Goal: Transaction & Acquisition: Purchase product/service

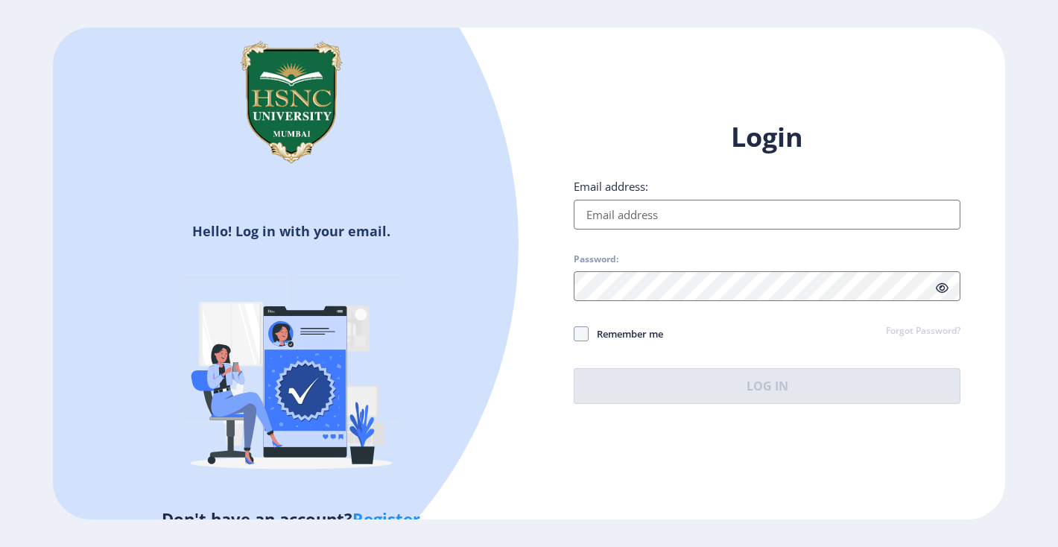
click at [610, 222] on input "Email address:" at bounding box center [767, 215] width 387 height 30
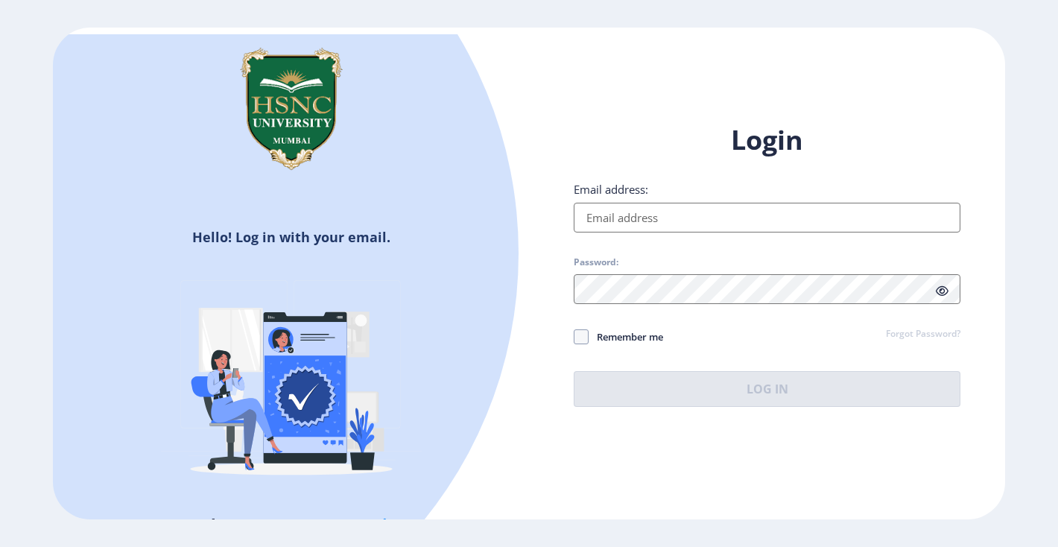
type input "[EMAIL_ADDRESS][DOMAIN_NAME]"
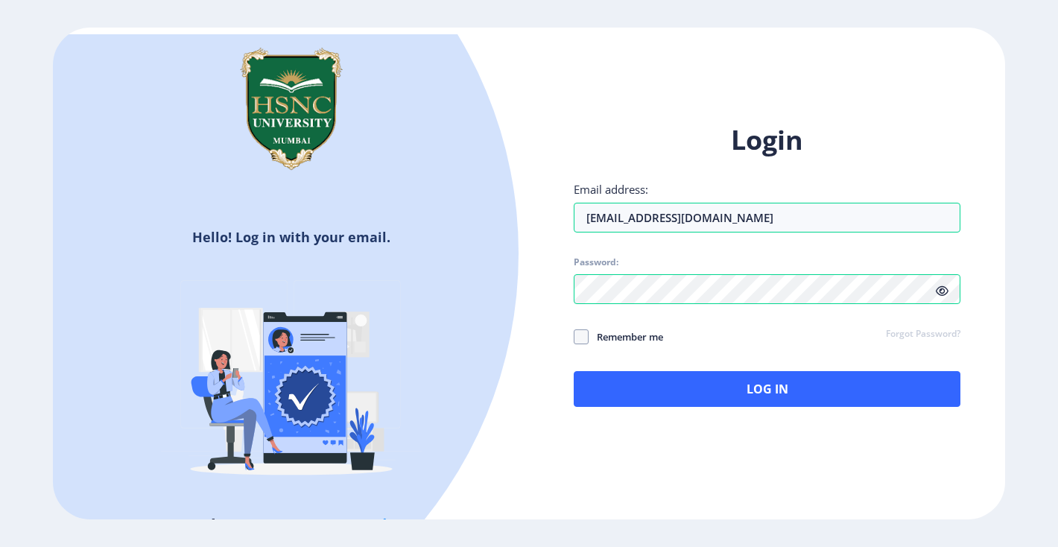
click at [642, 339] on span "Remember me" at bounding box center [625, 337] width 74 height 18
click at [574, 337] on input "Remember me" at bounding box center [574, 337] width 1 height 1
checkbox input "true"
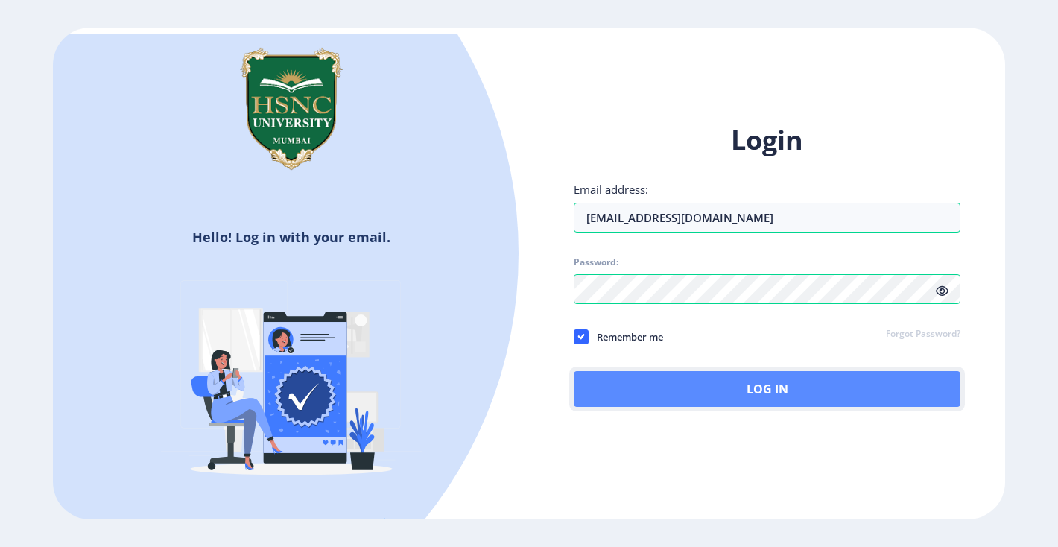
click at [661, 381] on button "Log In" at bounding box center [767, 389] width 387 height 36
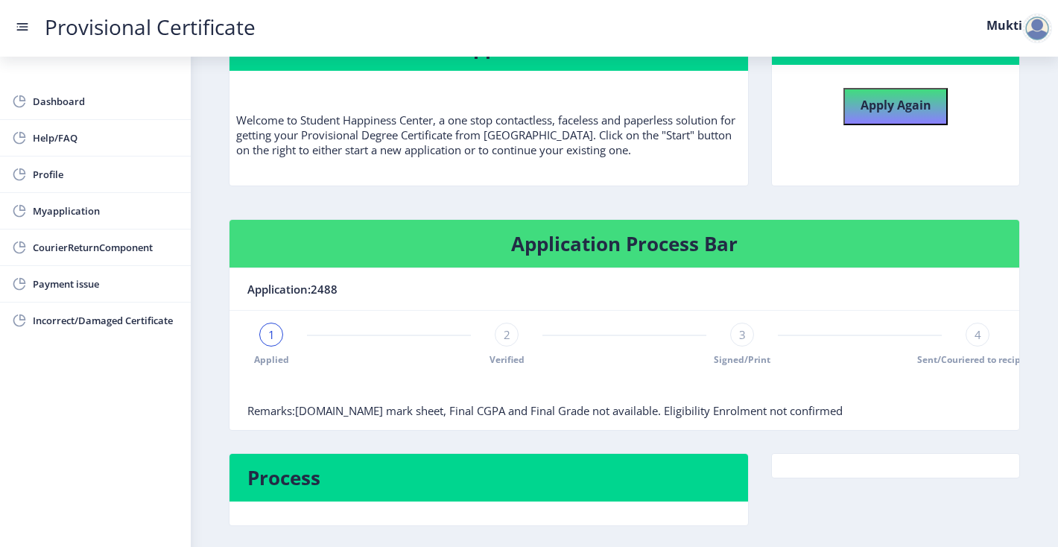
scroll to position [63, 0]
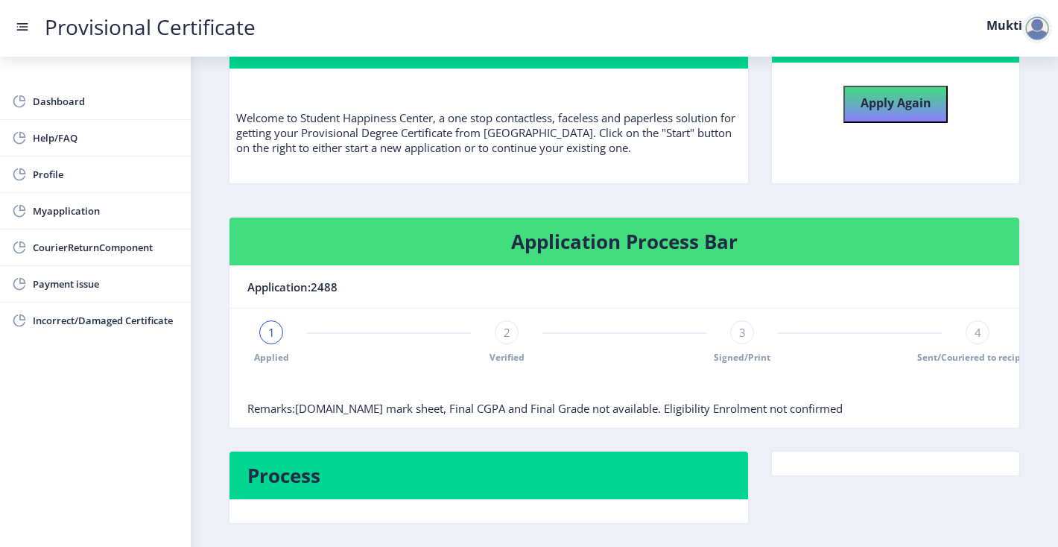
click at [270, 333] on span "1" at bounding box center [271, 332] width 7 height 15
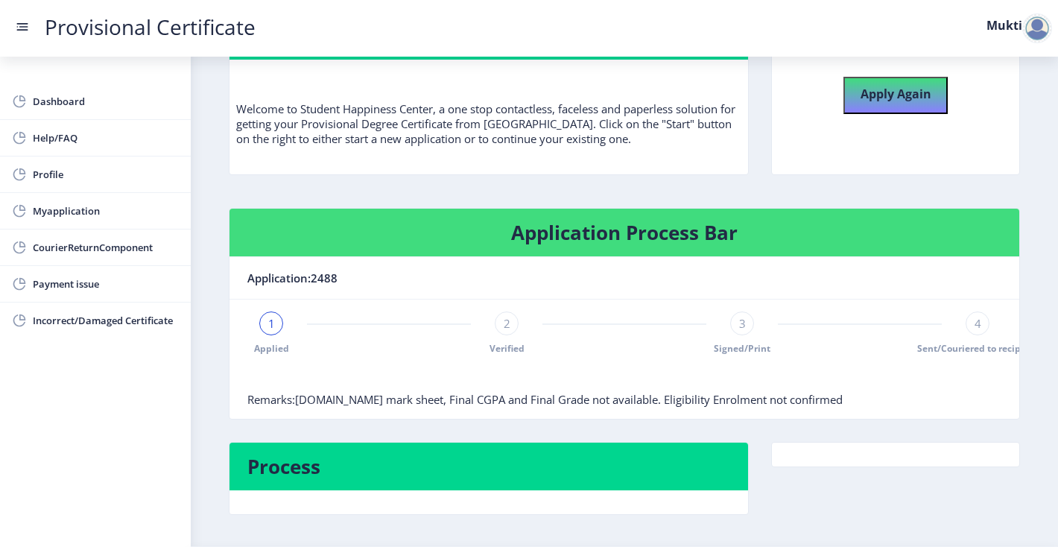
scroll to position [0, 0]
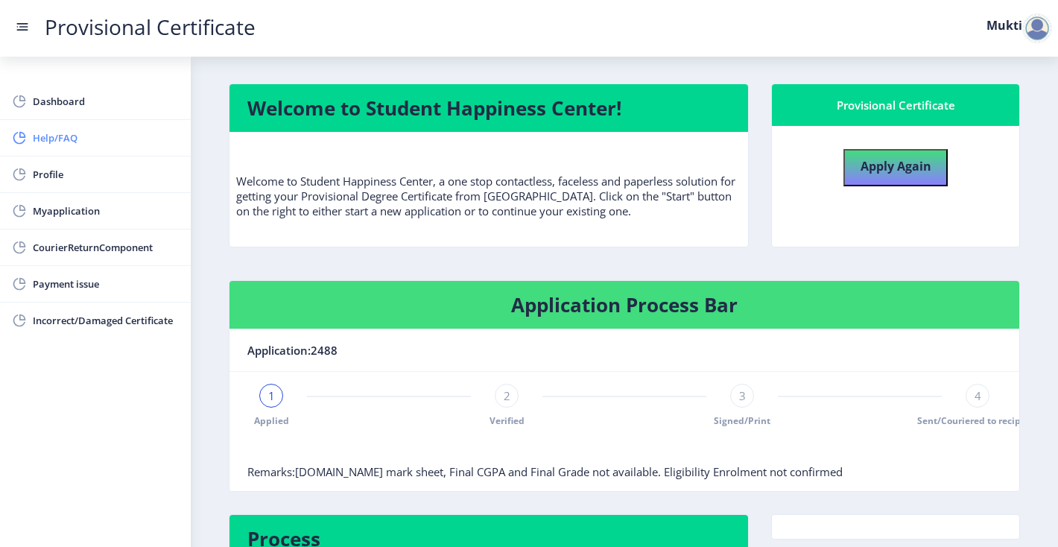
click at [81, 124] on link "Help/FAQ" at bounding box center [95, 138] width 191 height 36
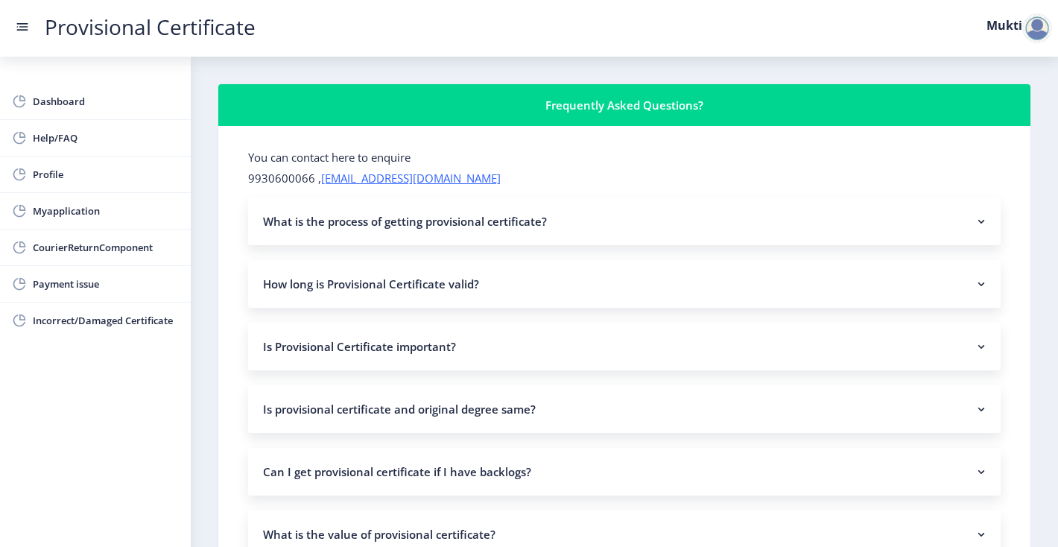
click at [318, 220] on nb-accordion-item-header "What is the process of getting provisional certificate?" at bounding box center [624, 221] width 752 height 48
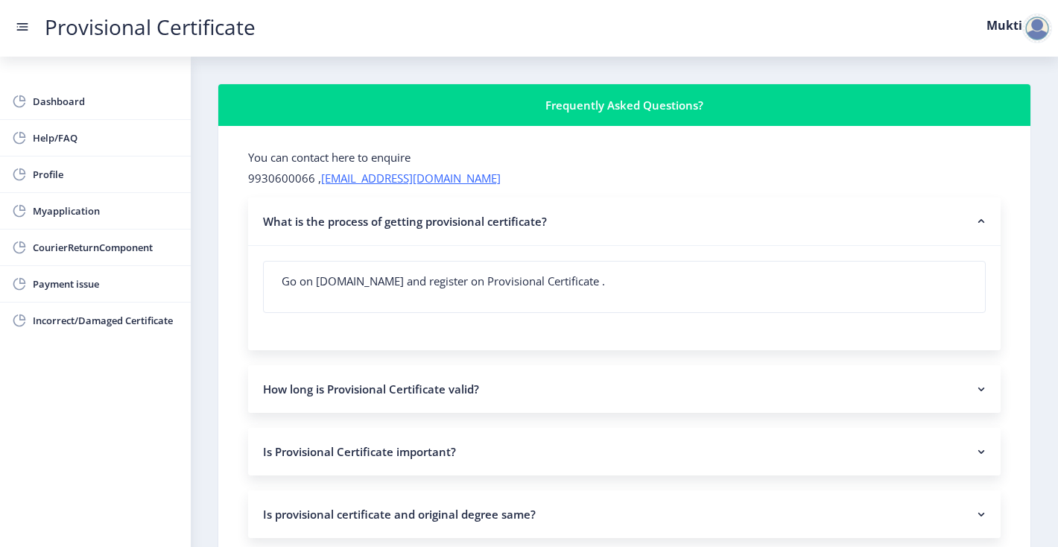
scroll to position [104, 0]
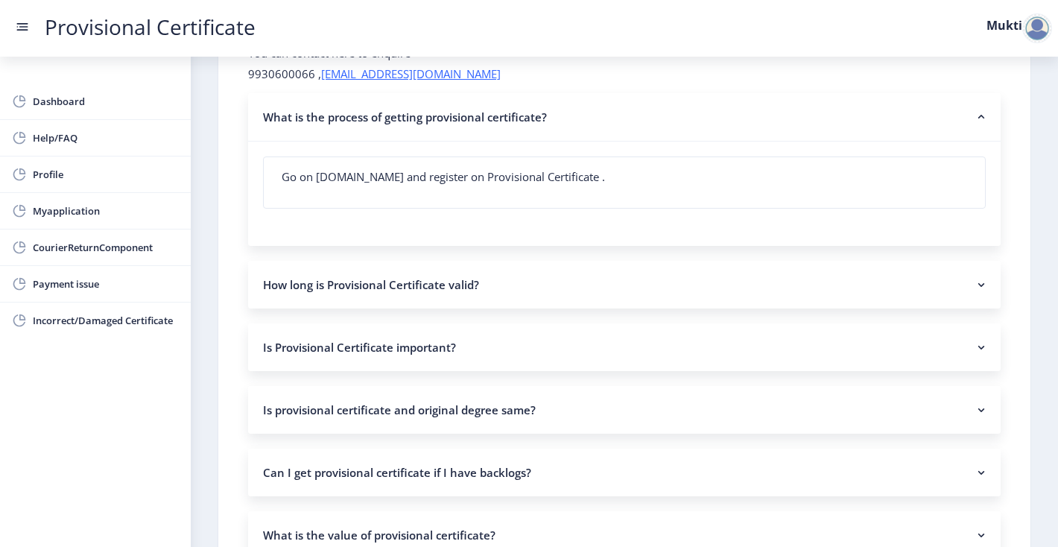
click at [510, 285] on nb-accordion-item-header "How long is Provisional Certificate valid?" at bounding box center [624, 285] width 752 height 48
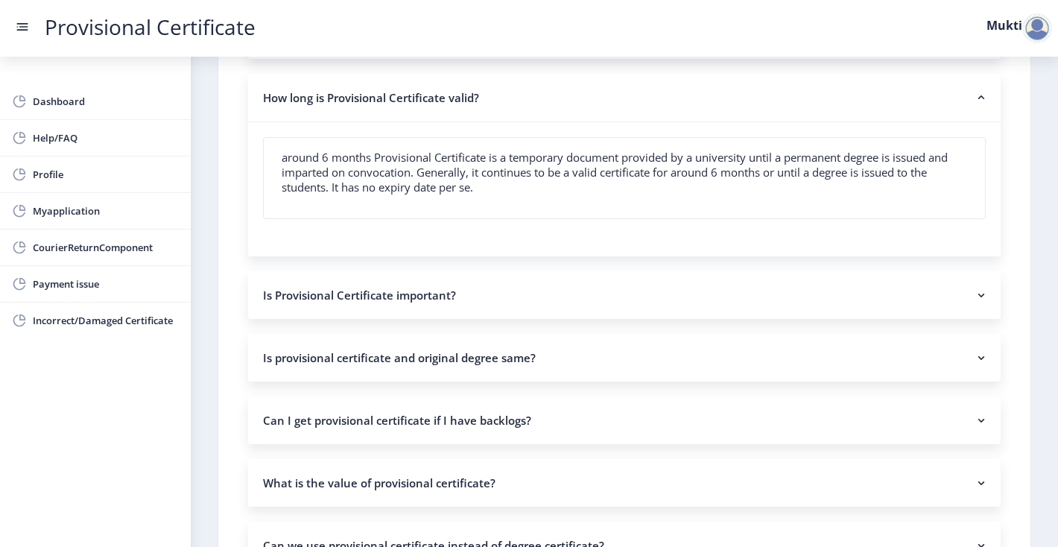
scroll to position [294, 0]
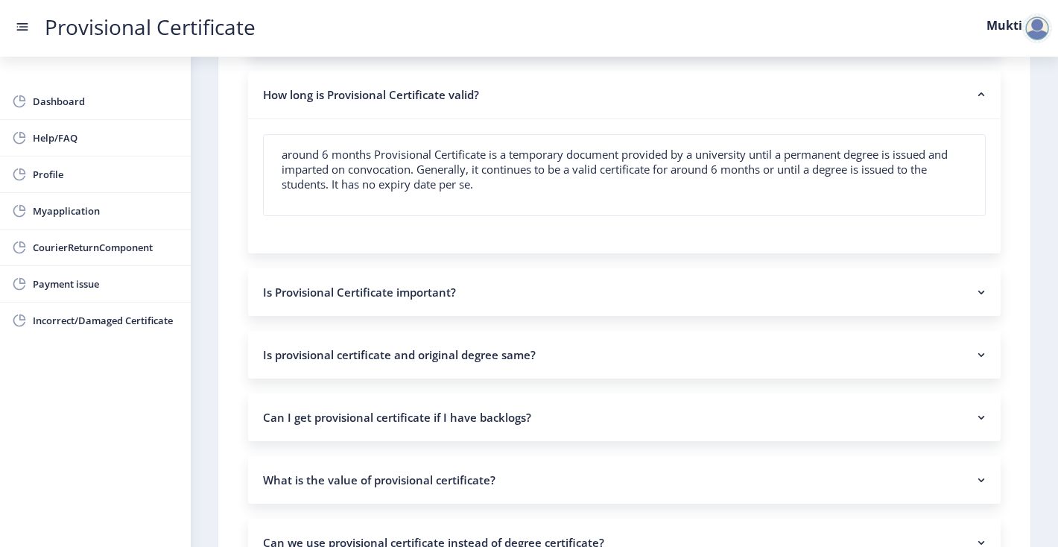
click at [537, 283] on nb-accordion-item-header "Is Provisional Certificate important?" at bounding box center [624, 292] width 752 height 48
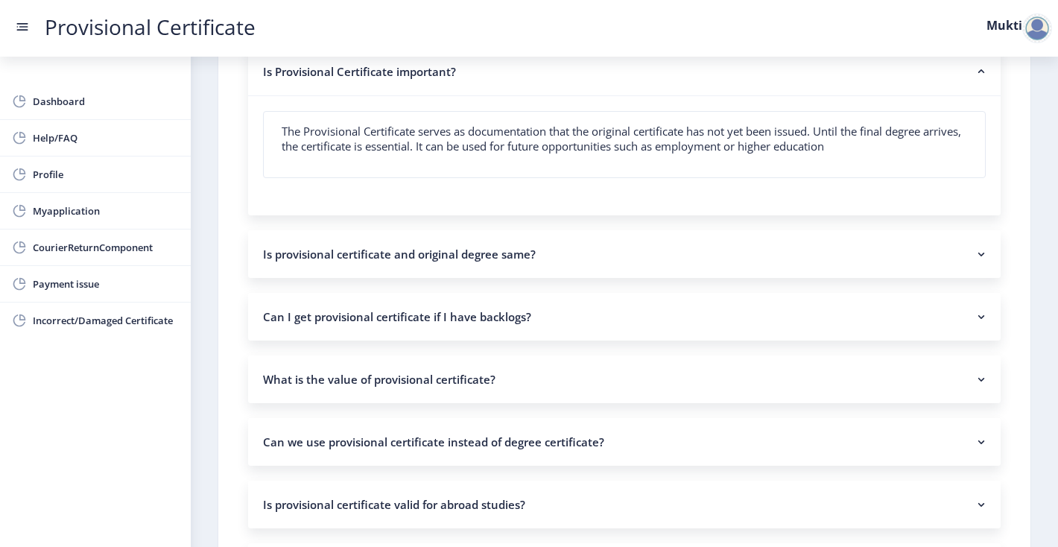
scroll to position [517, 0]
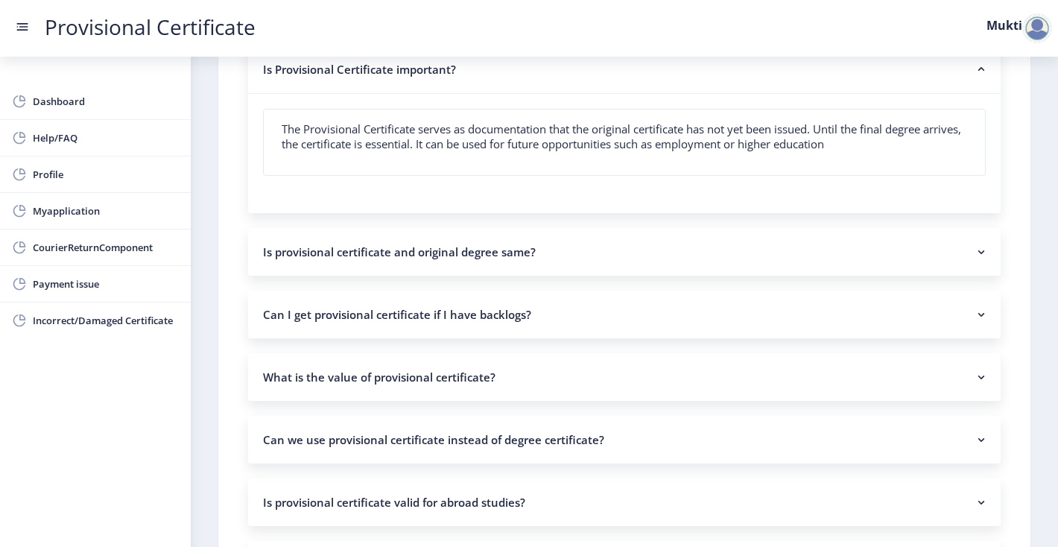
click at [518, 249] on nb-accordion-item-header "Is provisional certificate and original degree same?" at bounding box center [624, 252] width 752 height 48
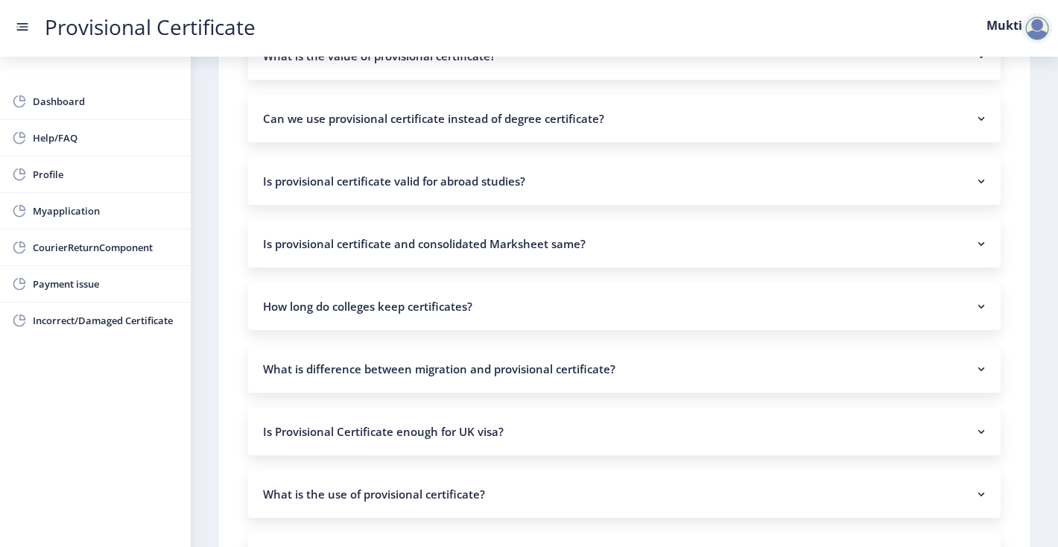
scroll to position [959, 0]
click at [507, 188] on nb-accordion-item-header "Is provisional certificate valid for abroad studies?" at bounding box center [624, 180] width 752 height 48
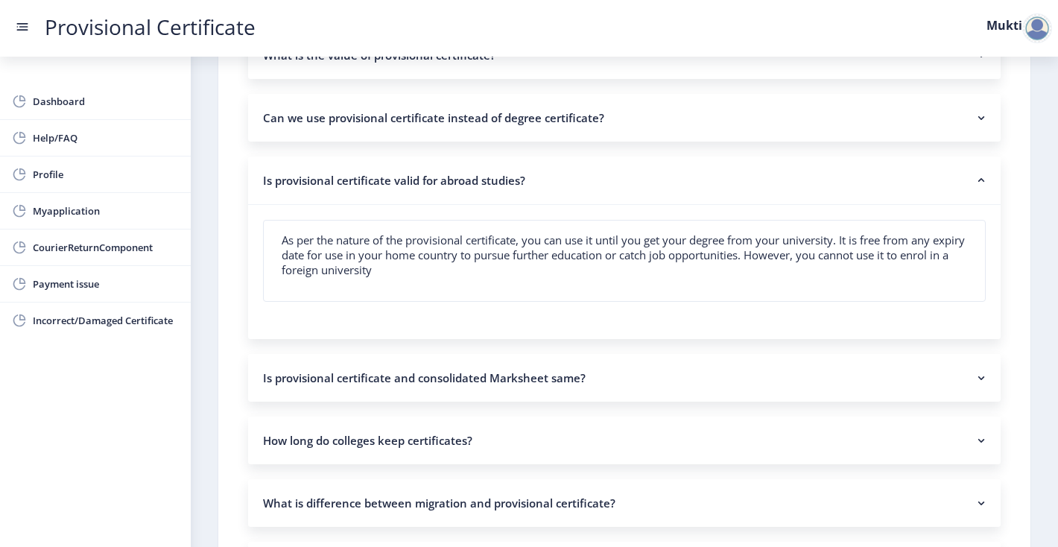
click at [507, 188] on nb-accordion-item-header "Is provisional certificate valid for abroad studies?" at bounding box center [624, 180] width 752 height 48
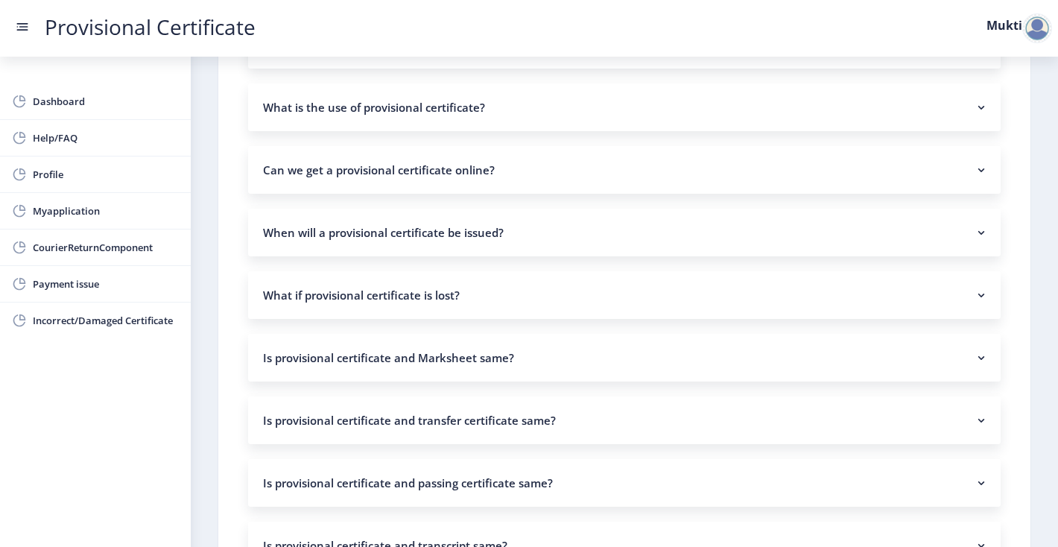
scroll to position [1349, 0]
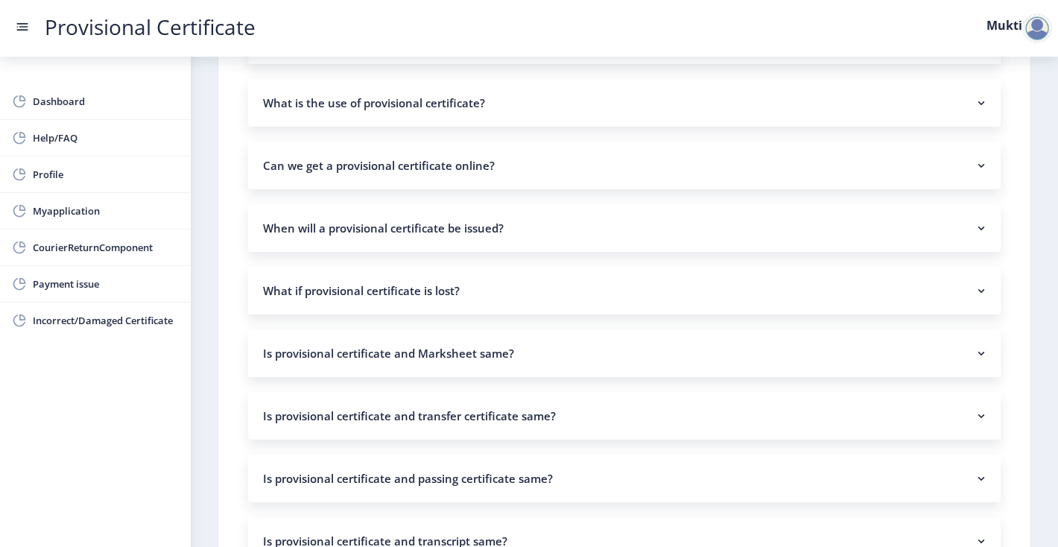
click at [503, 159] on nb-accordion-item-header "Can we get a provisional certificate online?" at bounding box center [624, 166] width 752 height 48
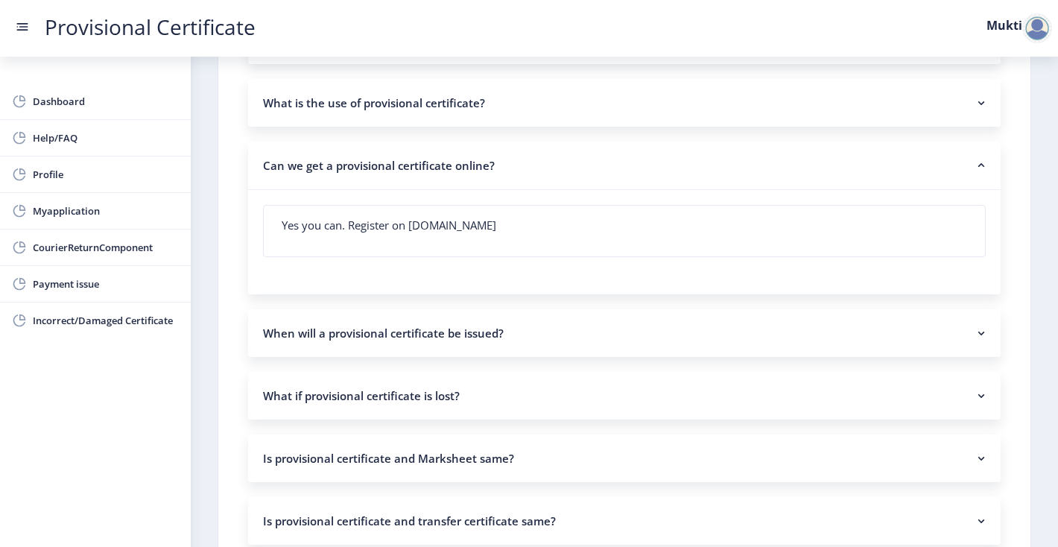
click at [503, 159] on nb-accordion-item-header "Can we get a provisional certificate online?" at bounding box center [624, 166] width 752 height 48
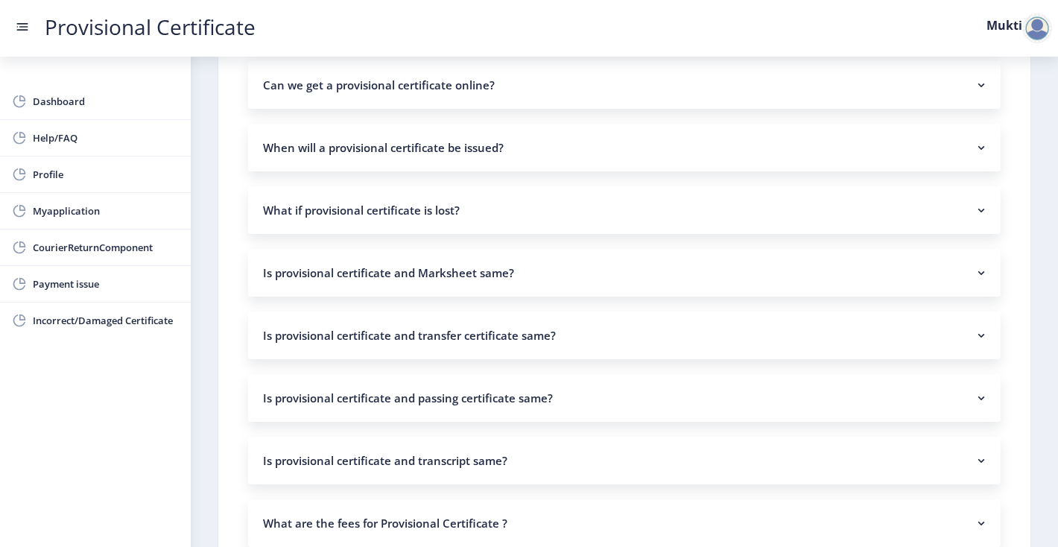
scroll to position [1431, 0]
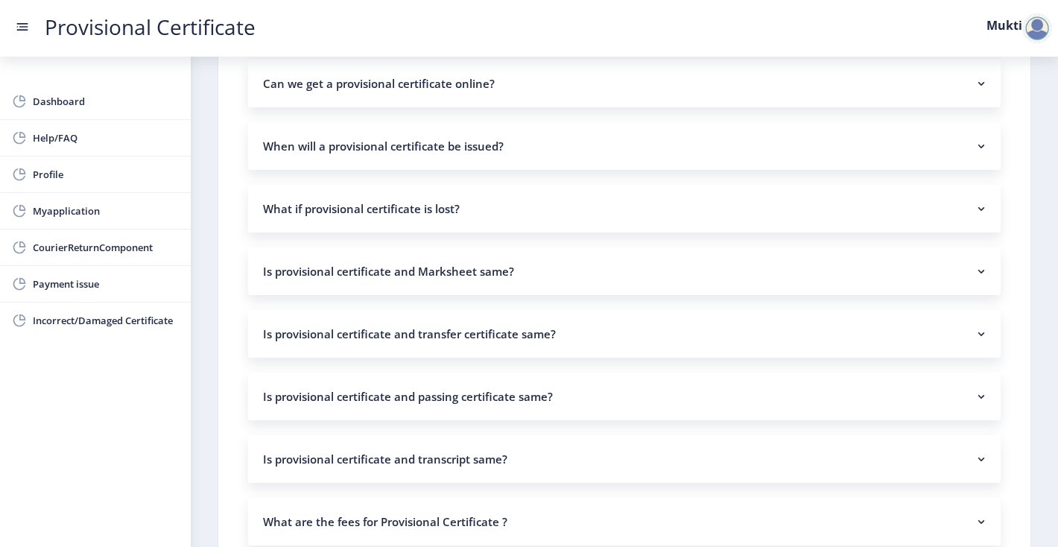
click at [492, 133] on nb-accordion-item-header "When will a provisional certificate be issued?" at bounding box center [624, 146] width 752 height 48
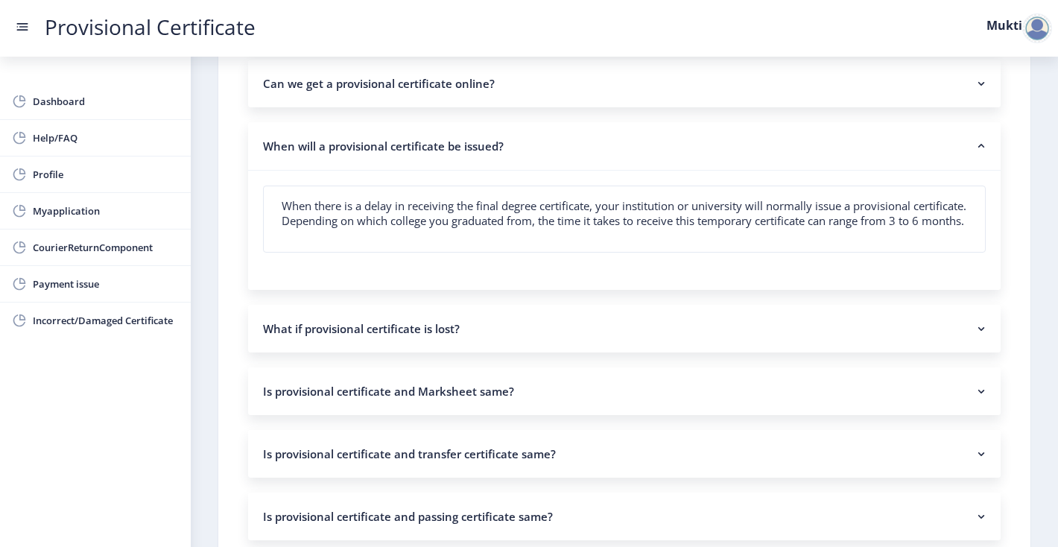
click at [484, 142] on nb-accordion-item-header "When will a provisional certificate be issued?" at bounding box center [624, 146] width 752 height 48
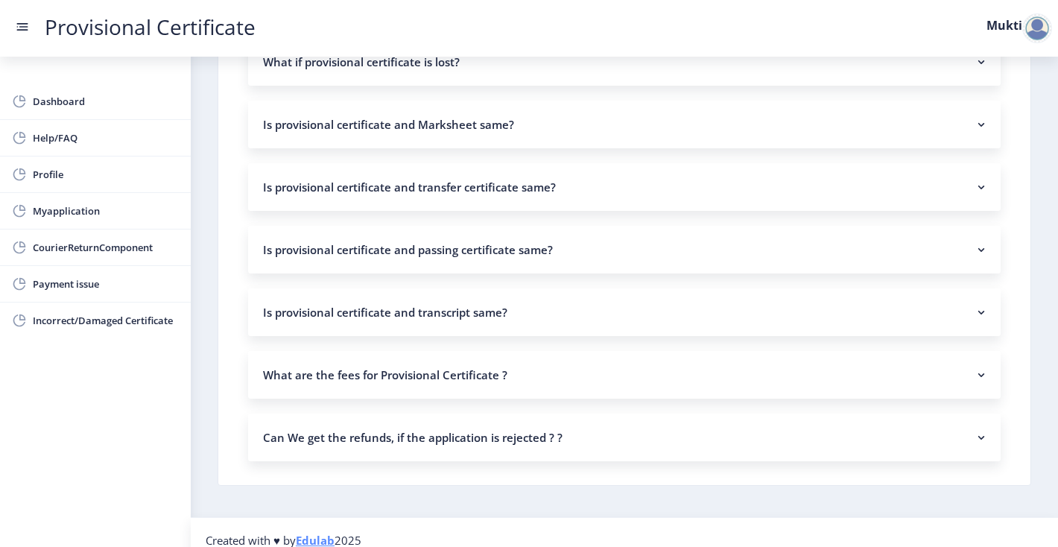
scroll to position [1593, 0]
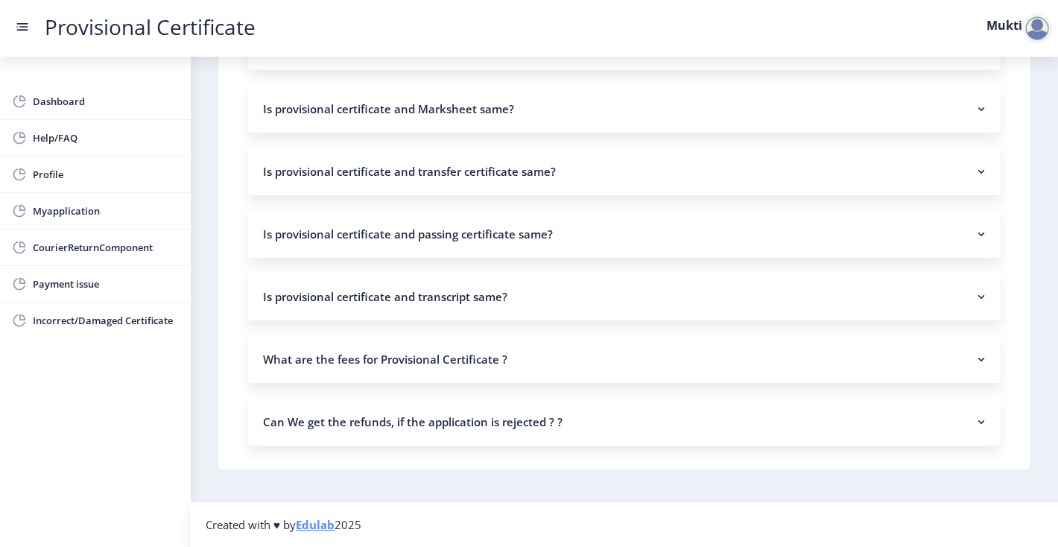
click at [353, 360] on nb-accordion-item-header "What are the fees for Provisional Certificate ?" at bounding box center [624, 359] width 752 height 48
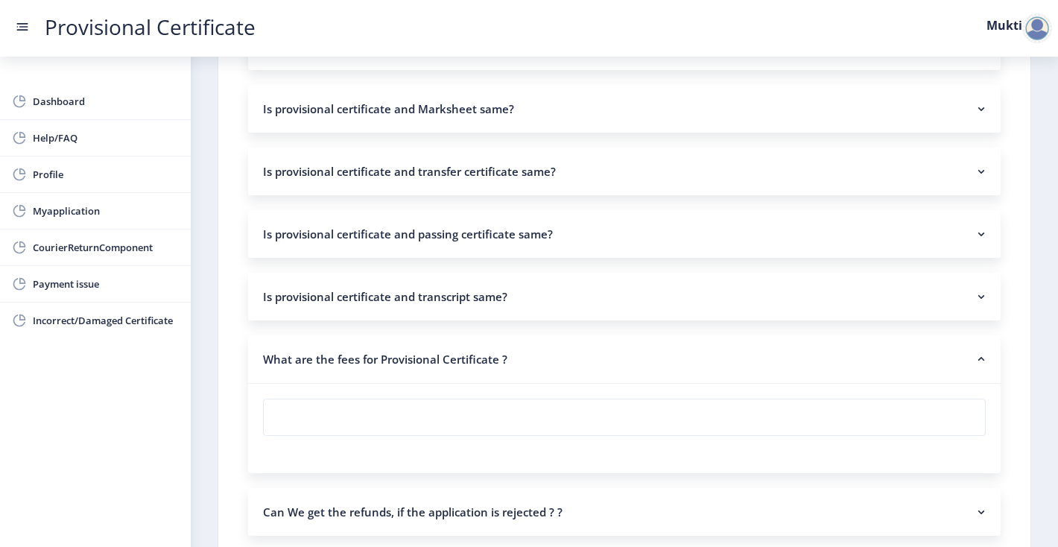
click at [353, 360] on nb-accordion-item-header "What are the fees for Provisional Certificate ?" at bounding box center [624, 359] width 752 height 48
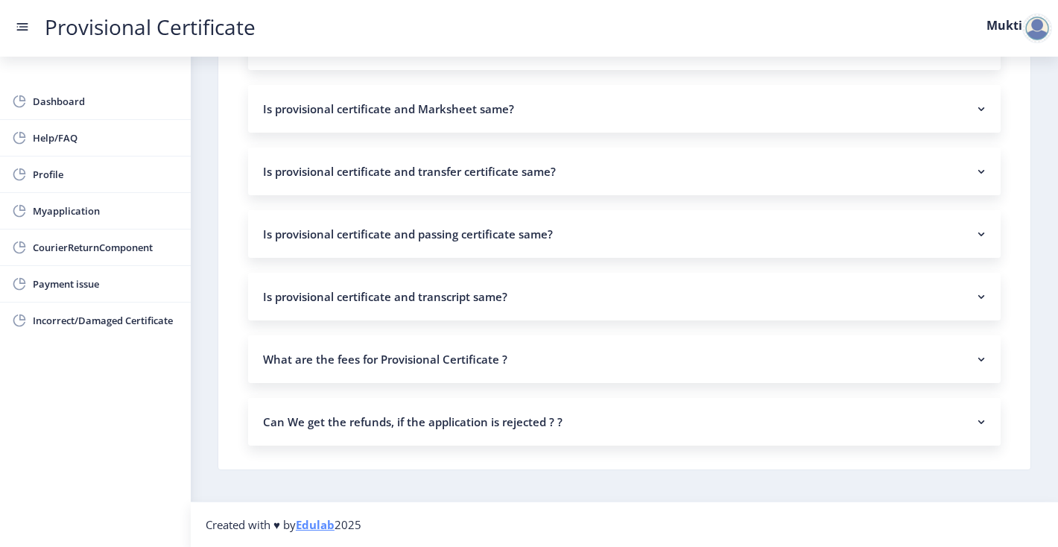
click at [393, 432] on nb-accordion-item-header "Can We get the refunds, if the application is rejected ? ?" at bounding box center [624, 422] width 752 height 48
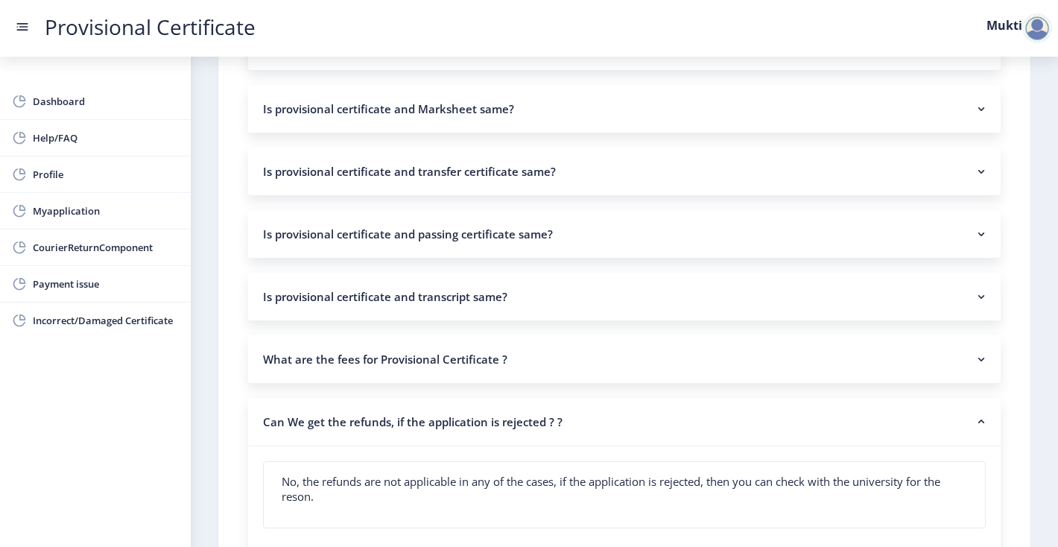
click at [393, 432] on nb-accordion-item-header "Can We get the refunds, if the application is rejected ? ?" at bounding box center [624, 422] width 752 height 48
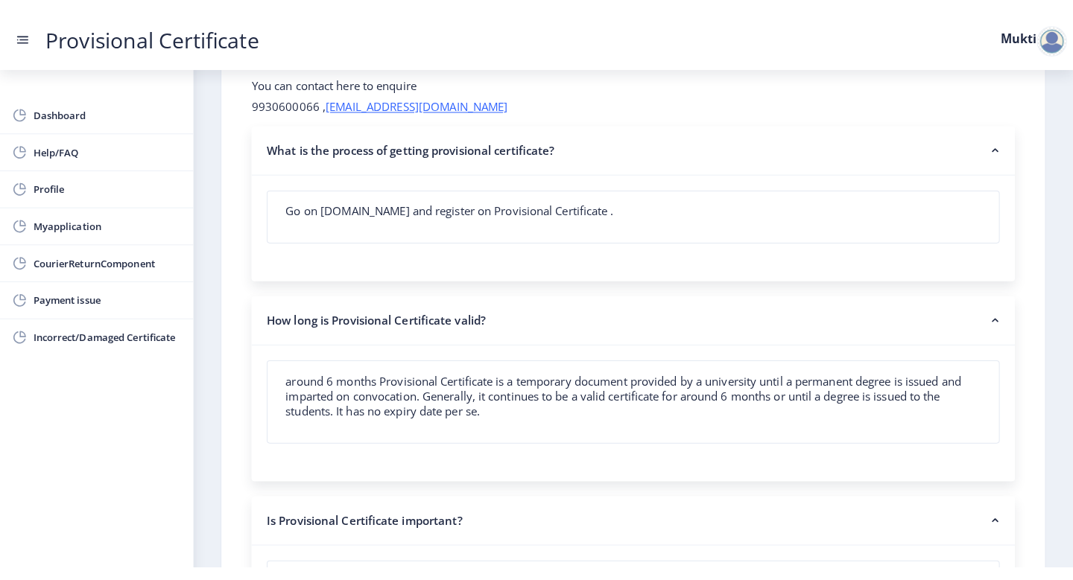
scroll to position [16, 0]
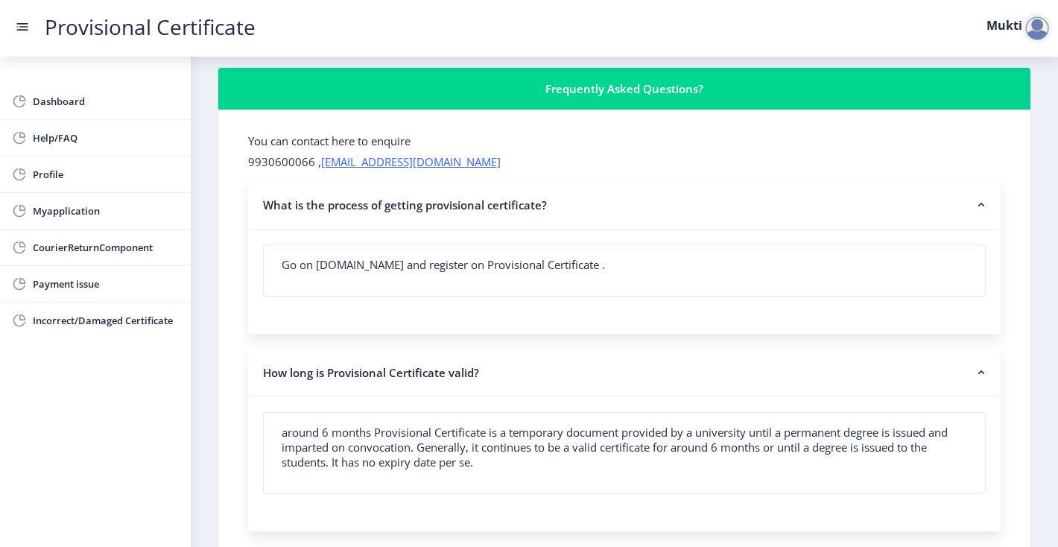
click at [1015, 31] on label "Mukti" at bounding box center [1004, 25] width 36 height 12
click at [1020, 30] on label "Mukti" at bounding box center [1004, 25] width 36 height 12
click at [1035, 25] on div at bounding box center [1037, 28] width 30 height 30
click at [899, 25] on div "Provisional Certificate Mukti" at bounding box center [544, 28] width 1058 height 18
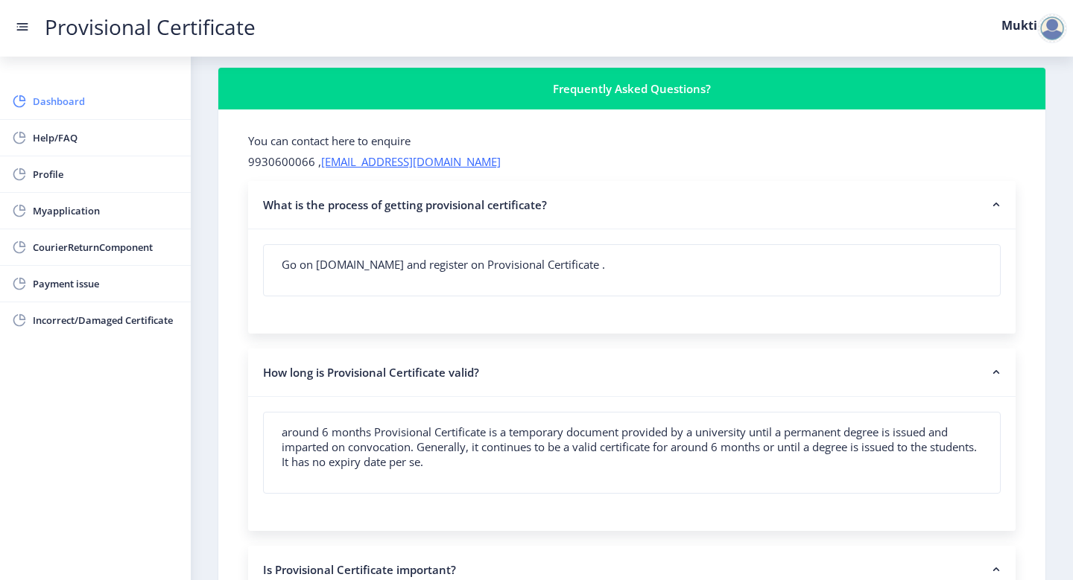
click at [124, 102] on span "Dashboard" at bounding box center [106, 101] width 146 height 18
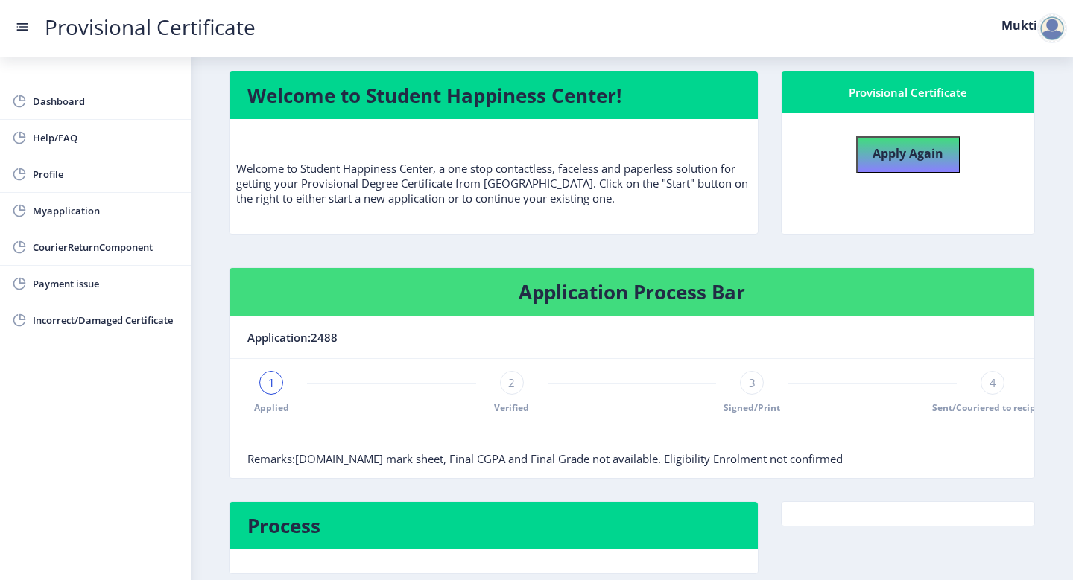
scroll to position [10, 0]
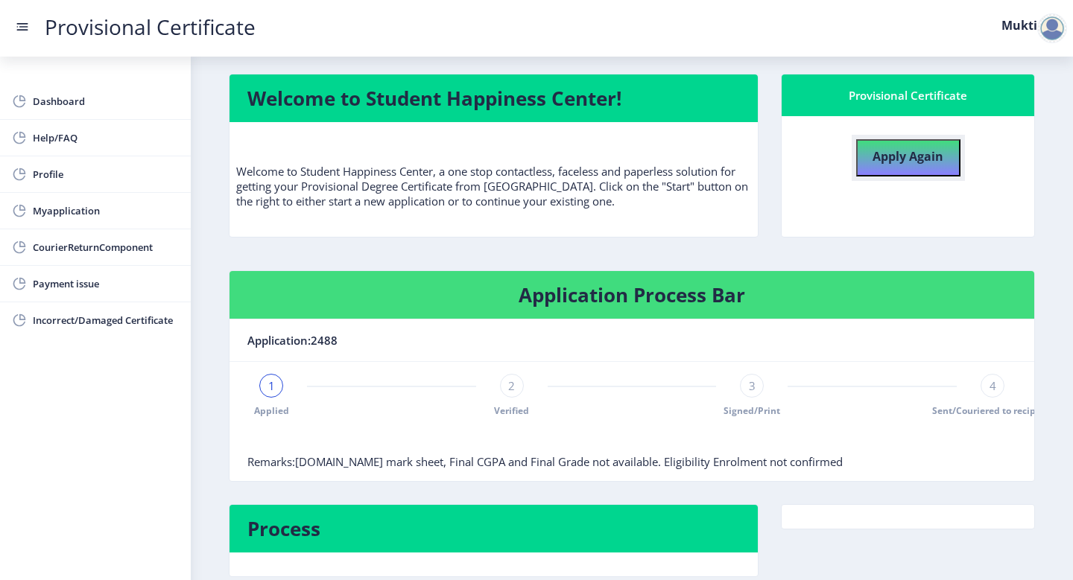
click at [907, 155] on b "Apply Again" at bounding box center [907, 156] width 71 height 16
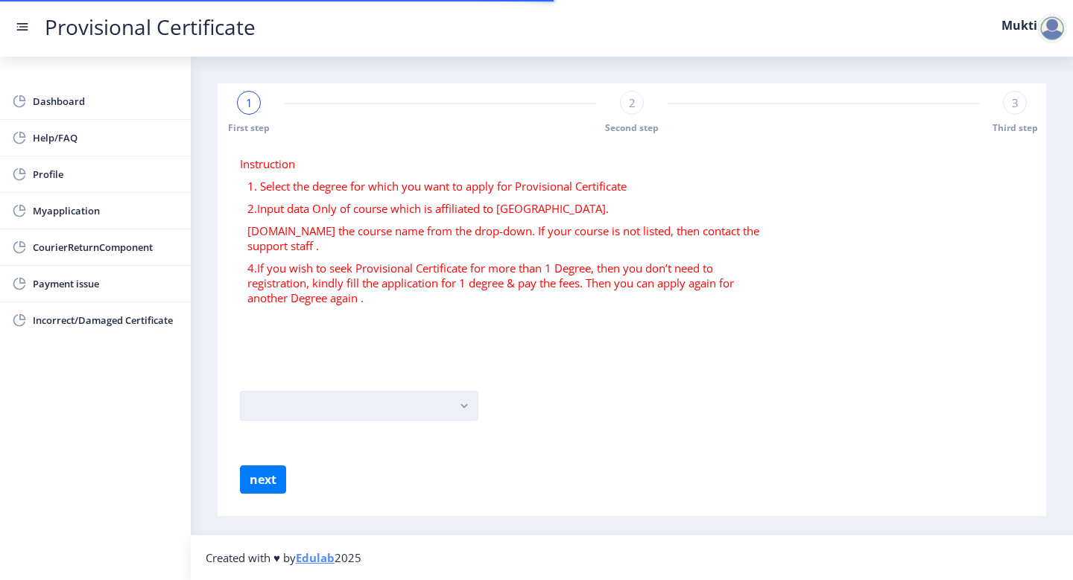
click at [419, 410] on button "button" at bounding box center [359, 406] width 238 height 30
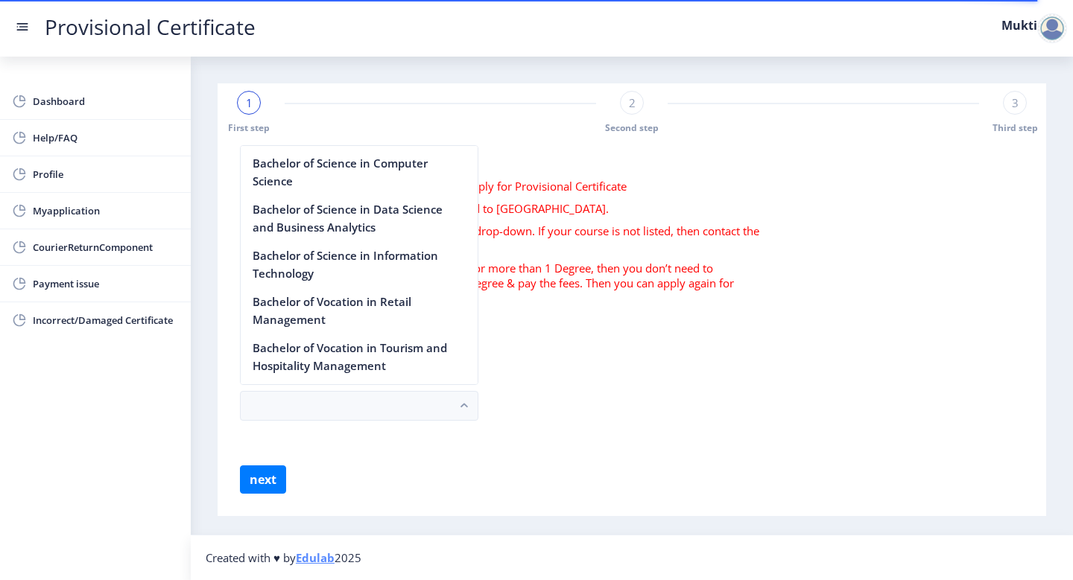
scroll to position [1208, 0]
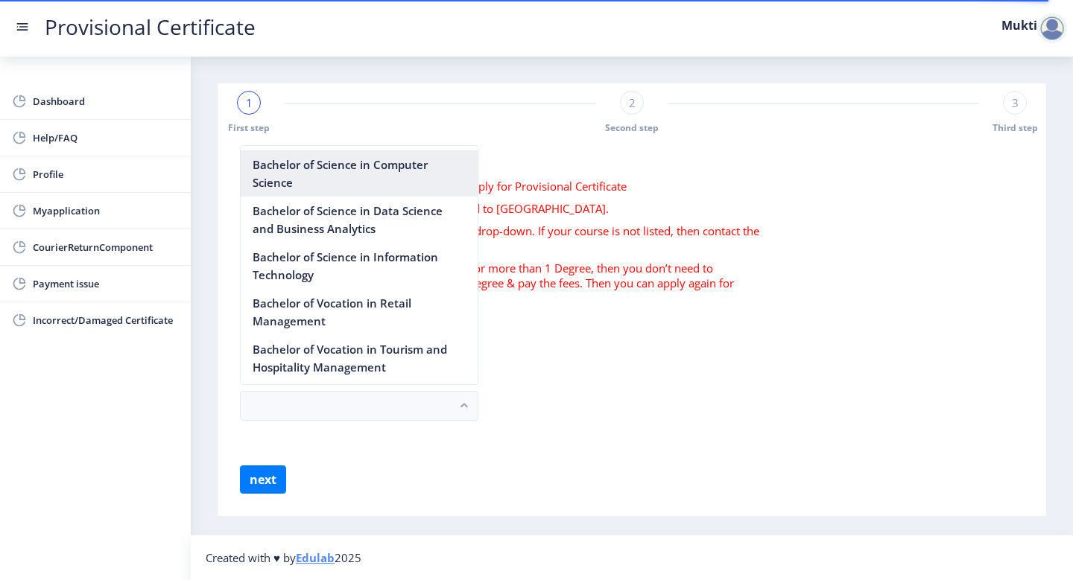
click at [384, 162] on nb-option "Bachelor of Science in Computer Science" at bounding box center [359, 173] width 237 height 46
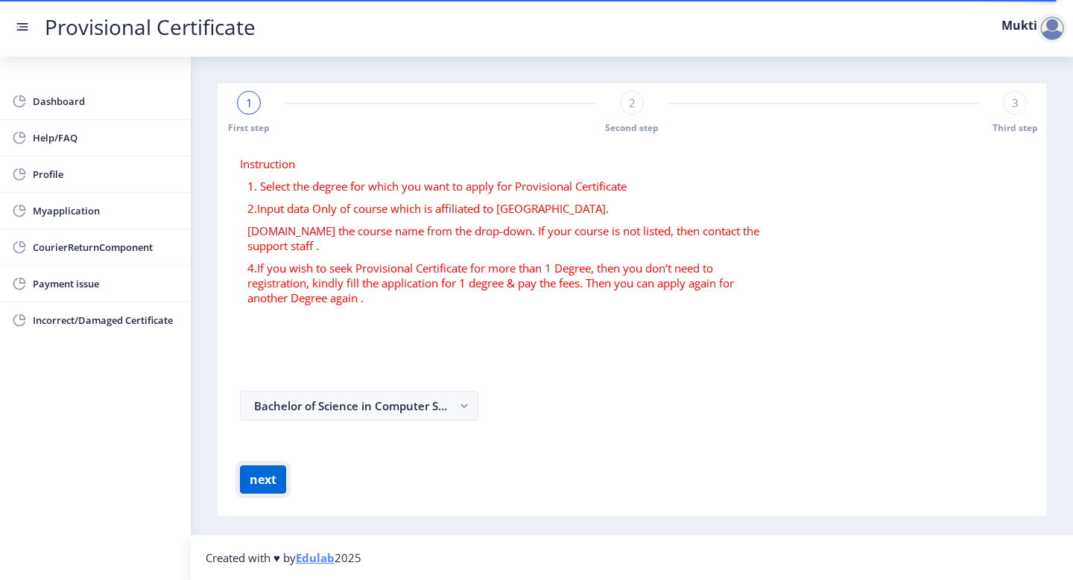
click at [259, 482] on button "next" at bounding box center [263, 480] width 46 height 28
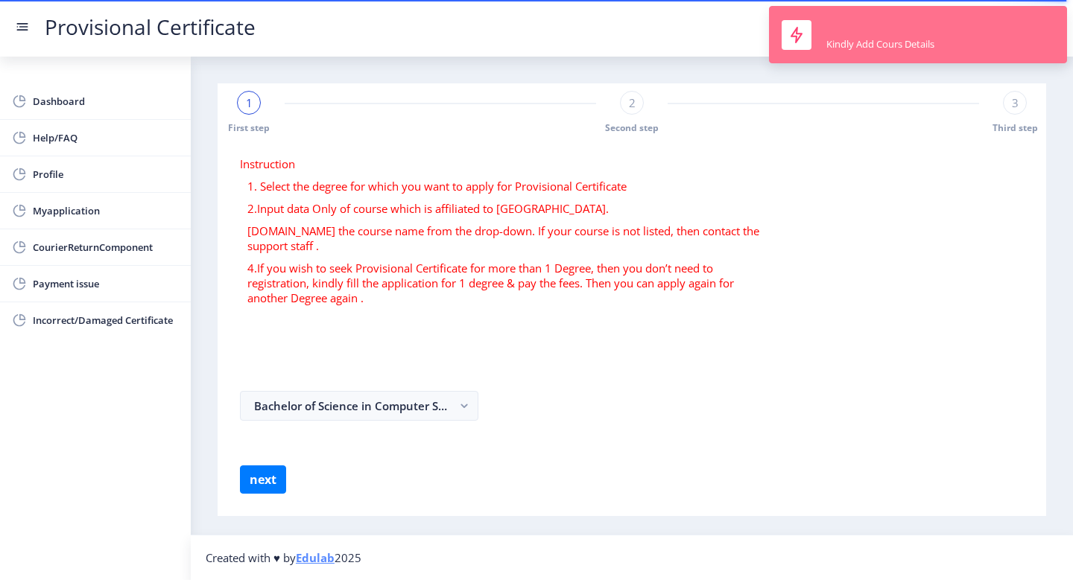
click at [977, 30] on nb-toast "Kindly Add Cours Details" at bounding box center [918, 34] width 298 height 57
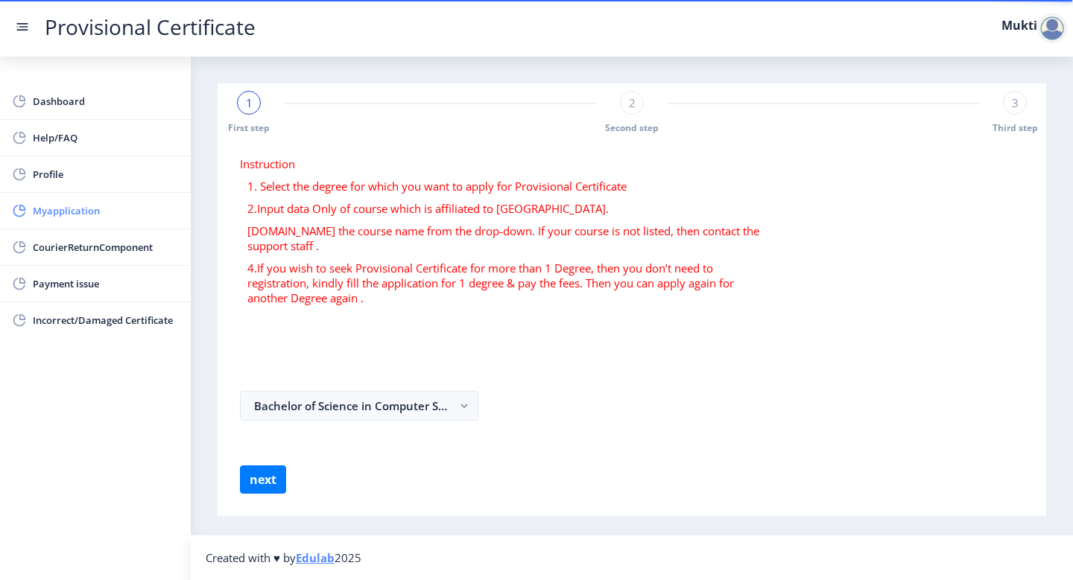
click at [90, 215] on span "Myapplication" at bounding box center [106, 211] width 146 height 18
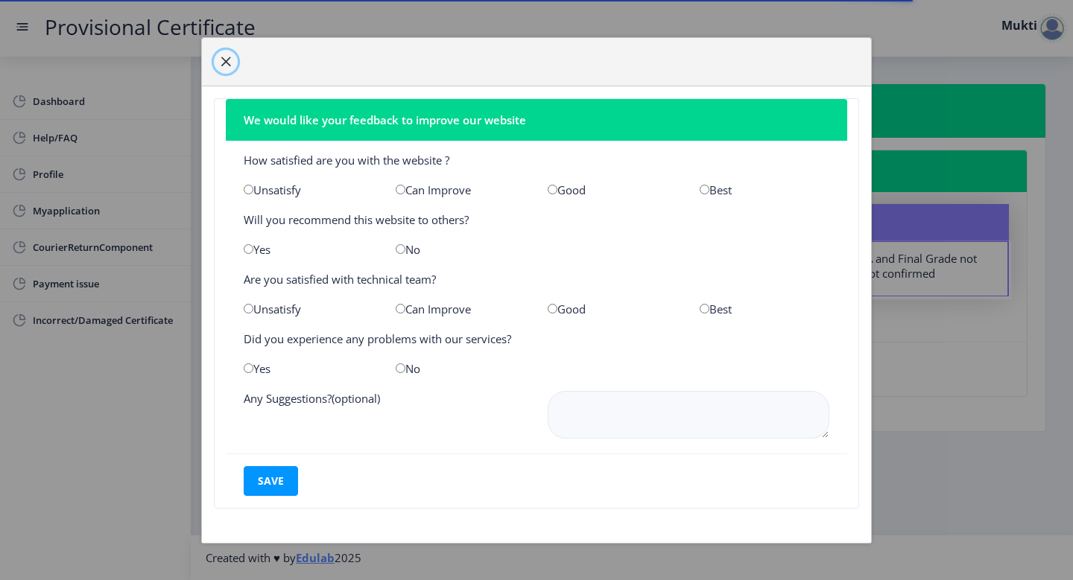
click at [229, 63] on span "button" at bounding box center [226, 62] width 12 height 12
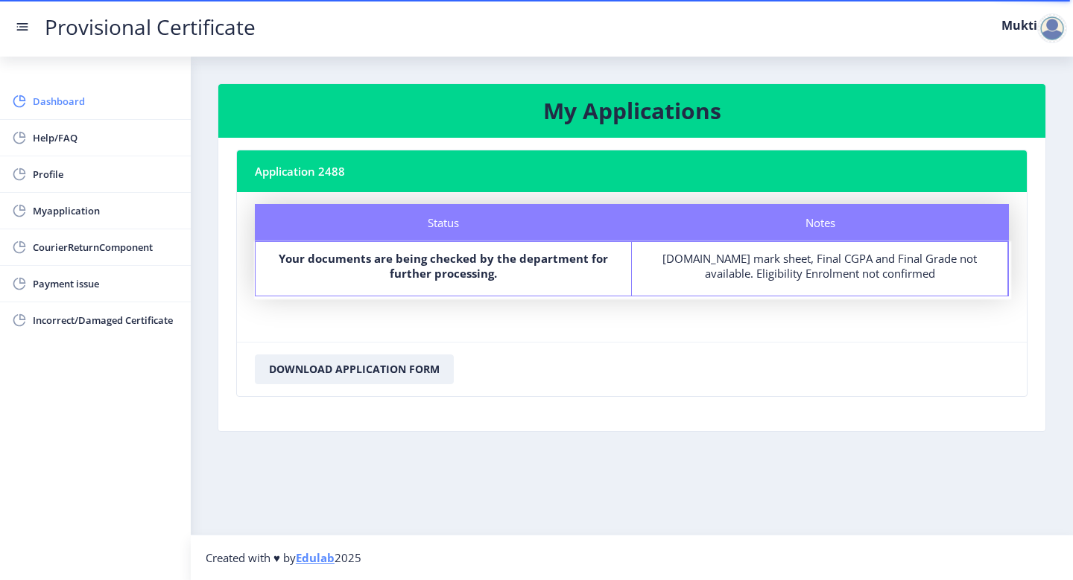
click at [104, 106] on span "Dashboard" at bounding box center [106, 101] width 146 height 18
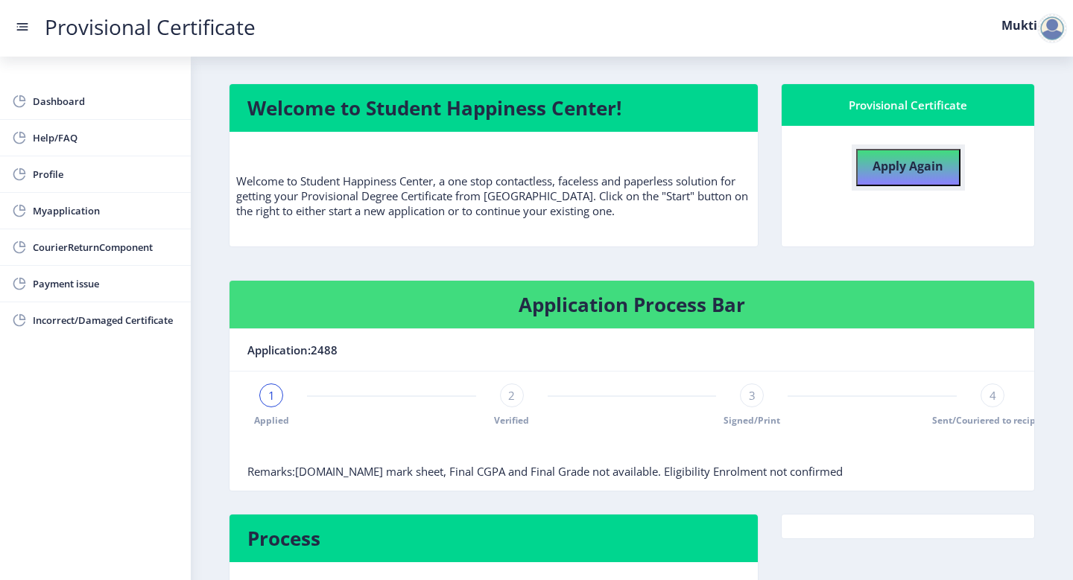
click at [920, 175] on h4 "Apply Again" at bounding box center [907, 164] width 71 height 27
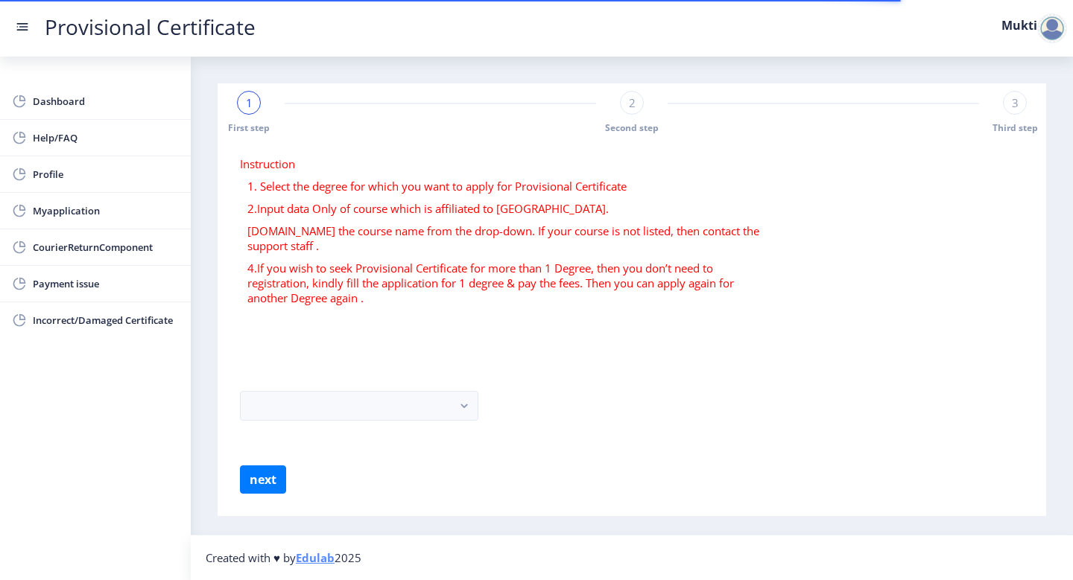
click at [634, 108] on span "2" at bounding box center [632, 102] width 7 height 15
click at [250, 106] on span "1" at bounding box center [249, 102] width 7 height 15
click at [629, 111] on div at bounding box center [632, 103] width 24 height 24
click at [243, 104] on div "1" at bounding box center [249, 103] width 24 height 24
click at [314, 407] on button "button" at bounding box center [359, 406] width 238 height 30
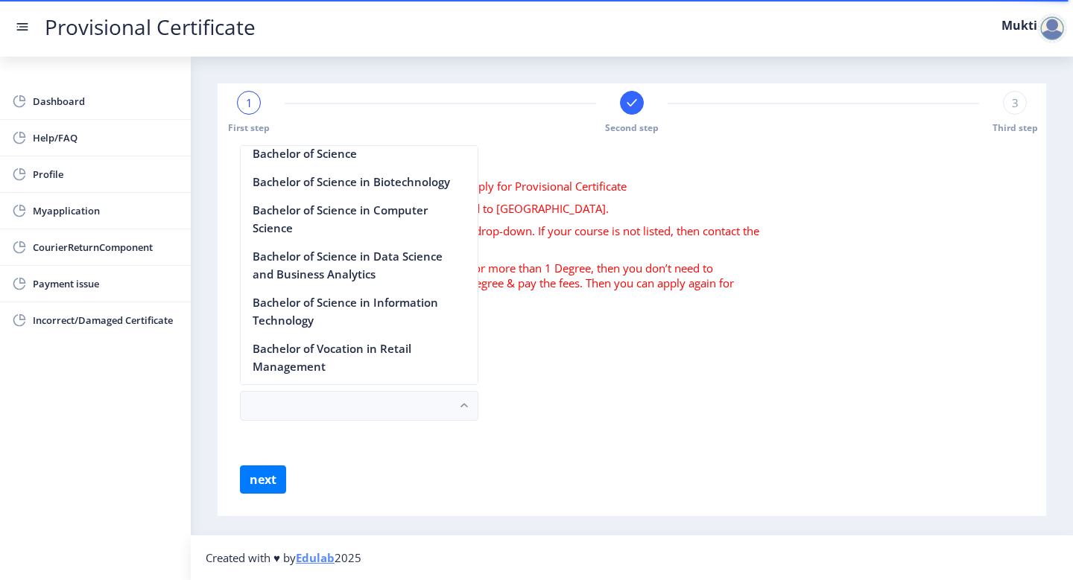
scroll to position [1159, 0]
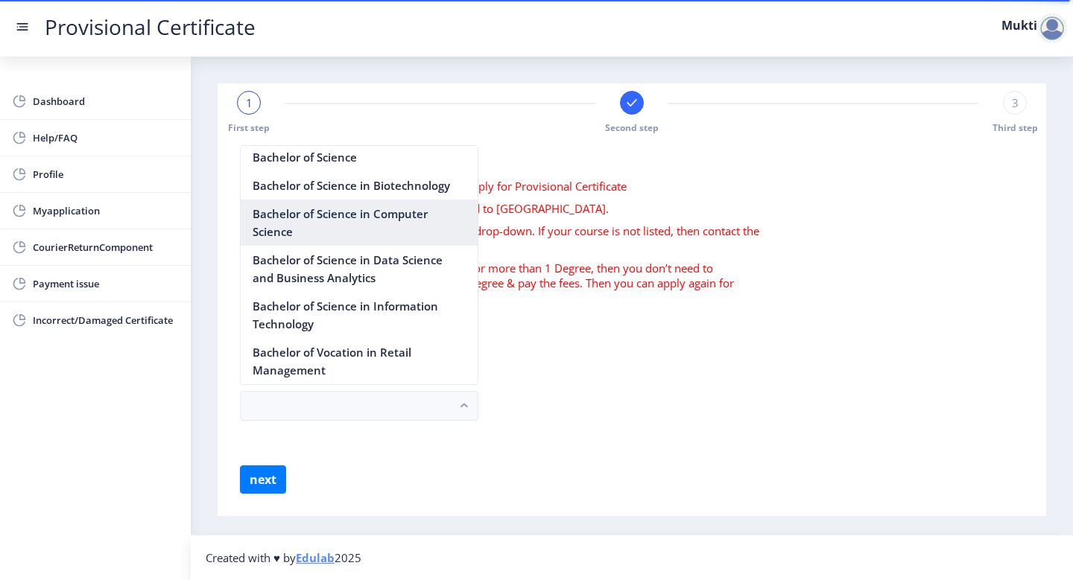
click at [379, 223] on nb-option "Bachelor of Science in Computer Science" at bounding box center [359, 223] width 237 height 46
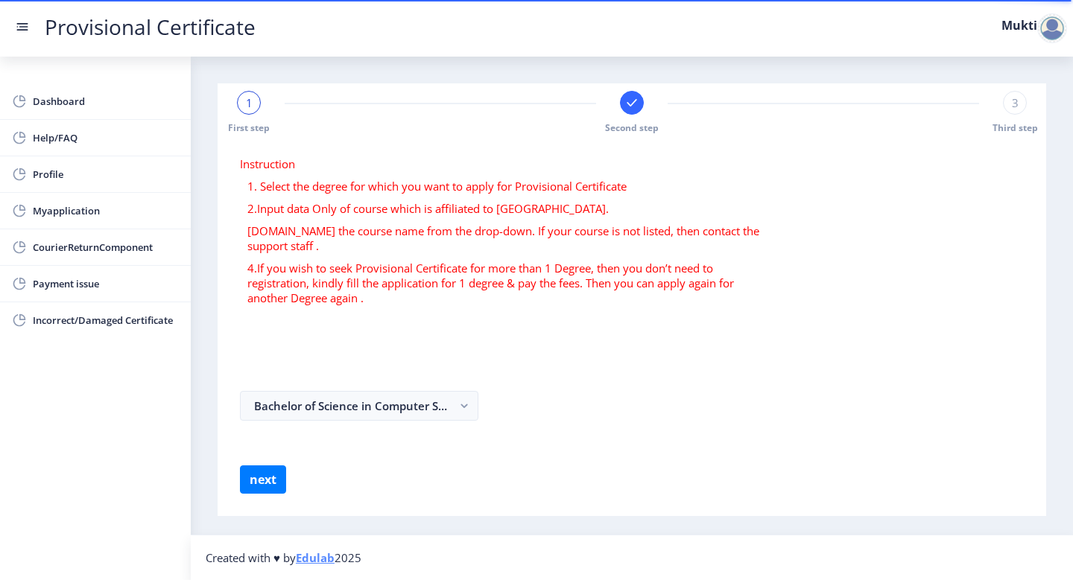
click at [247, 107] on span "1" at bounding box center [249, 102] width 7 height 15
click at [261, 483] on button "next" at bounding box center [263, 480] width 46 height 28
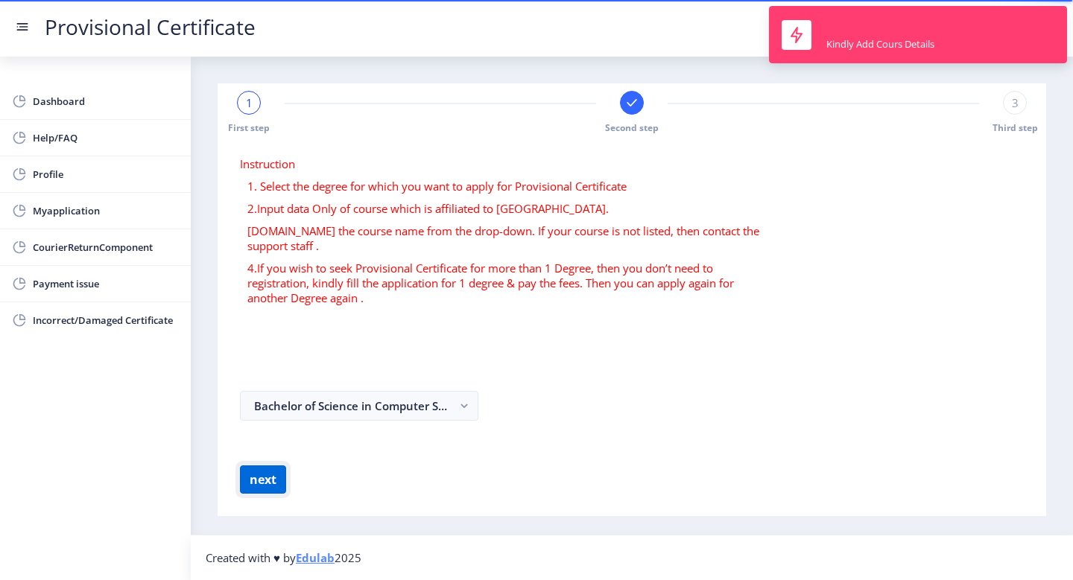
click at [261, 483] on button "next" at bounding box center [263, 480] width 46 height 28
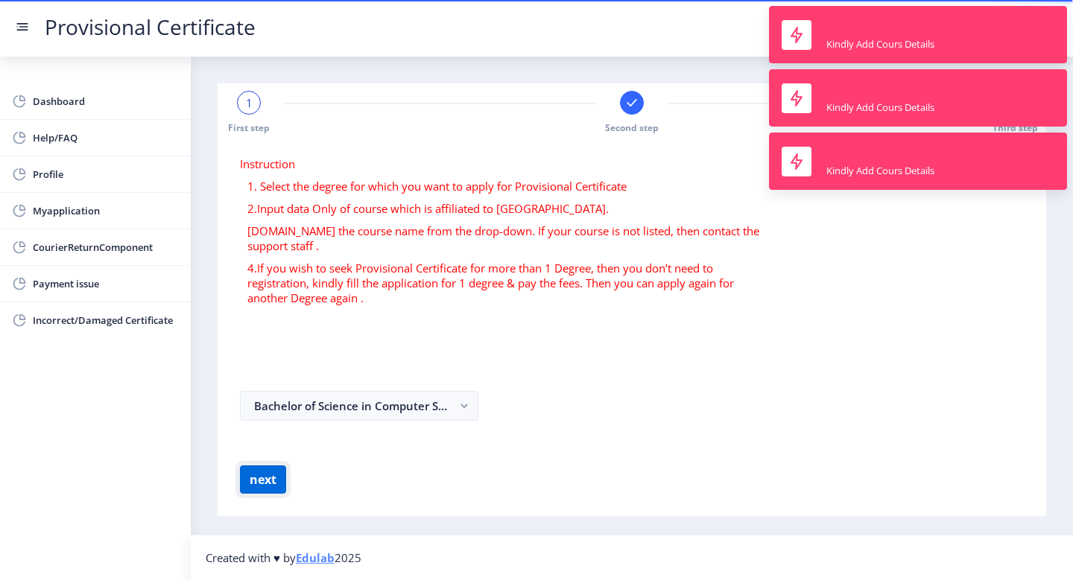
click at [261, 483] on button "next" at bounding box center [263, 480] width 46 height 28
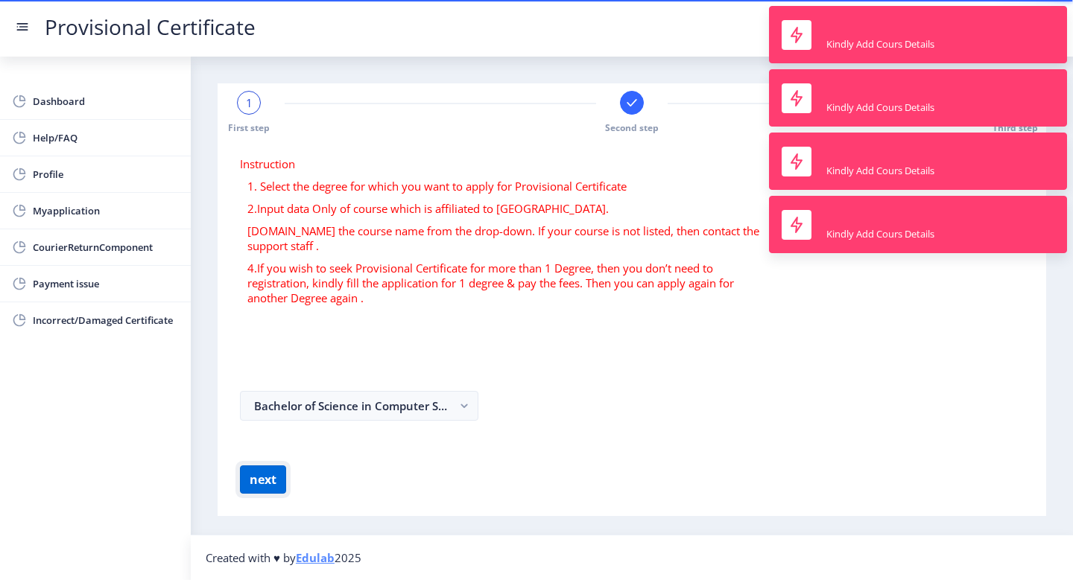
click at [261, 483] on button "next" at bounding box center [263, 480] width 46 height 28
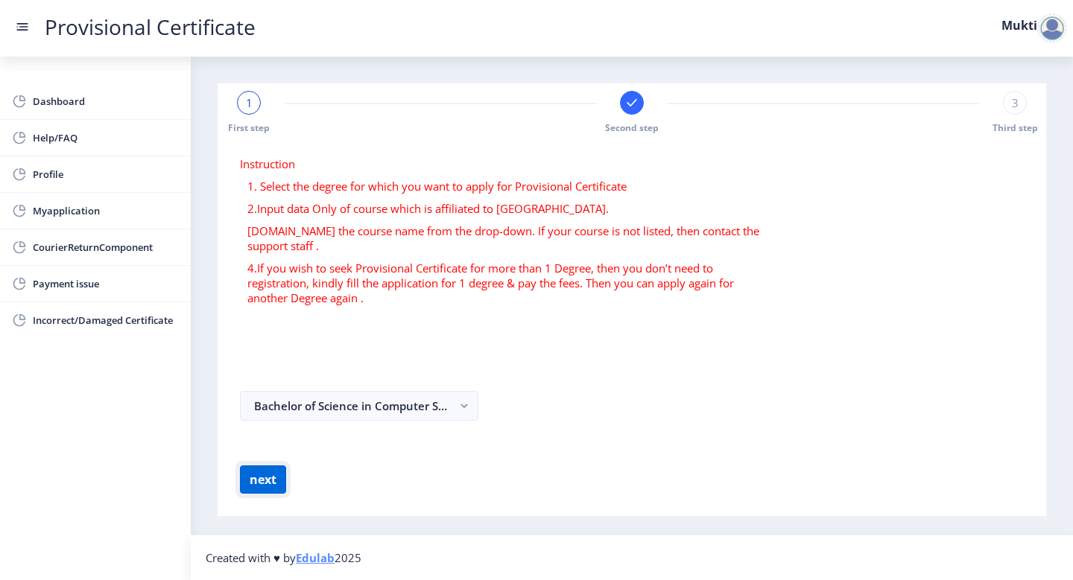
click at [260, 479] on button "next" at bounding box center [263, 480] width 46 height 28
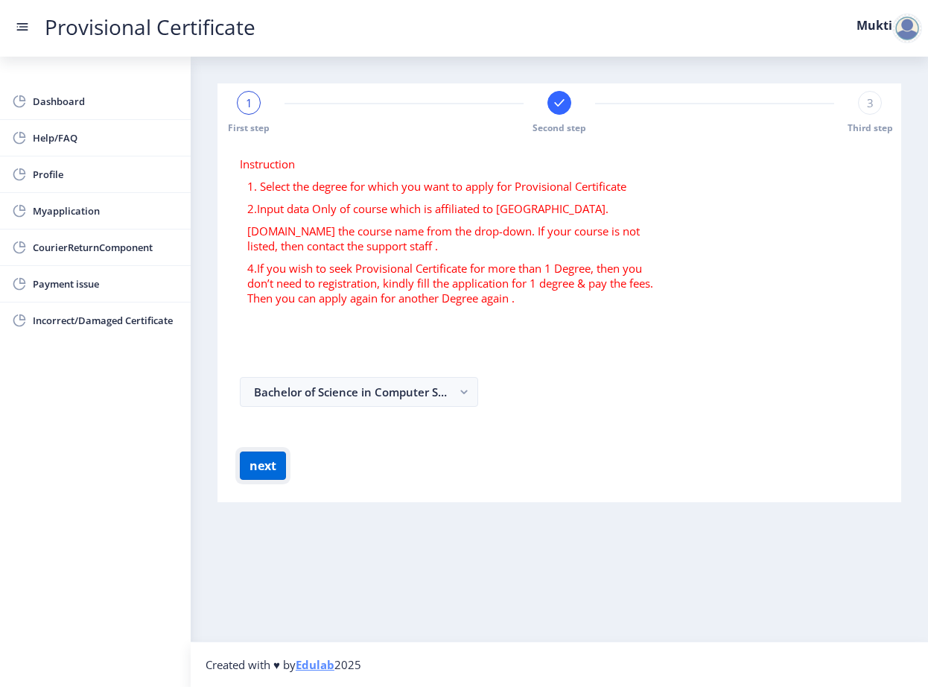
click at [267, 463] on button "next" at bounding box center [263, 465] width 46 height 28
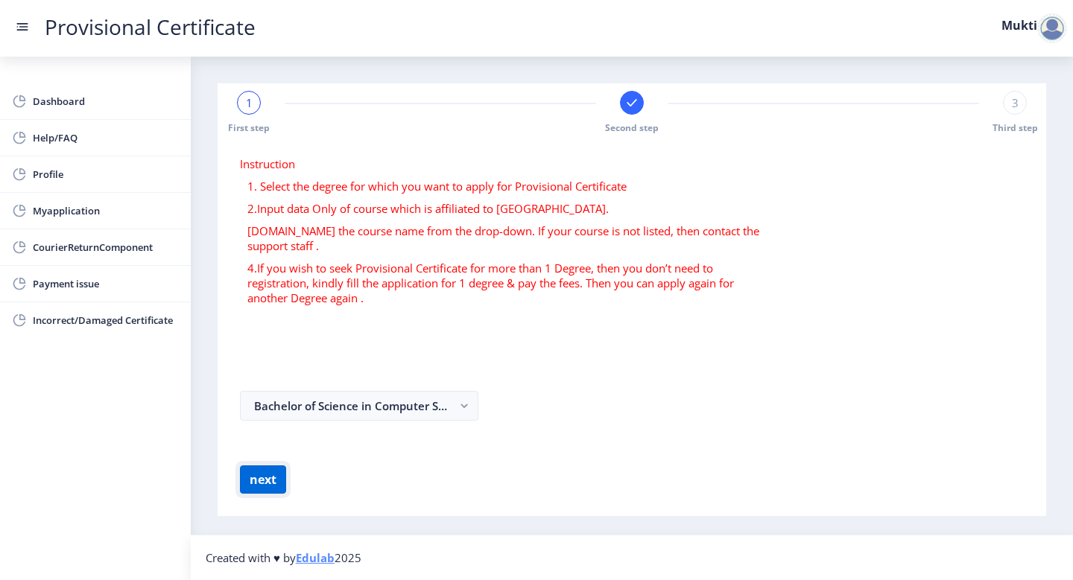
click at [269, 477] on button "next" at bounding box center [263, 480] width 46 height 28
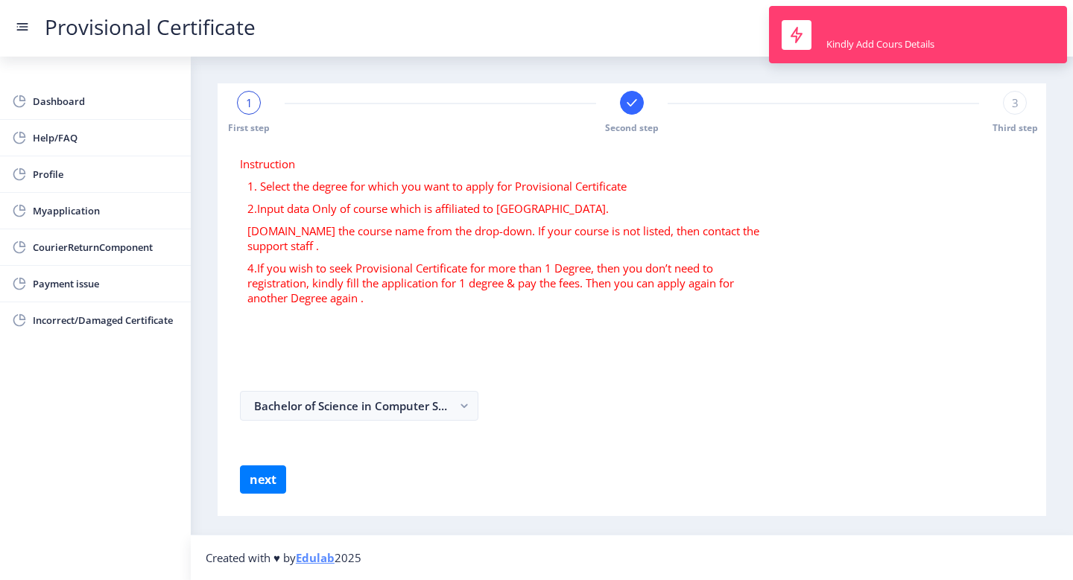
click at [904, 133] on div "1 First step Second step 3 Third step" at bounding box center [631, 112] width 813 height 43
click at [851, 92] on div "1 First step Second step 3 Third step" at bounding box center [631, 112] width 813 height 43
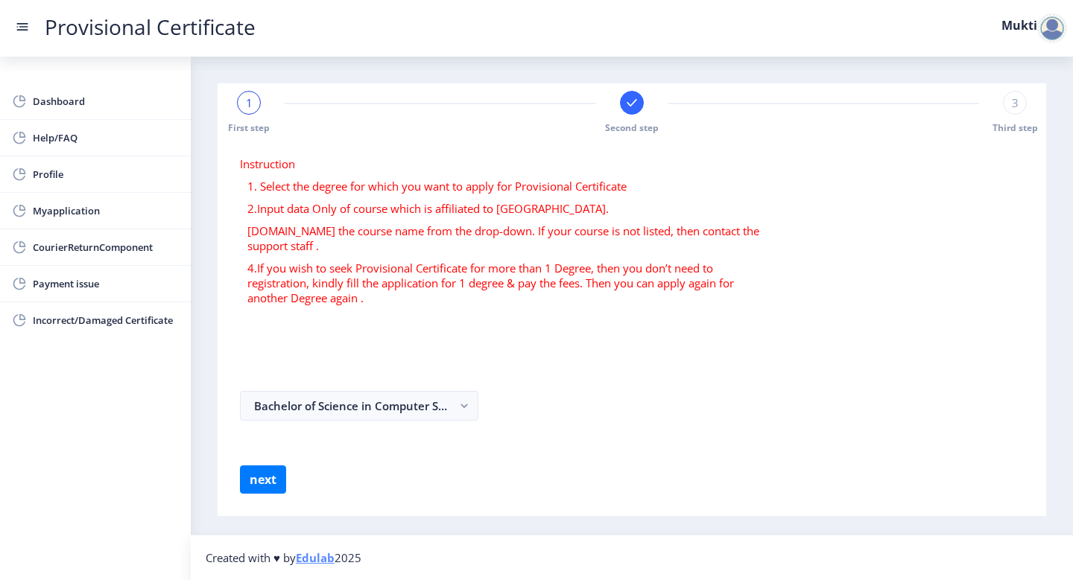
click at [1020, 102] on div "3" at bounding box center [1015, 103] width 24 height 24
click at [633, 103] on icon at bounding box center [631, 102] width 10 height 7
click at [243, 107] on div "1" at bounding box center [249, 103] width 24 height 24
click at [1044, 22] on div at bounding box center [1052, 28] width 30 height 30
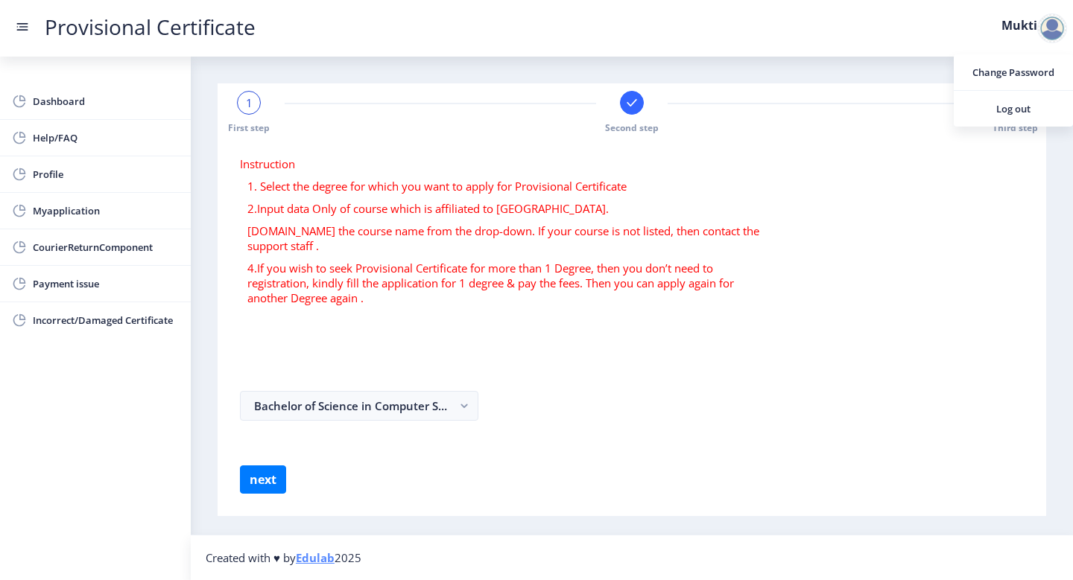
click at [20, 27] on rect at bounding box center [23, 26] width 9 height 1
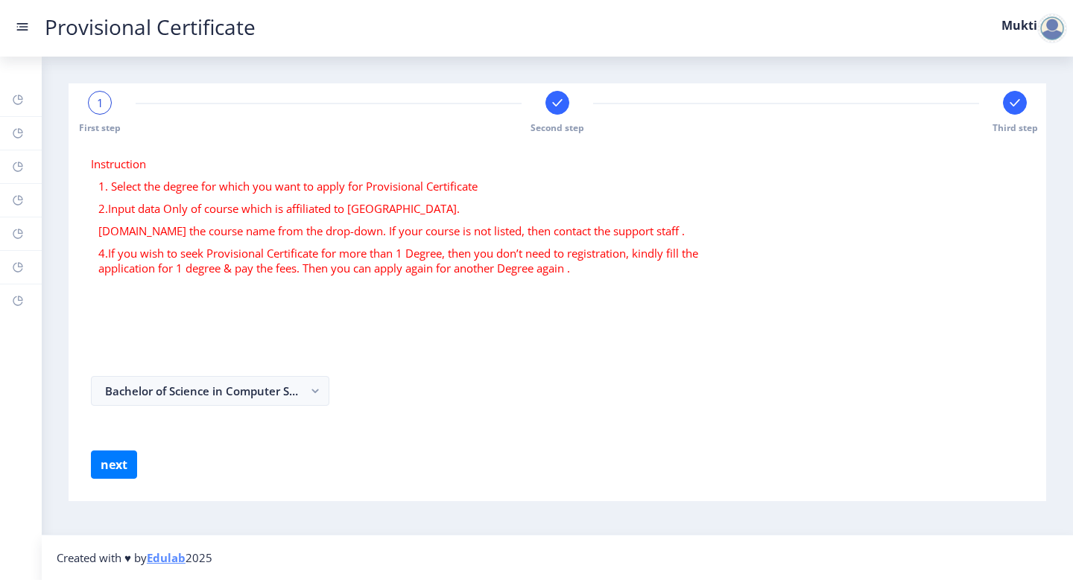
click at [16, 7] on nav "Provisional Certificate Mukti" at bounding box center [536, 28] width 1073 height 57
click at [17, 22] on rect at bounding box center [22, 26] width 15 height 15
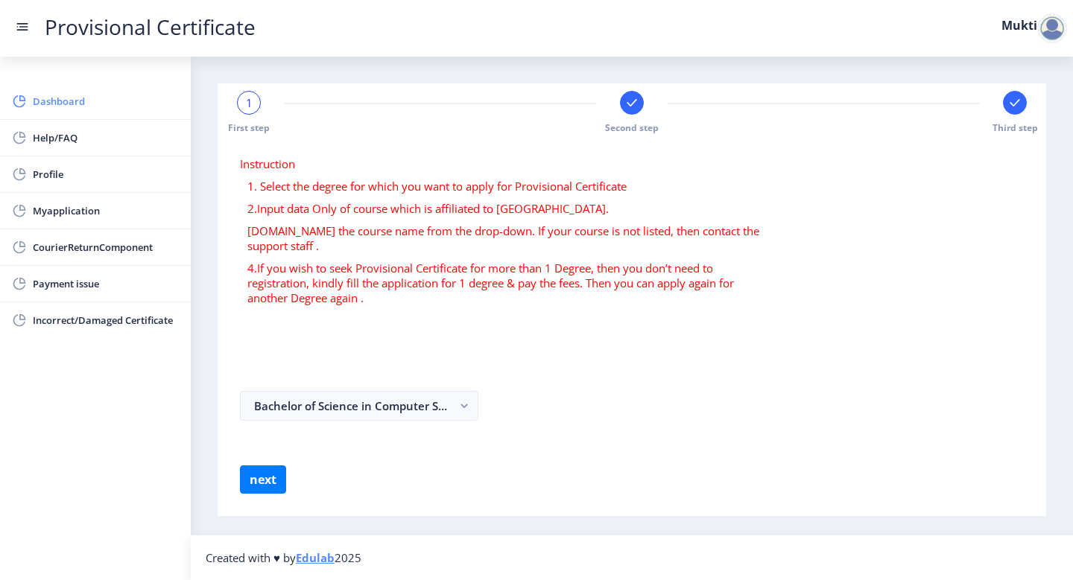
click at [68, 104] on span "Dashboard" at bounding box center [106, 101] width 146 height 18
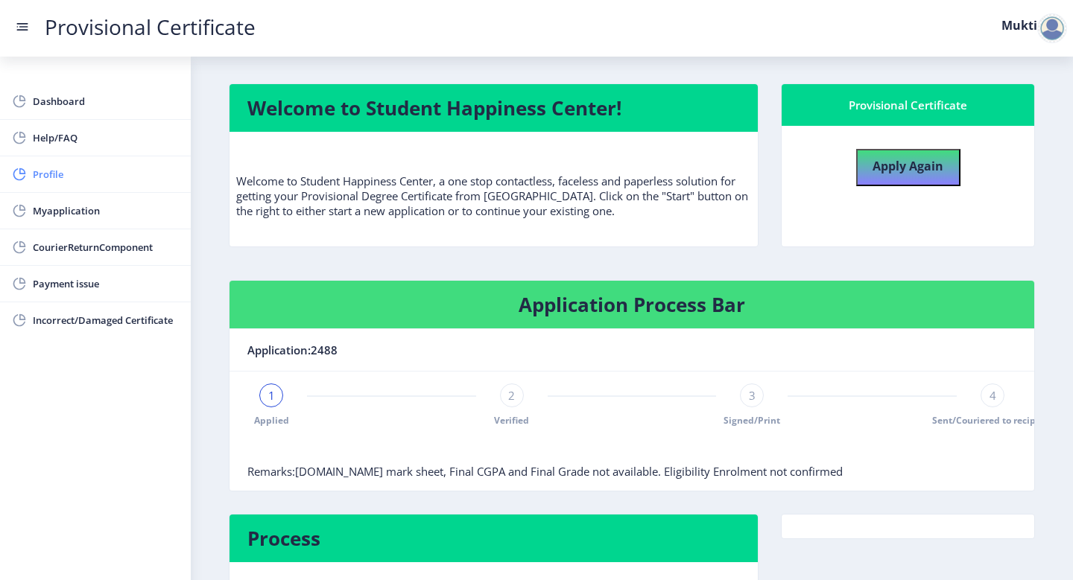
click at [58, 172] on span "Profile" at bounding box center [106, 174] width 146 height 18
select select "[DEMOGRAPHIC_DATA]"
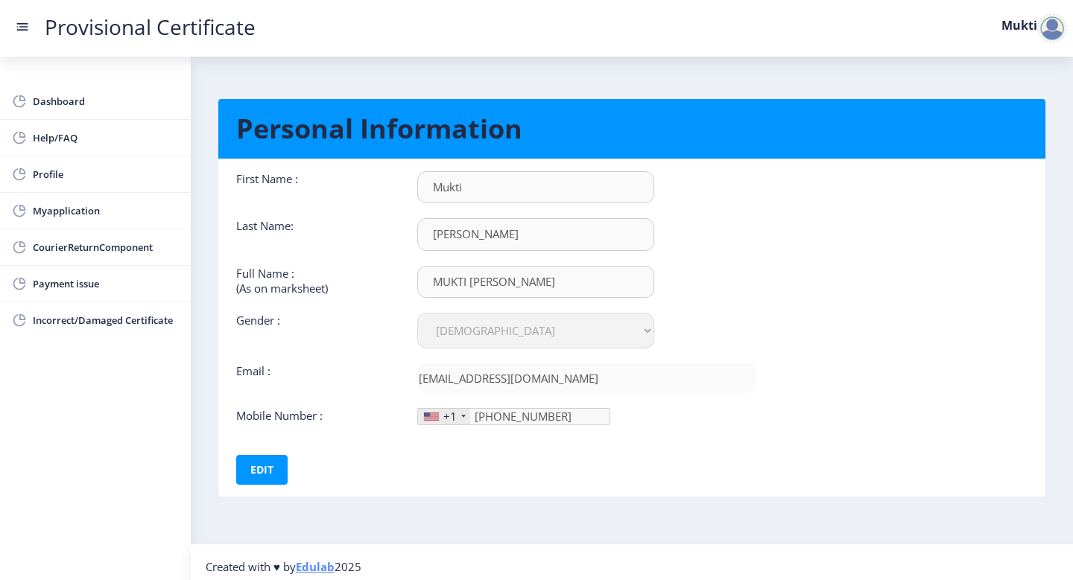
click at [451, 417] on div "+1" at bounding box center [449, 416] width 13 height 15
click at [457, 416] on div "+1" at bounding box center [444, 417] width 52 height 16
click at [273, 472] on button "Edit" at bounding box center [261, 470] width 51 height 30
click at [454, 419] on div "+1" at bounding box center [449, 416] width 13 height 15
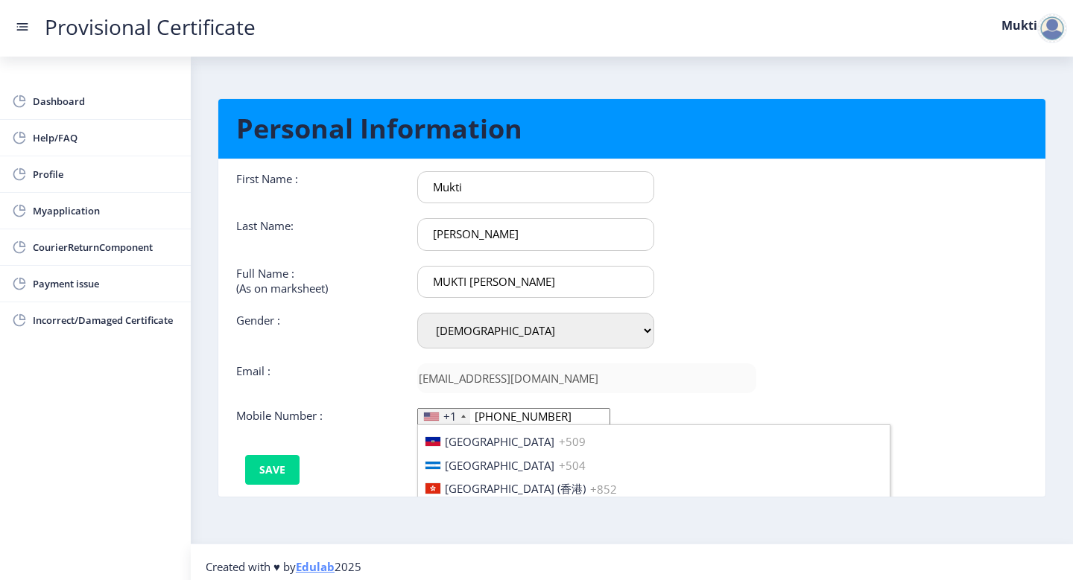
scroll to position [77, 0]
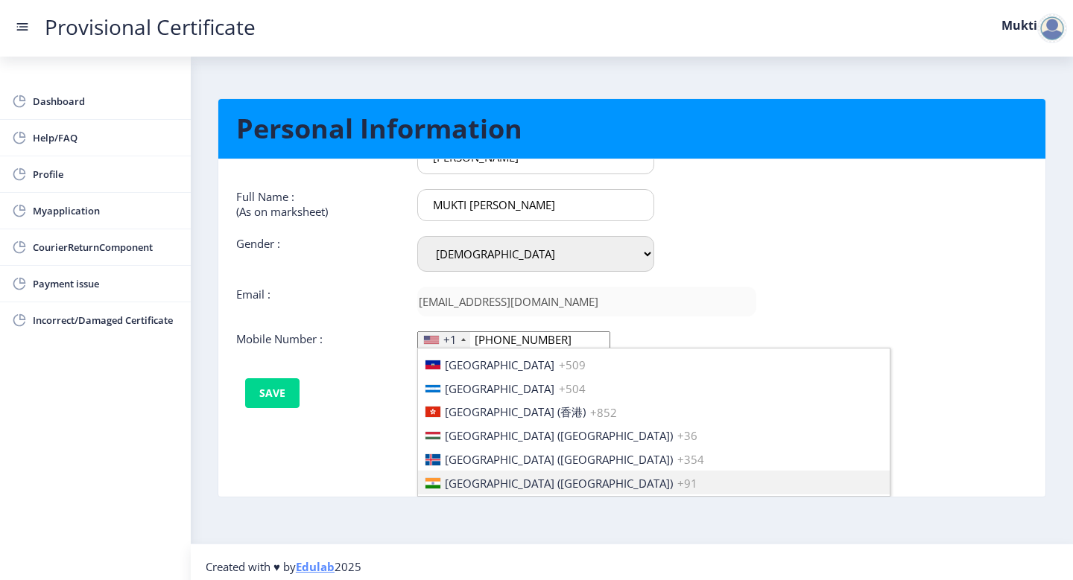
click at [498, 471] on li "[GEOGRAPHIC_DATA] ([GEOGRAPHIC_DATA]) +91" at bounding box center [654, 483] width 472 height 24
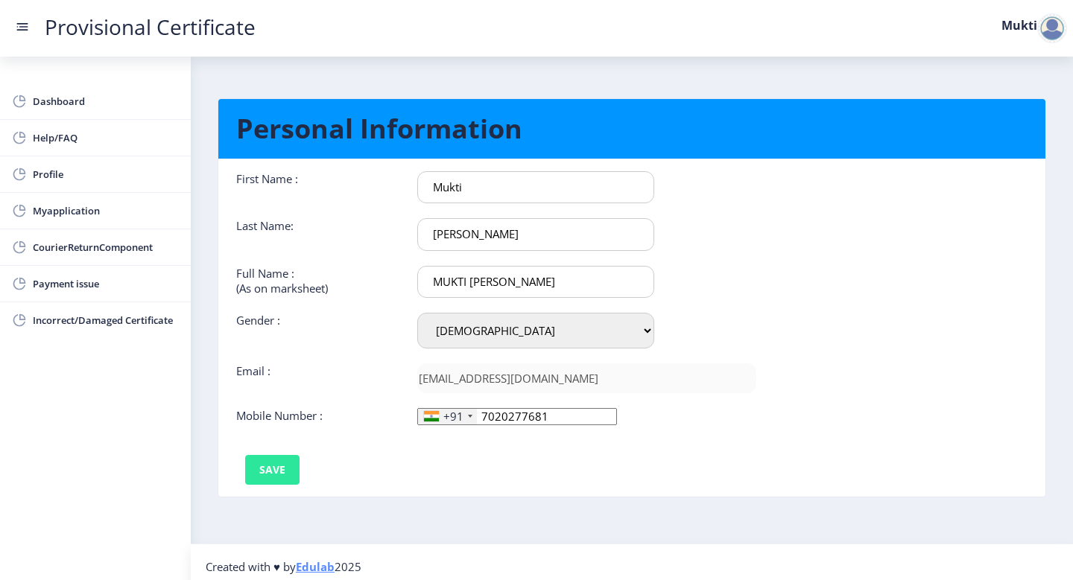
type input "7020277681"
click at [271, 474] on button "Save" at bounding box center [272, 470] width 54 height 30
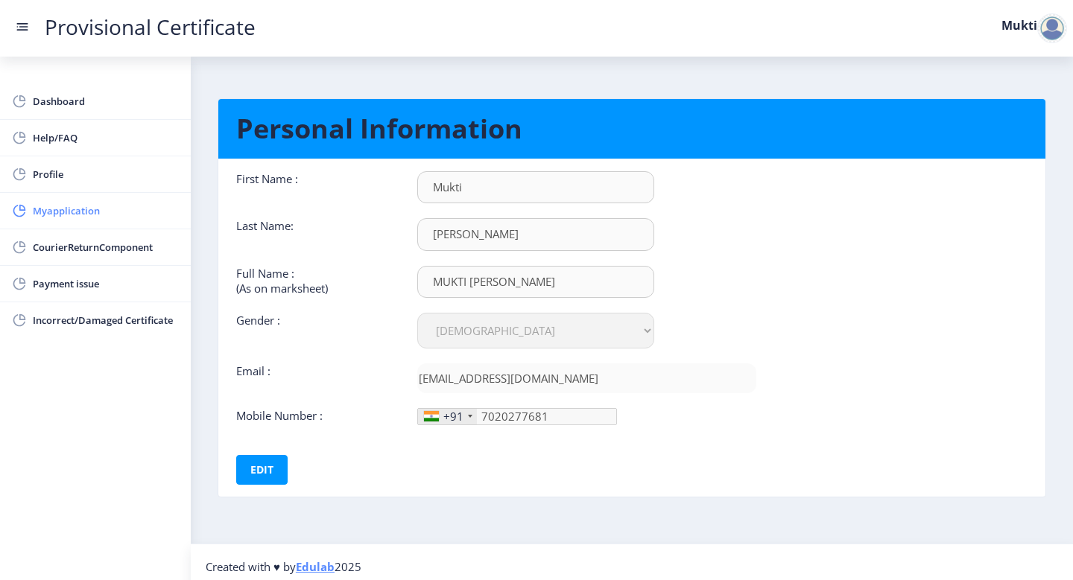
click at [118, 210] on span "Myapplication" at bounding box center [106, 211] width 146 height 18
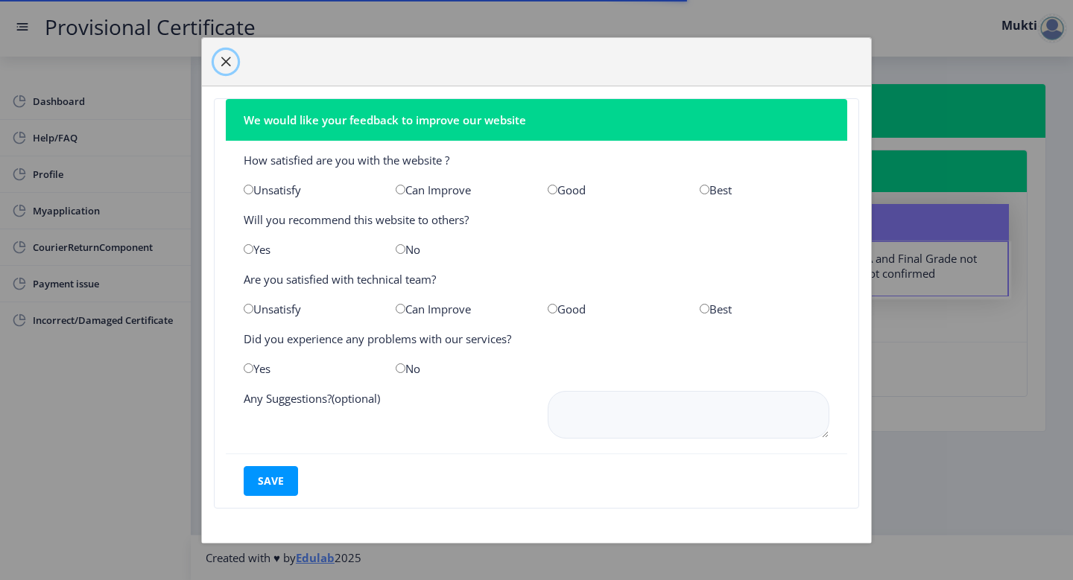
click at [221, 61] on span "button" at bounding box center [226, 62] width 12 height 12
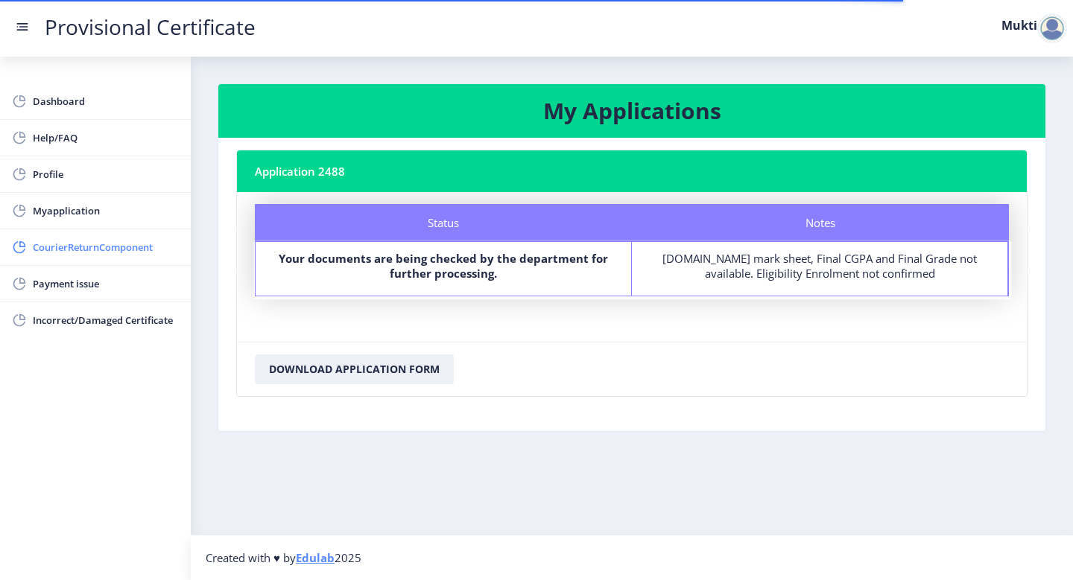
click at [86, 253] on span "CourierReturnComponent" at bounding box center [106, 247] width 146 height 18
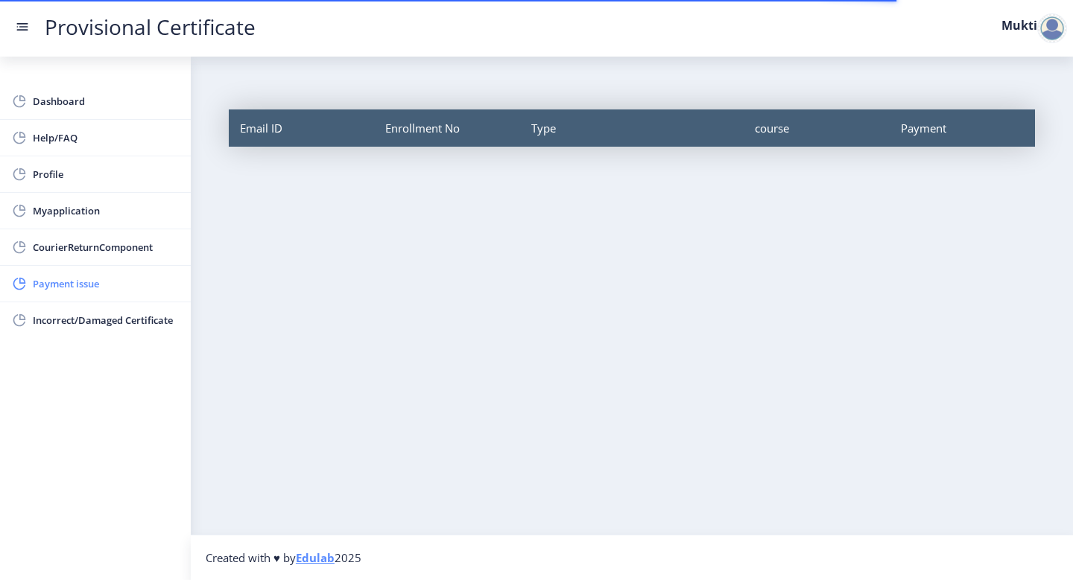
click at [90, 296] on link "Payment issue" at bounding box center [95, 284] width 191 height 36
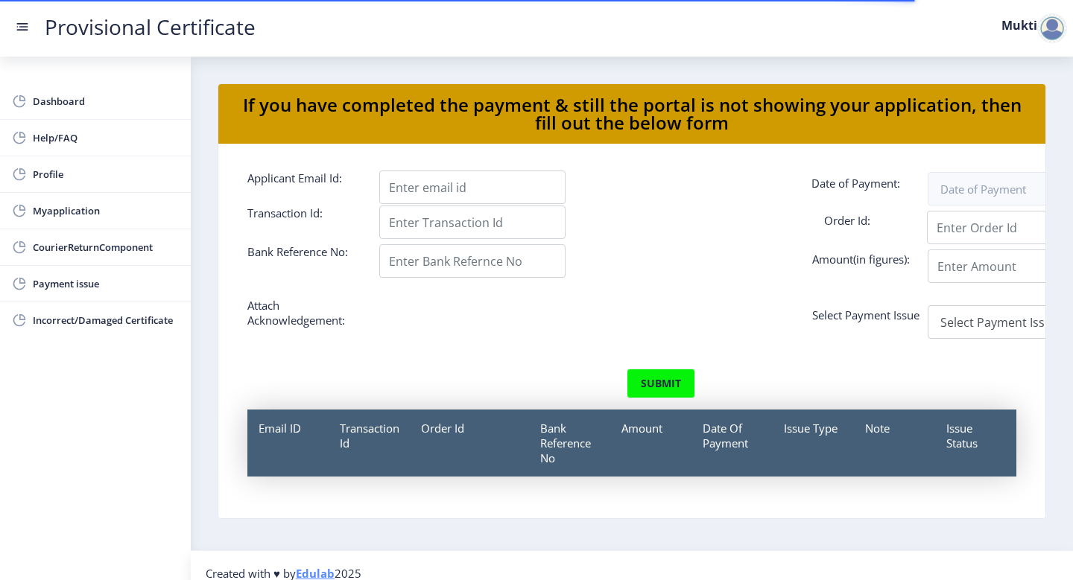
scroll to position [28, 0]
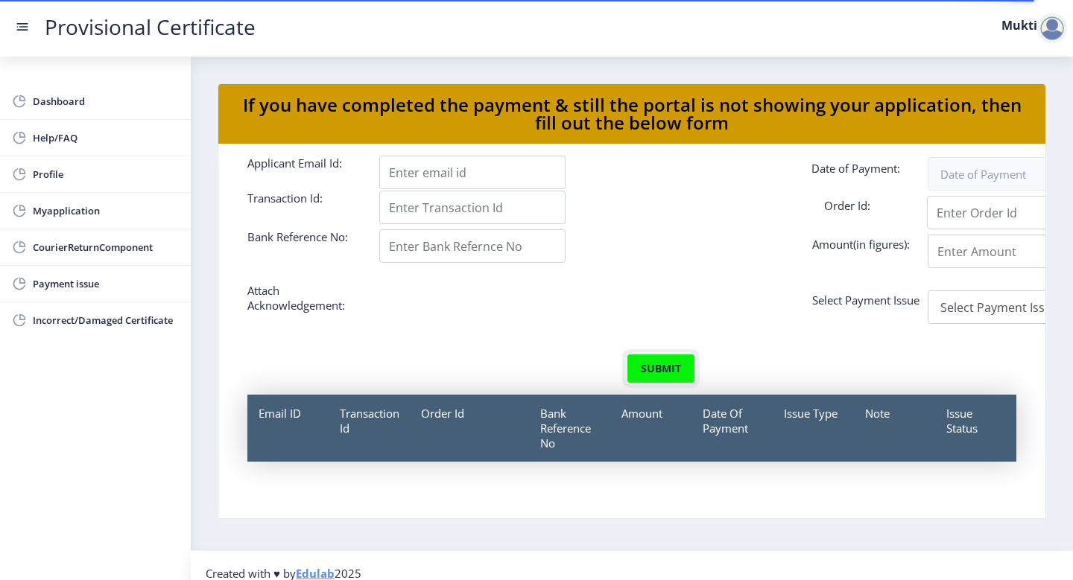
click at [636, 363] on button "submit" at bounding box center [660, 369] width 69 height 30
click at [109, 311] on span "Incorrect/Damaged Certificate" at bounding box center [106, 320] width 146 height 18
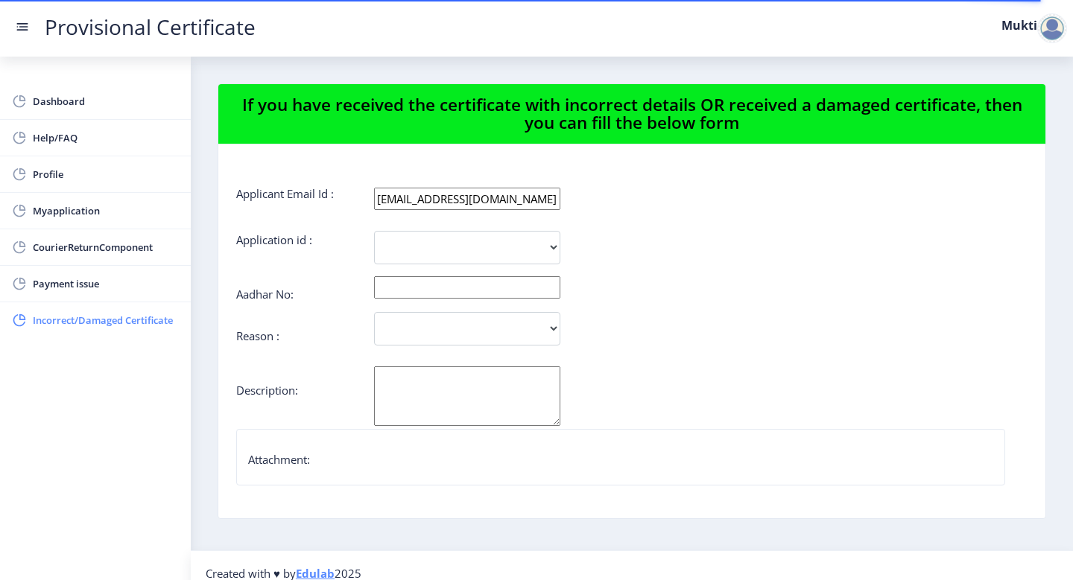
click at [116, 323] on span "Incorrect/Damaged Certificate" at bounding box center [106, 320] width 146 height 18
click at [102, 237] on link "CourierReturnComponent" at bounding box center [95, 247] width 191 height 36
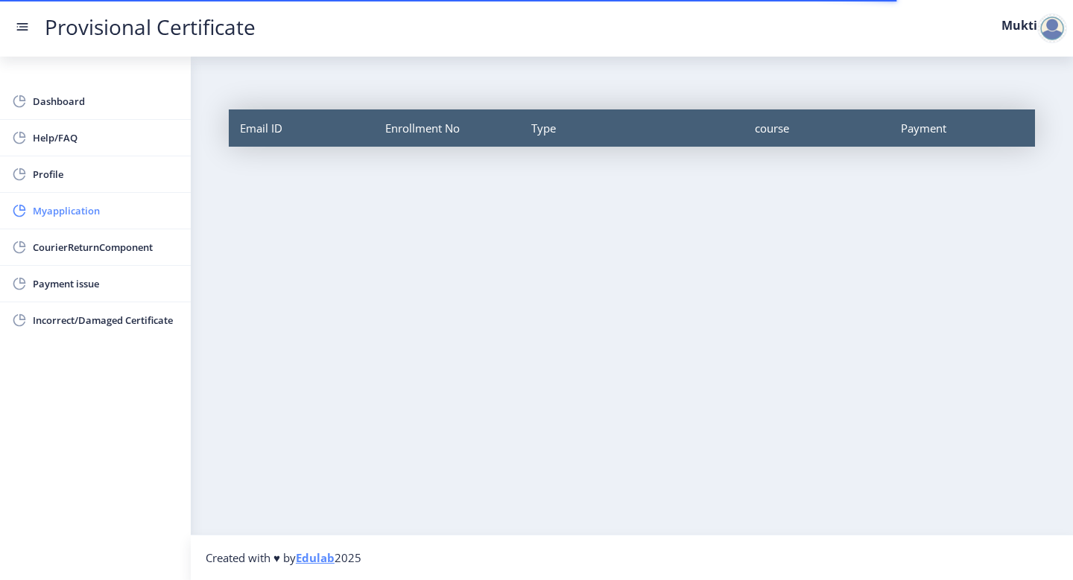
click at [91, 205] on span "Myapplication" at bounding box center [106, 211] width 146 height 18
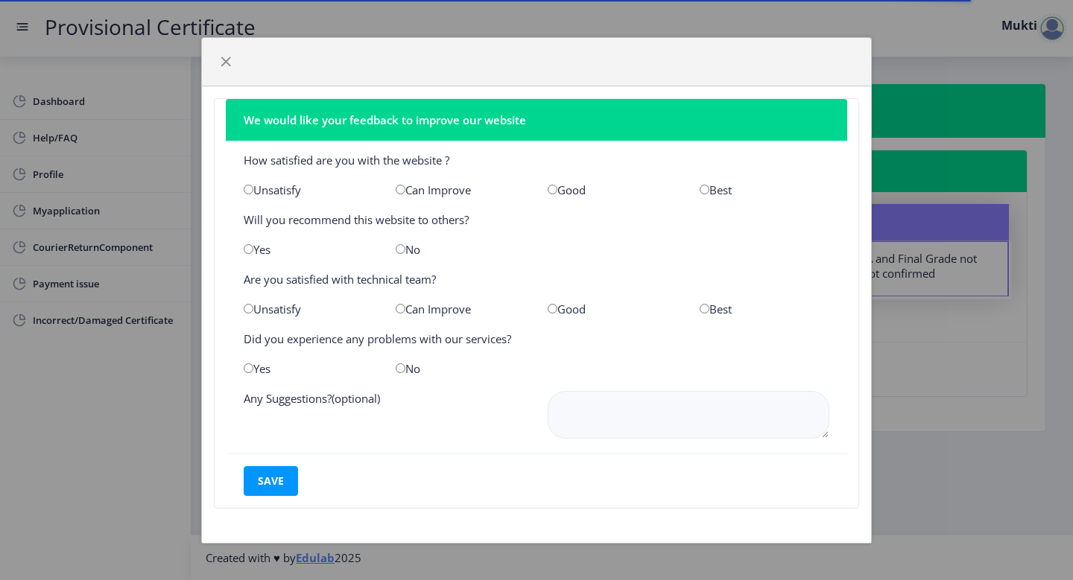
click at [75, 177] on div "We would like your feedback to improve our website How satisfied are you with t…" at bounding box center [536, 290] width 1073 height 580
click at [226, 62] on span "button" at bounding box center [226, 62] width 12 height 12
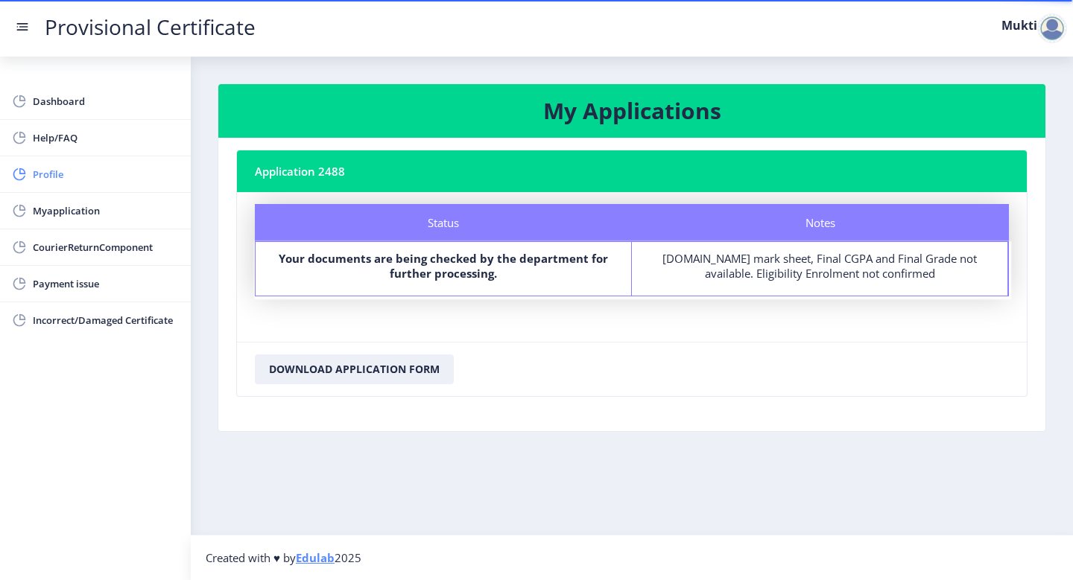
click at [52, 180] on span "Profile" at bounding box center [106, 174] width 146 height 18
select select "[DEMOGRAPHIC_DATA]"
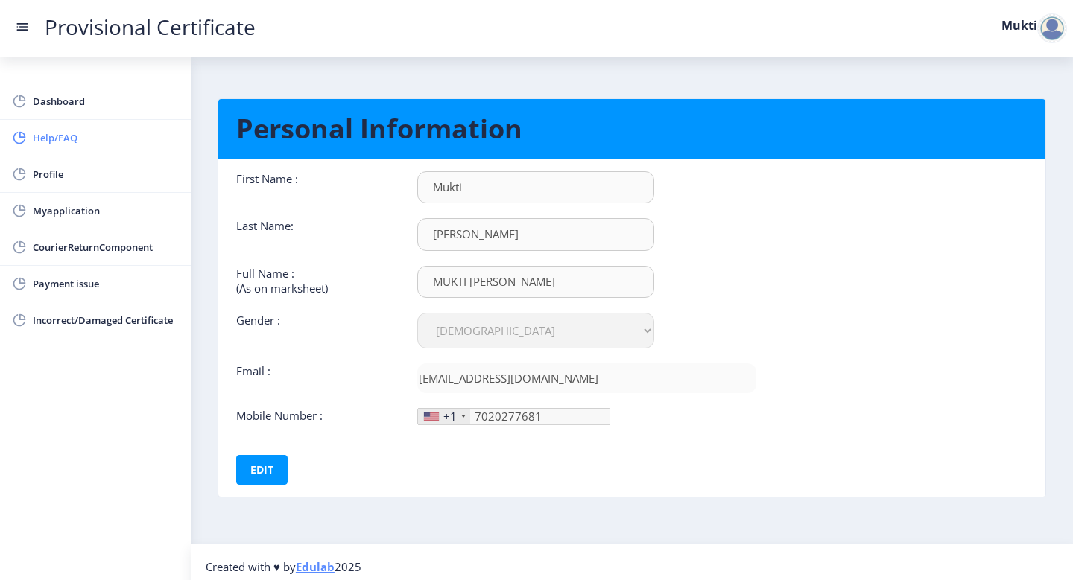
click at [74, 140] on span "Help/FAQ" at bounding box center [106, 138] width 146 height 18
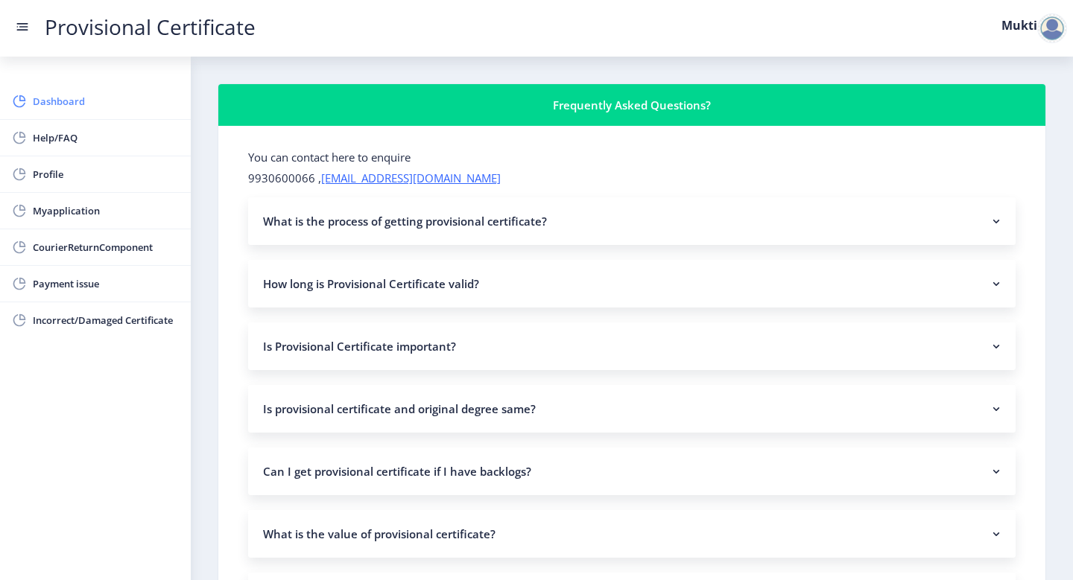
click at [75, 109] on span "Dashboard" at bounding box center [106, 101] width 146 height 18
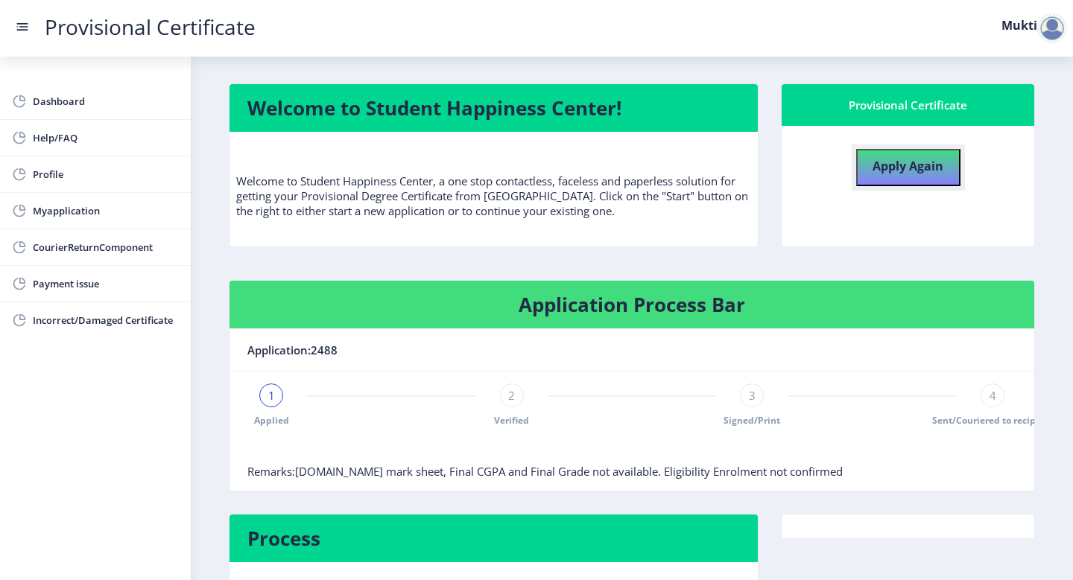
click at [895, 171] on b "Apply Again" at bounding box center [907, 166] width 71 height 16
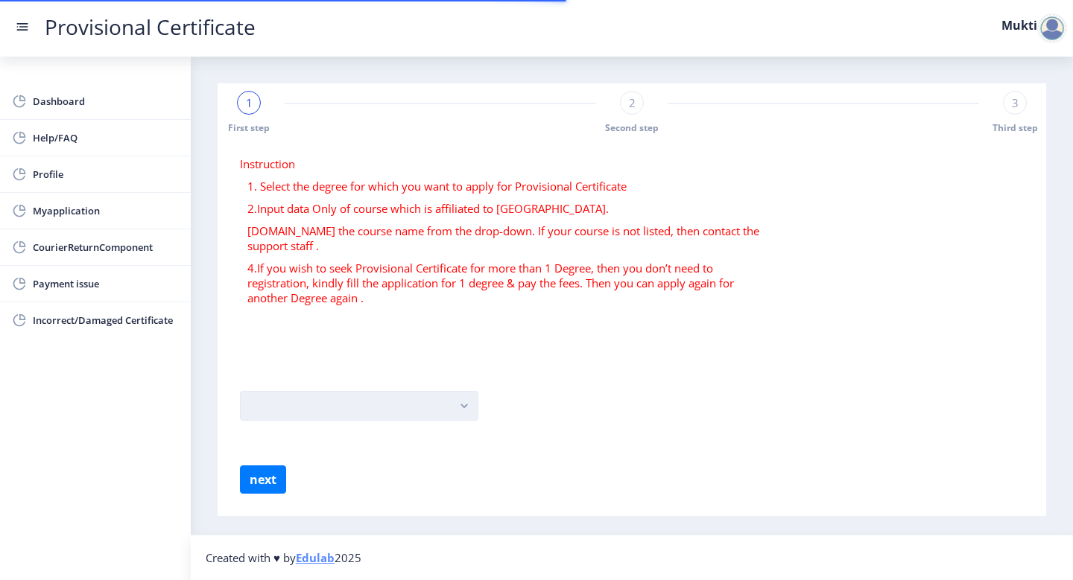
click at [349, 396] on button "button" at bounding box center [359, 406] width 238 height 30
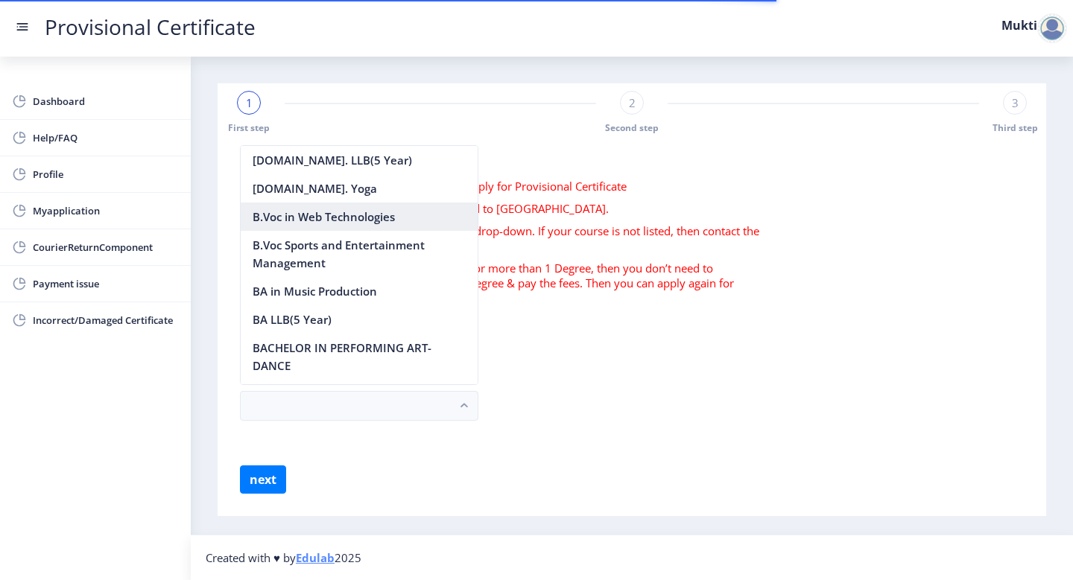
click at [361, 221] on nb-option "B.Voc in Web Technologies" at bounding box center [359, 217] width 237 height 28
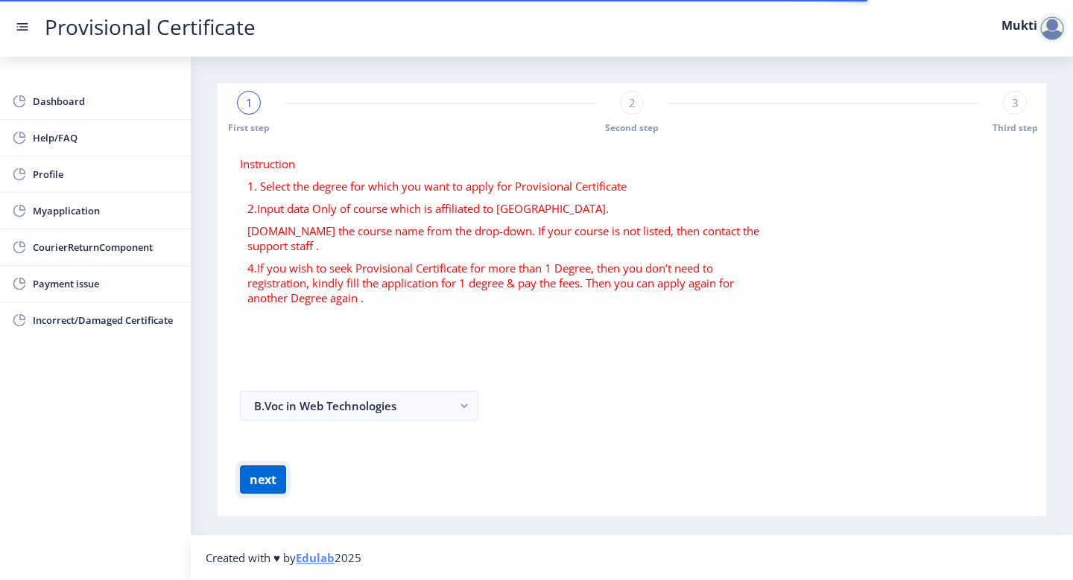
click at [271, 489] on button "next" at bounding box center [263, 480] width 46 height 28
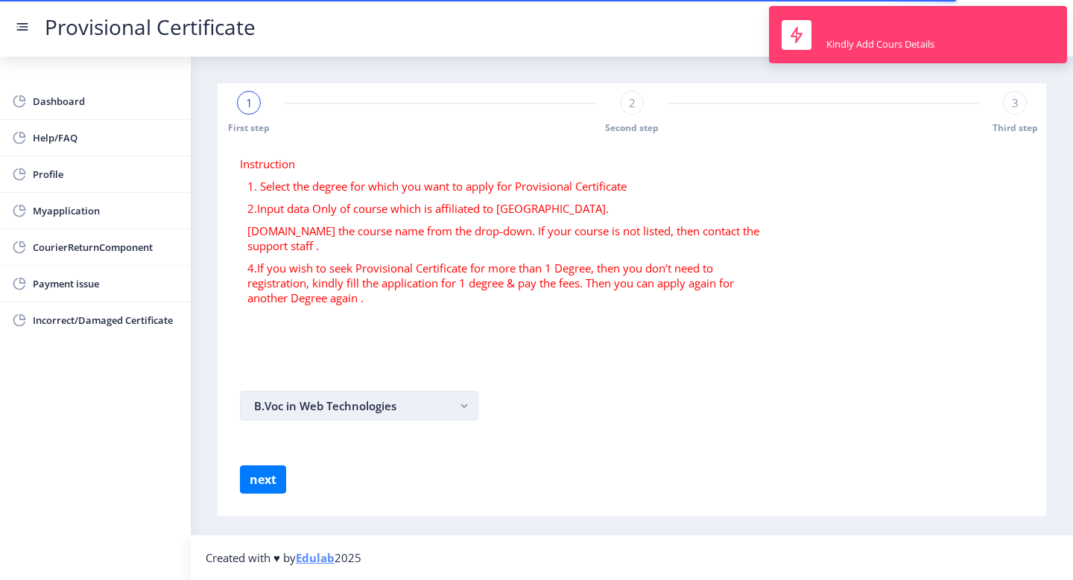
click at [396, 410] on button "B.Voc in Web Technologies" at bounding box center [359, 406] width 238 height 30
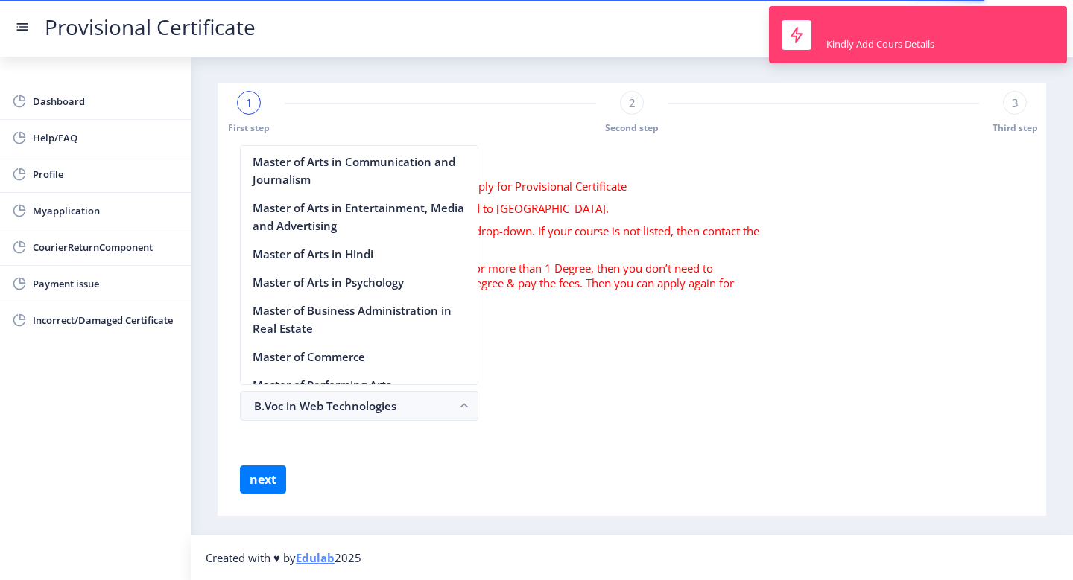
scroll to position [2591, 0]
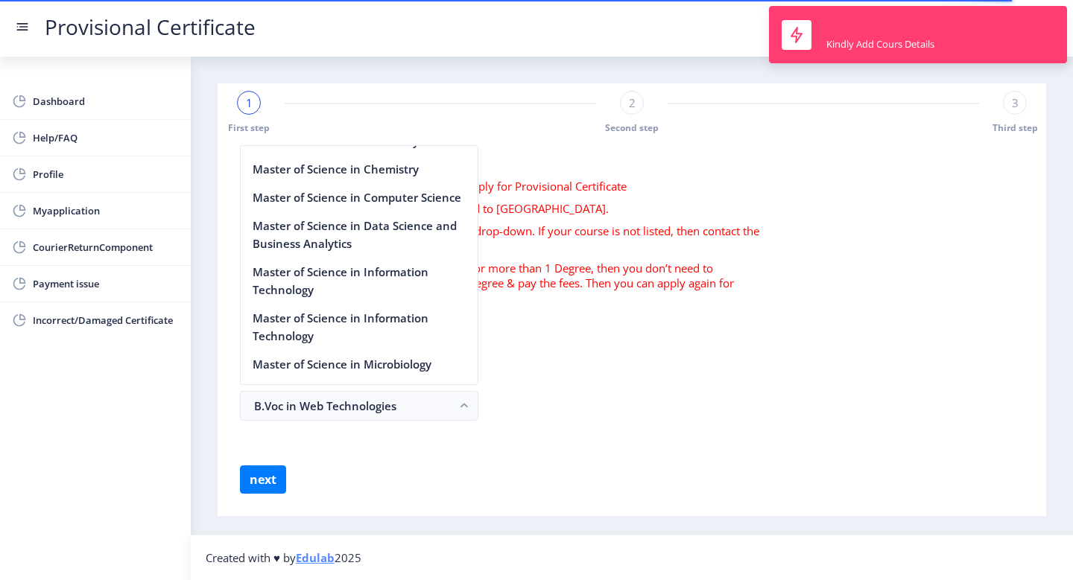
click at [392, 499] on nb-option "PG Diploma in Drone Technology" at bounding box center [359, 513] width 237 height 28
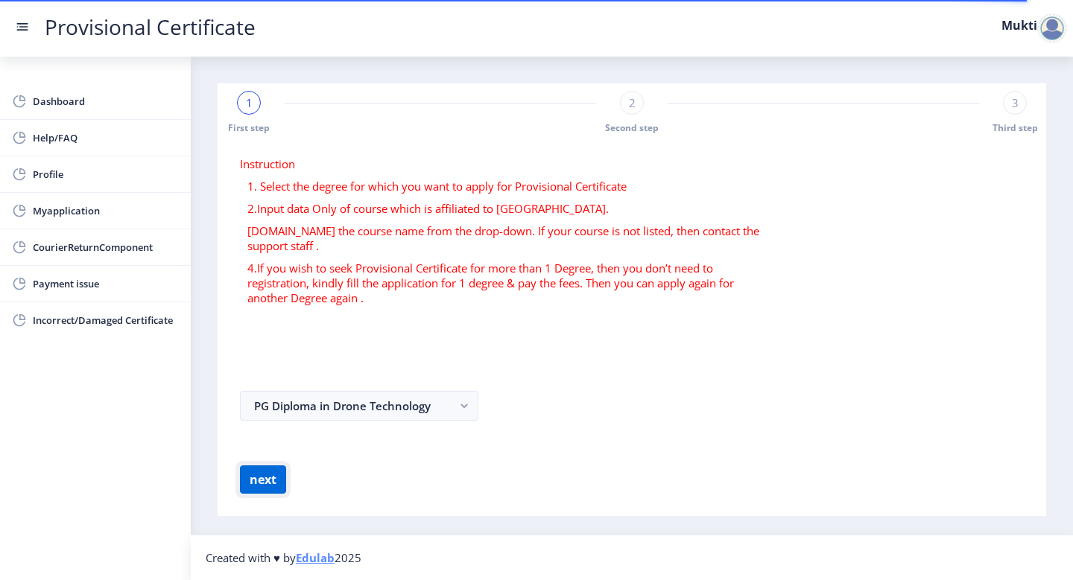
click at [250, 485] on button "next" at bounding box center [263, 480] width 46 height 28
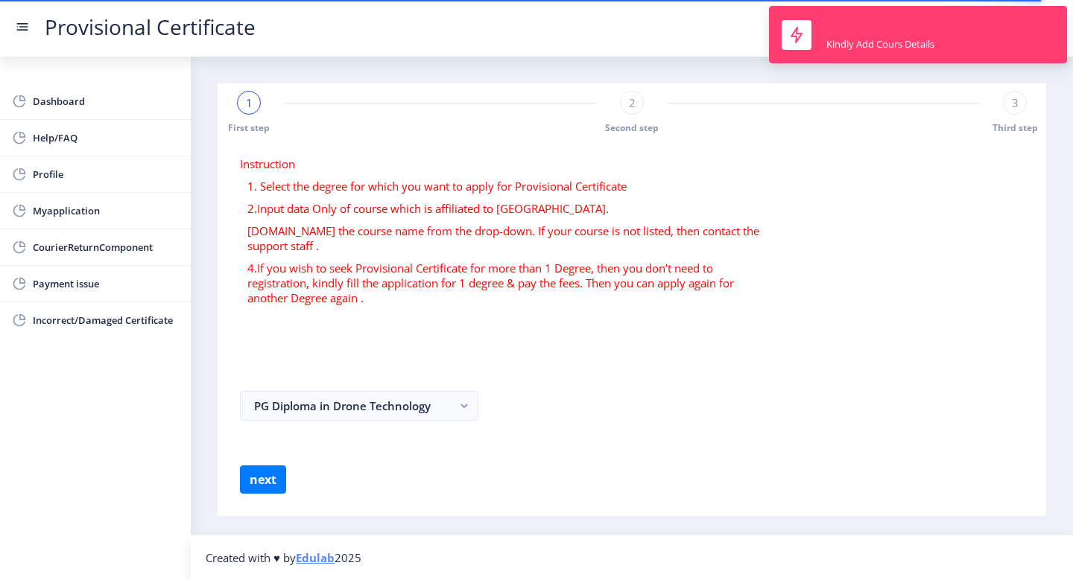
click at [395, 314] on form "Instruction 1. Select the degree for which you want to apply for Provisional Ce…" at bounding box center [632, 324] width 784 height 337
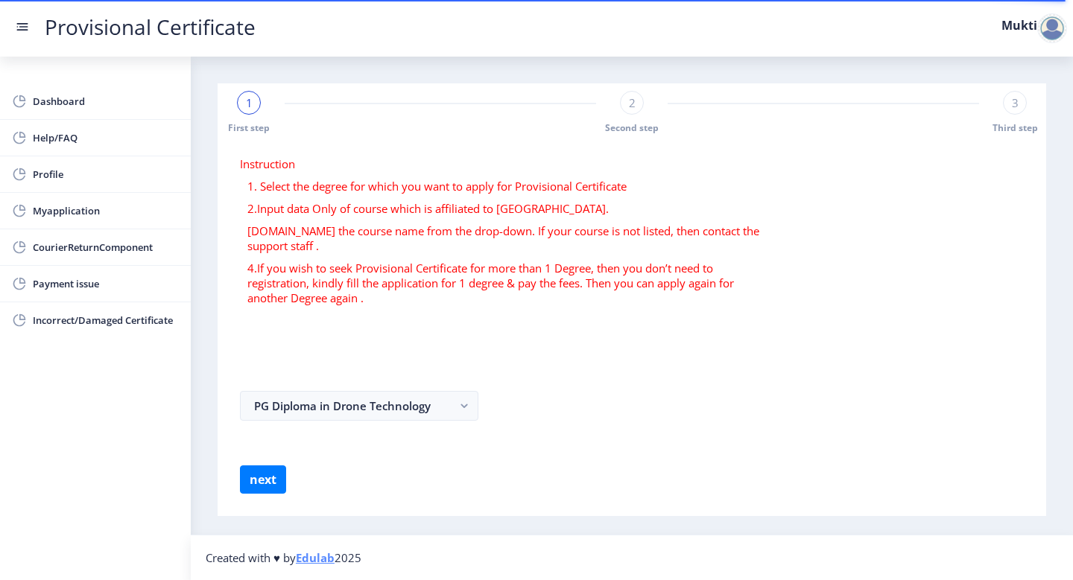
click at [243, 109] on div "1" at bounding box center [249, 103] width 24 height 24
click at [383, 409] on button "PG Diploma in Drone Technology" at bounding box center [359, 406] width 238 height 30
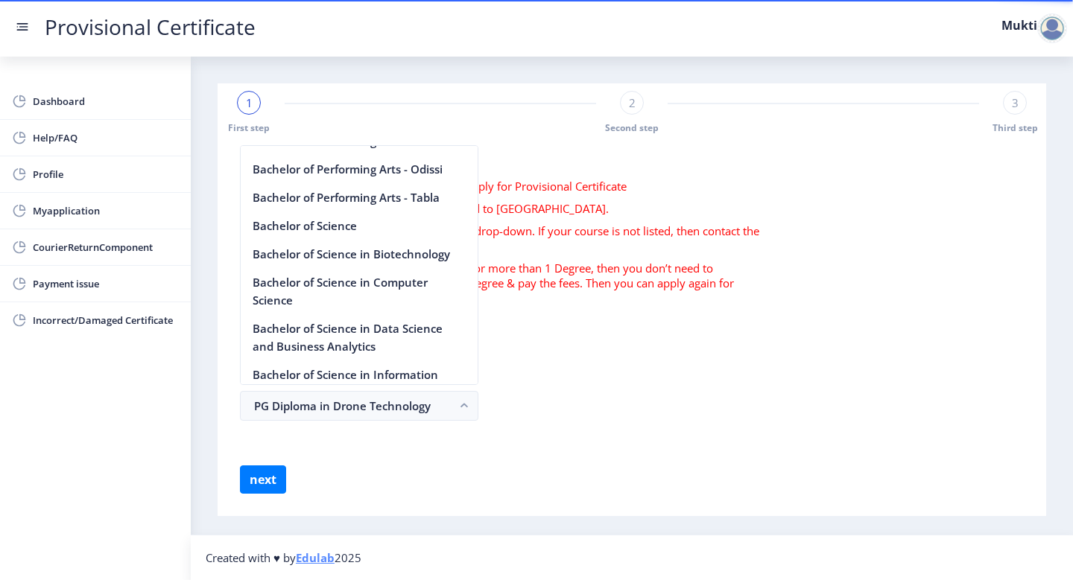
scroll to position [1093, 0]
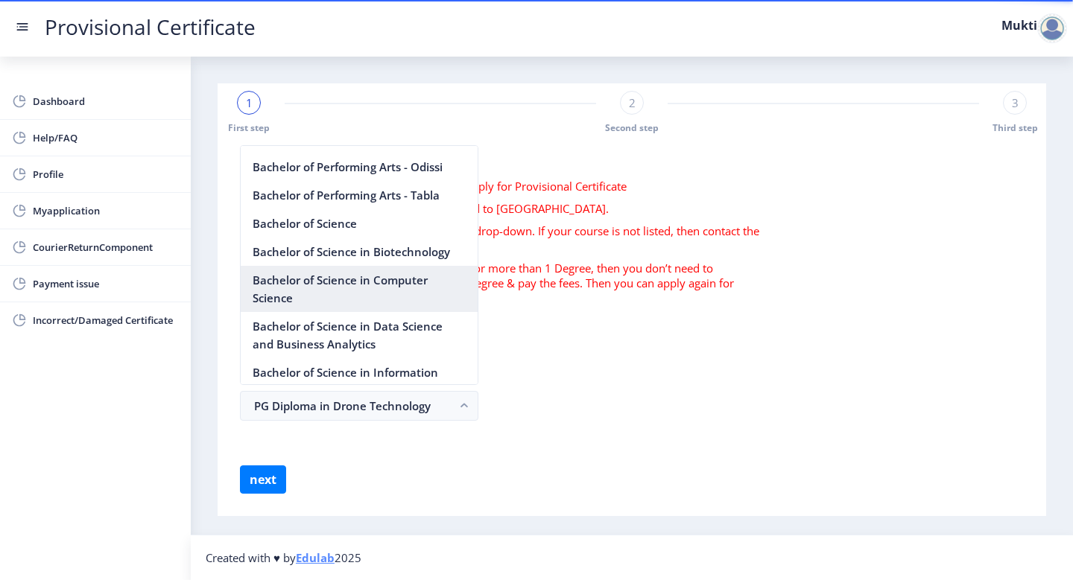
click at [369, 291] on nb-option "Bachelor of Science in Computer Science" at bounding box center [359, 289] width 237 height 46
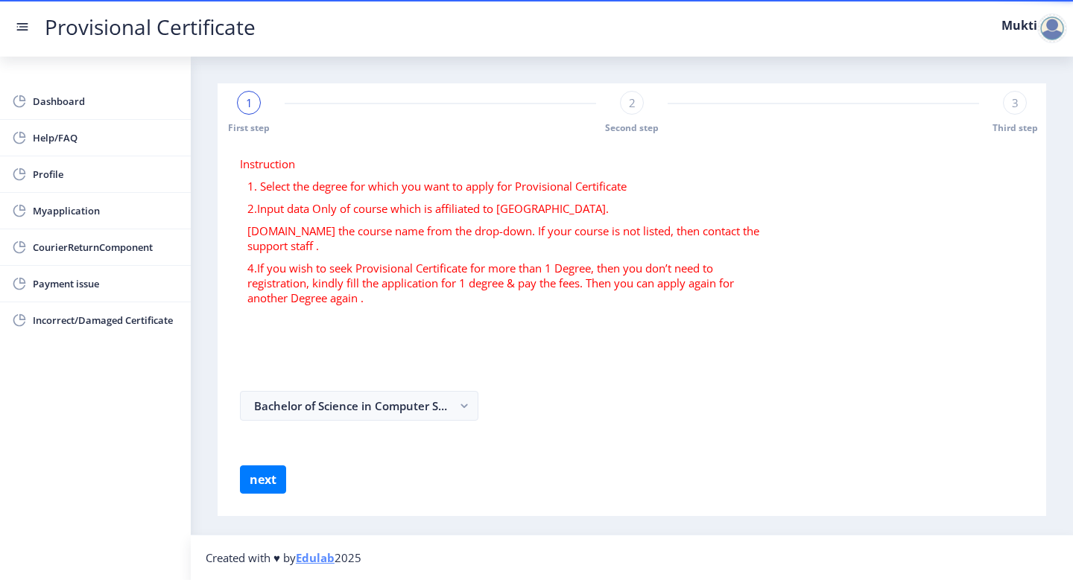
click at [1050, 32] on div at bounding box center [1052, 28] width 30 height 30
click at [1008, 111] on span "Log out" at bounding box center [1012, 109] width 95 height 18
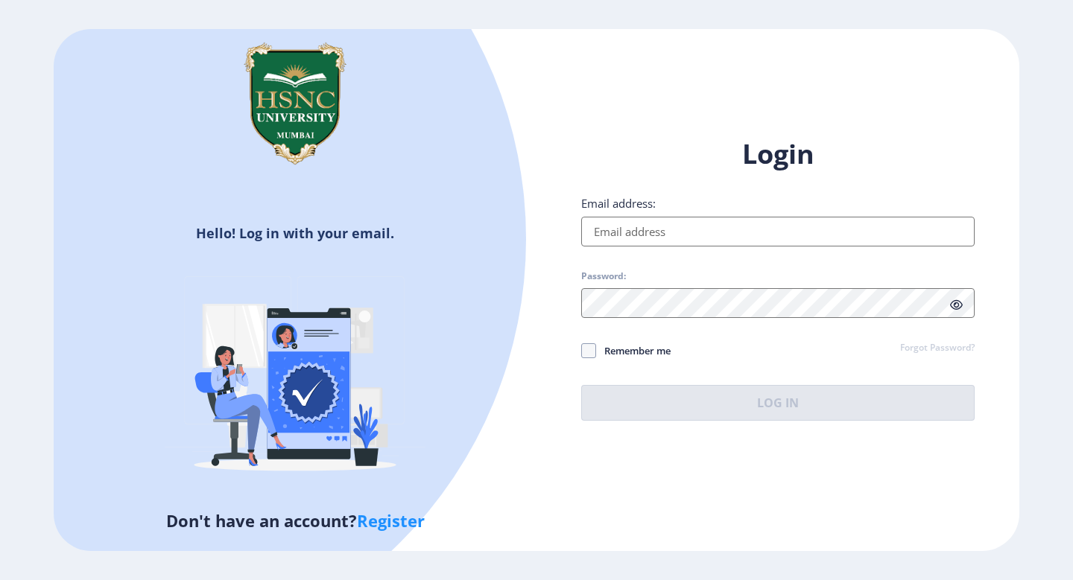
click at [663, 235] on input "Email address:" at bounding box center [777, 232] width 393 height 30
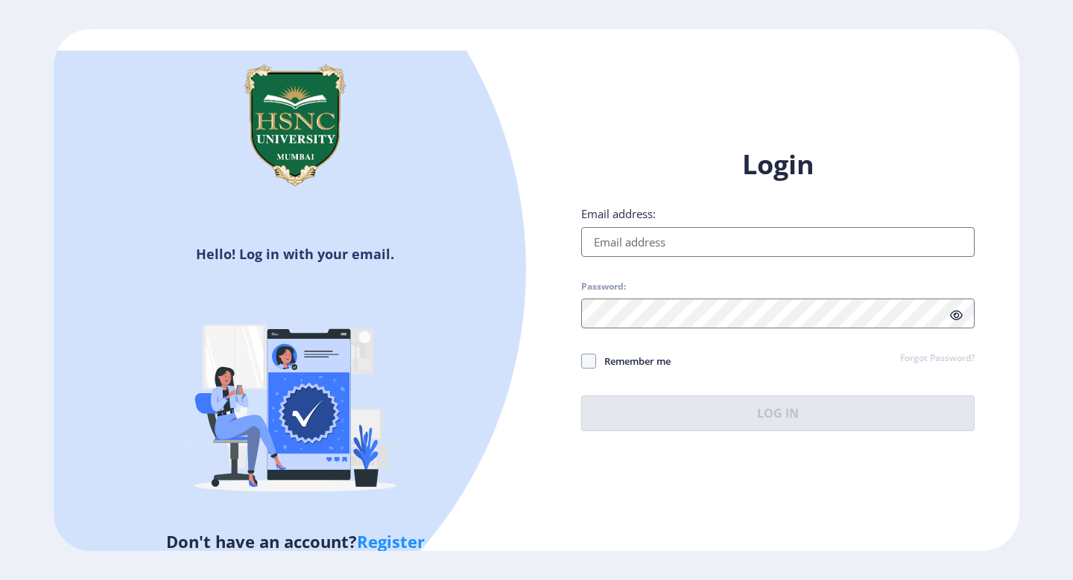
type input "[EMAIL_ADDRESS][DOMAIN_NAME]"
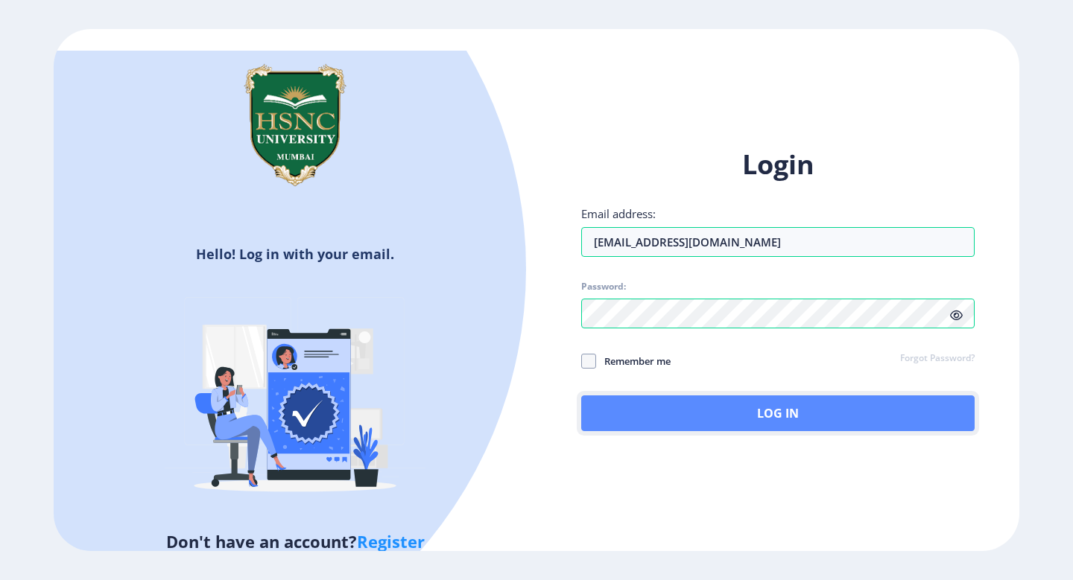
click at [668, 414] on button "Log In" at bounding box center [777, 414] width 393 height 36
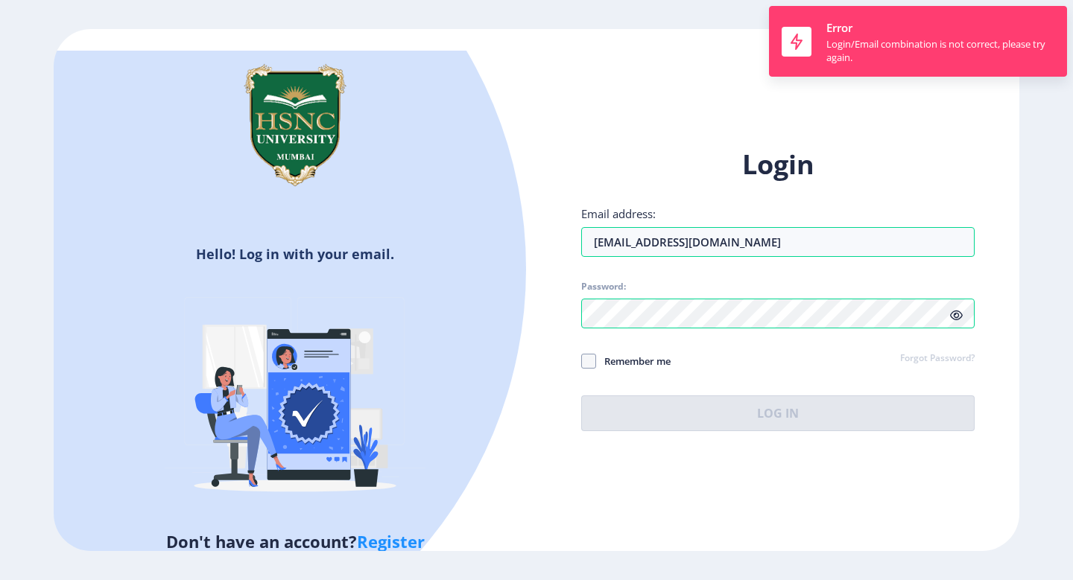
click at [397, 536] on link "Register" at bounding box center [391, 541] width 68 height 22
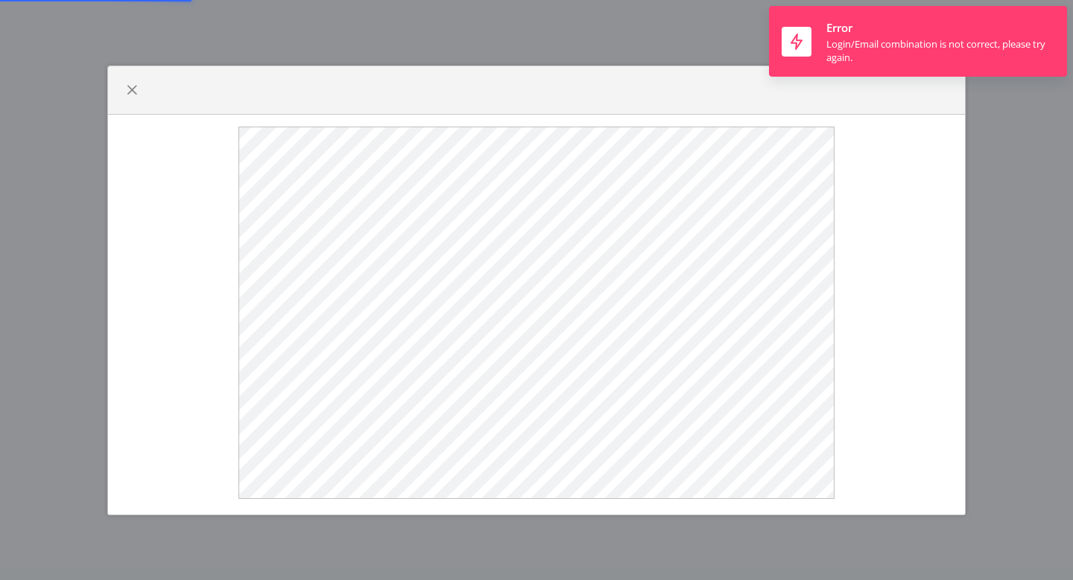
select select
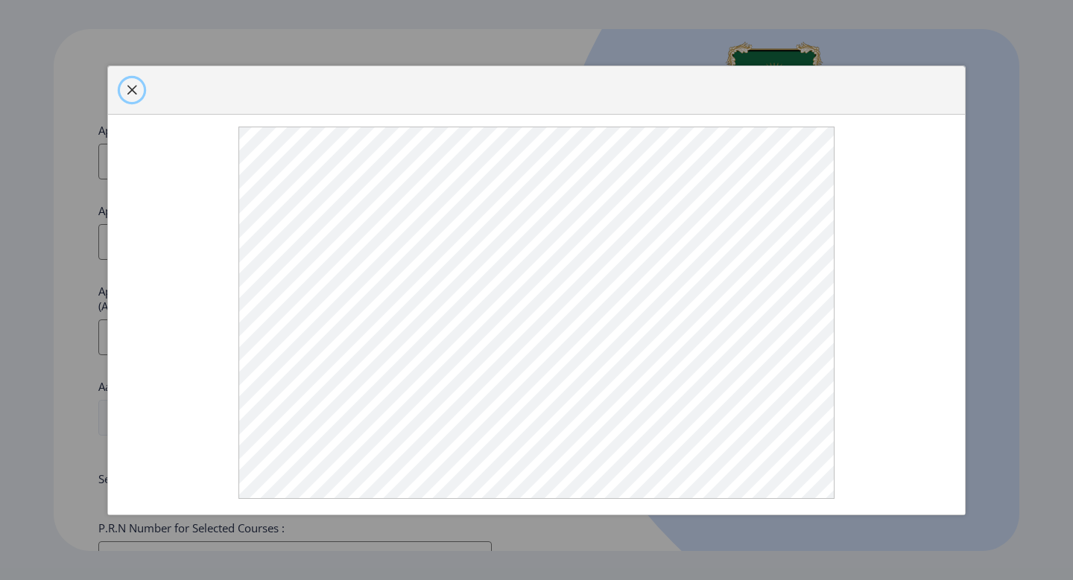
click at [133, 91] on span "button" at bounding box center [132, 90] width 12 height 12
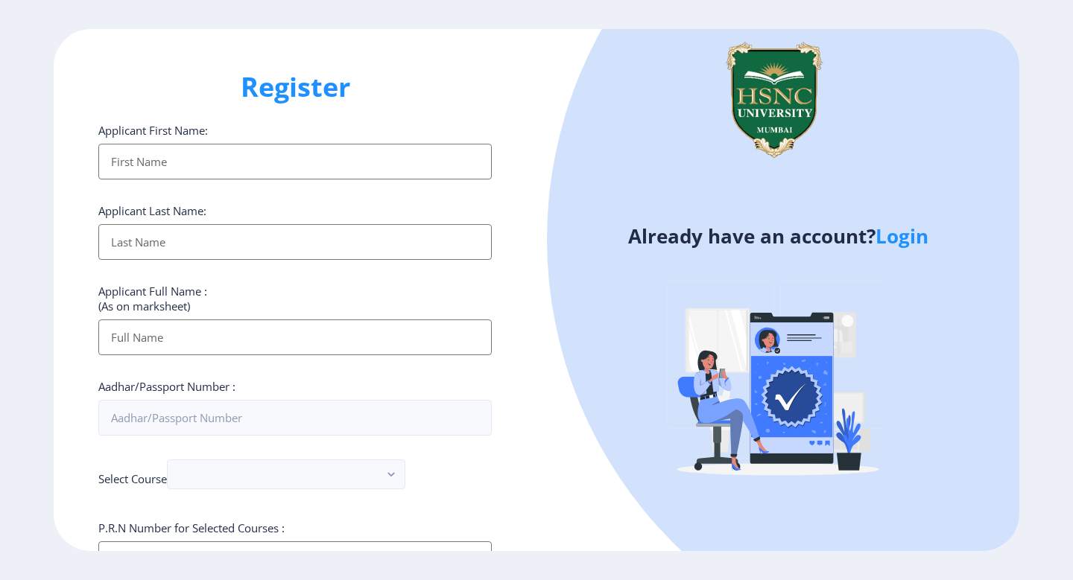
click at [296, 152] on input "Applicant First Name:" at bounding box center [294, 162] width 393 height 36
type input "Mukti"
click at [159, 236] on input "Applicant First Name:" at bounding box center [294, 242] width 393 height 36
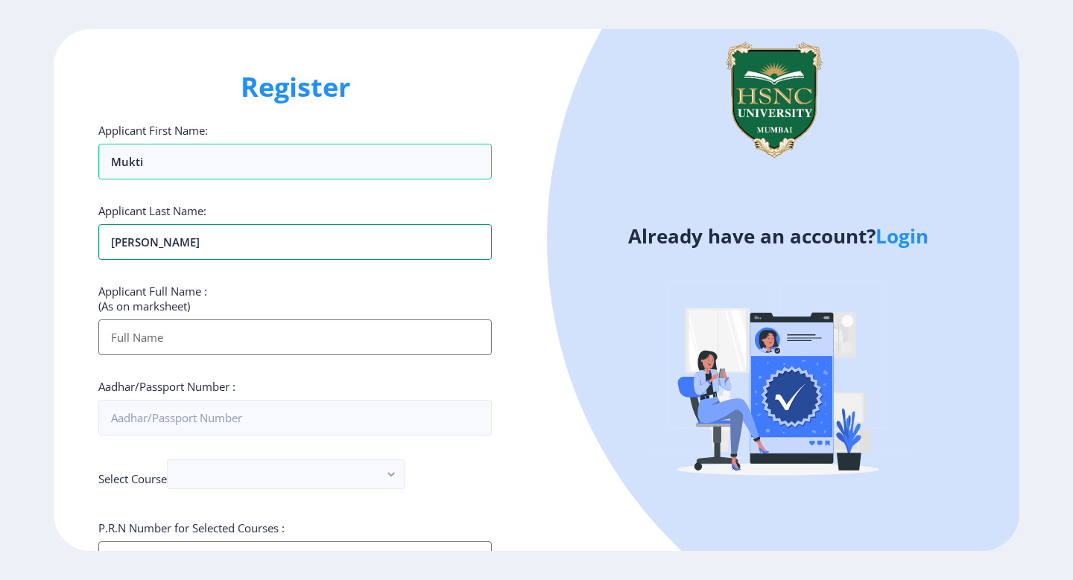
type input "[PERSON_NAME]"
click at [142, 350] on input "Applicant First Name:" at bounding box center [294, 338] width 393 height 36
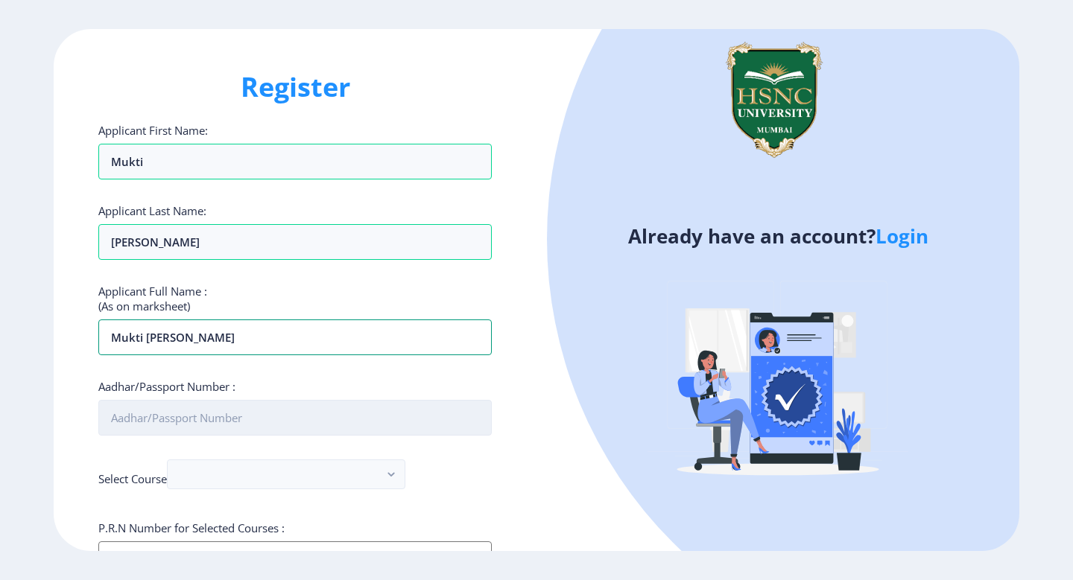
type input "Mukti [PERSON_NAME]"
click at [174, 423] on input "Aadhar/Passport Number :" at bounding box center [294, 418] width 393 height 36
type input "420069334083"
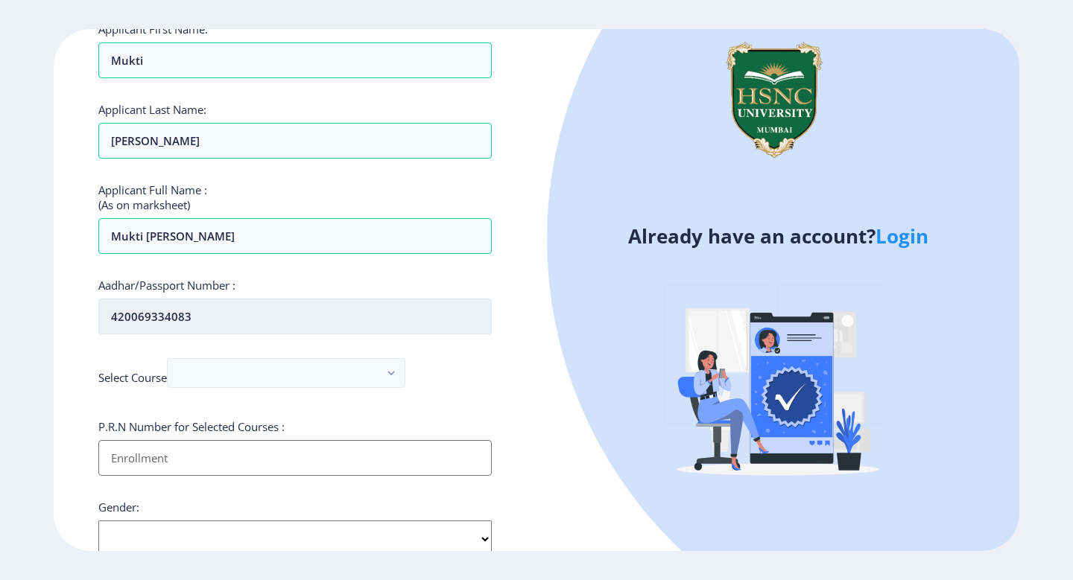
scroll to position [121, 0]
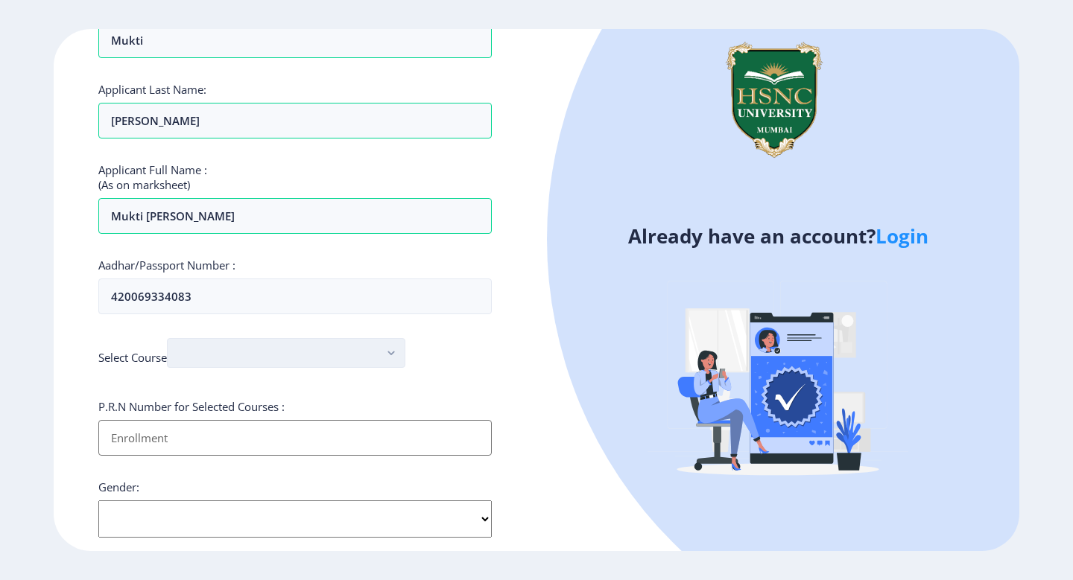
click at [267, 362] on button "button" at bounding box center [286, 353] width 238 height 30
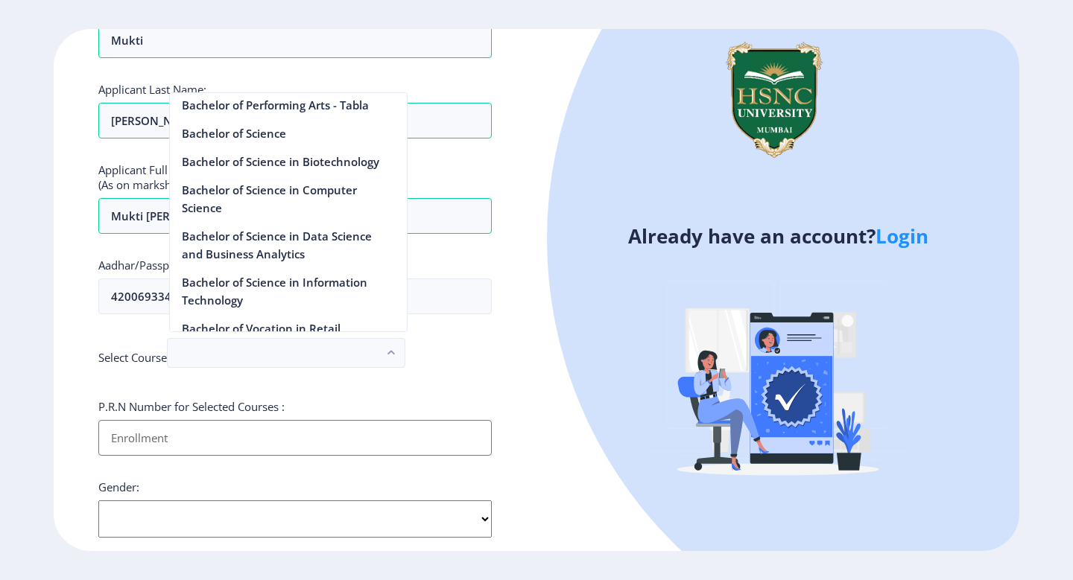
scroll to position [1102, 0]
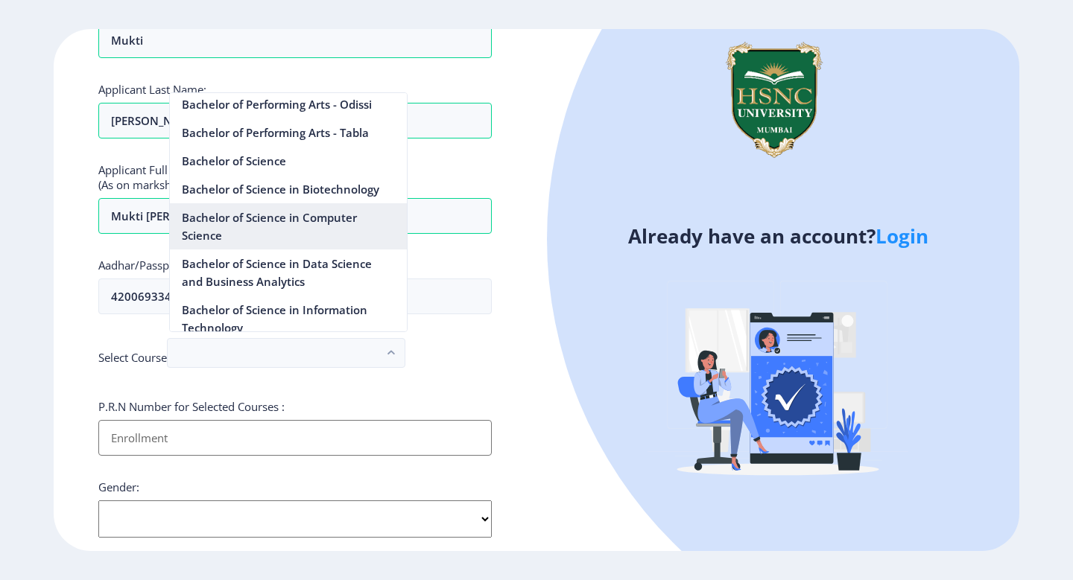
click at [289, 231] on nb-option "Bachelor of Science in Computer Science" at bounding box center [288, 226] width 237 height 46
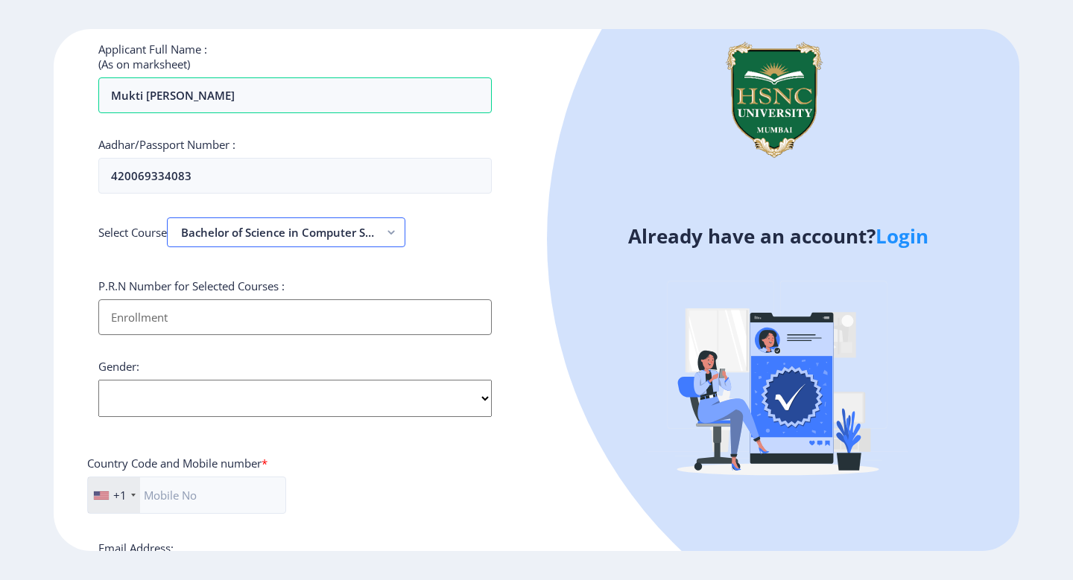
scroll to position [252, 0]
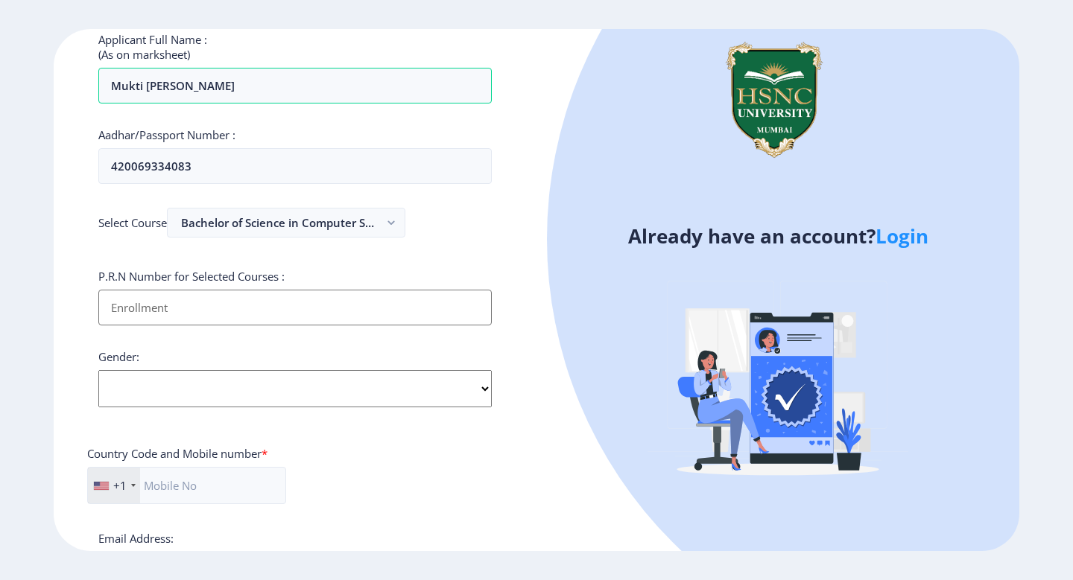
click at [252, 309] on input "Applicant First Name:" at bounding box center [294, 308] width 393 height 36
type input "2023240210030100"
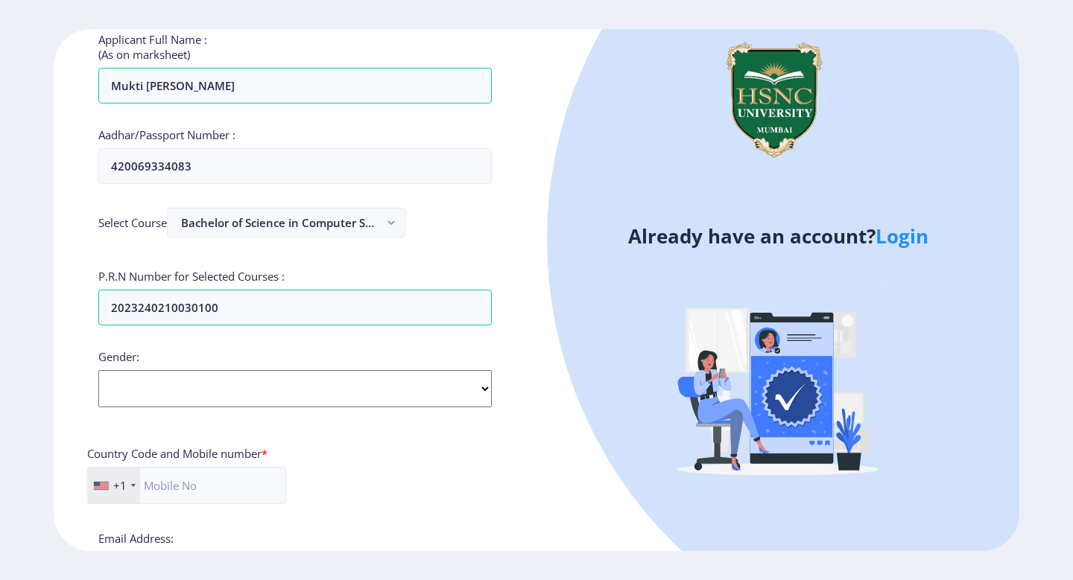
click at [372, 372] on select "Select Gender [DEMOGRAPHIC_DATA] [DEMOGRAPHIC_DATA] Other" at bounding box center [294, 388] width 393 height 37
select select "[DEMOGRAPHIC_DATA]"
click at [112, 492] on div "+1" at bounding box center [114, 486] width 52 height 36
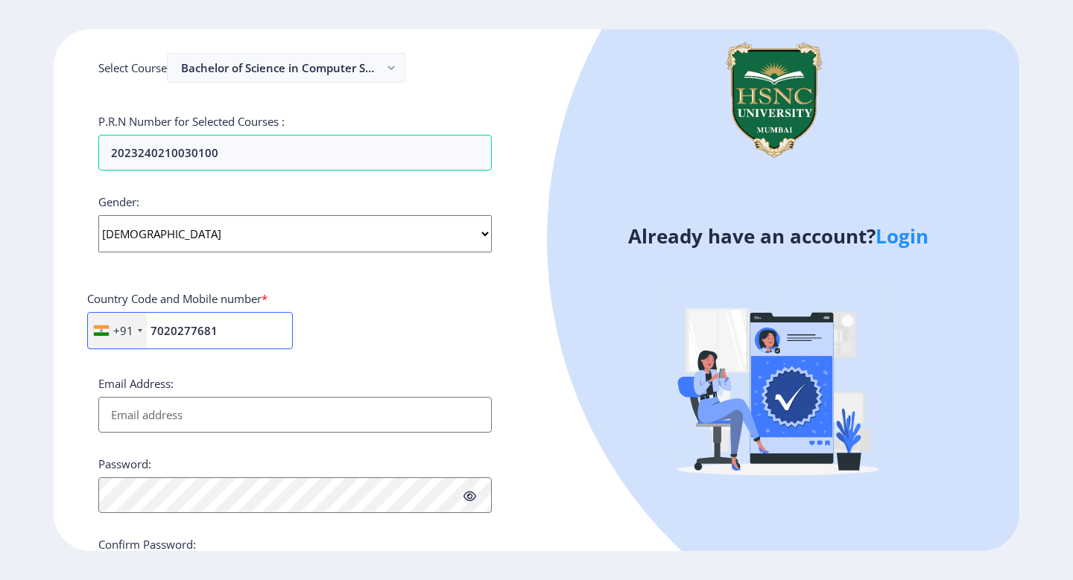
scroll to position [428, 0]
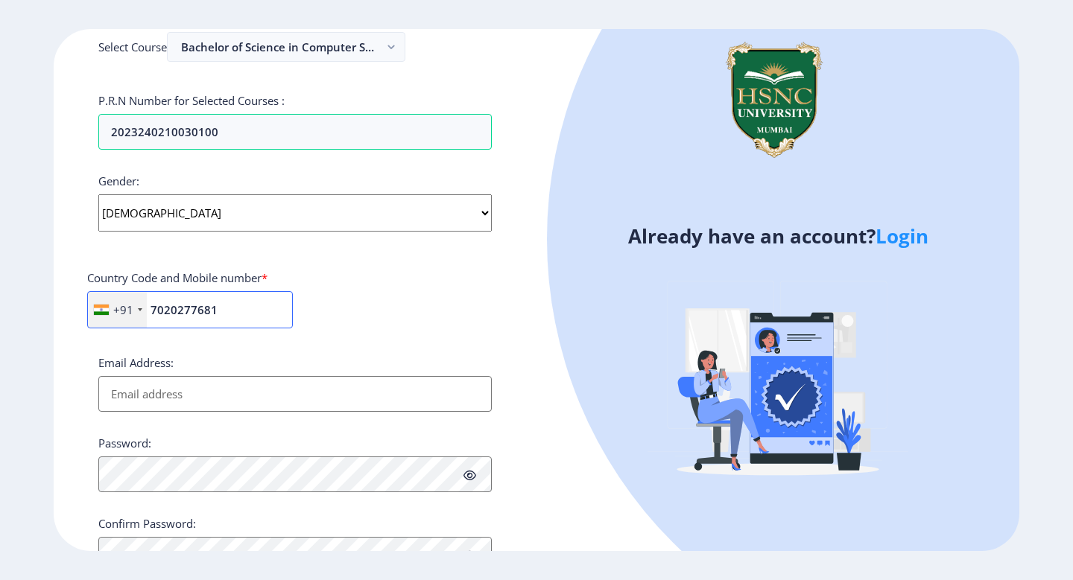
type input "7020277681"
click at [410, 407] on input "Email Address:" at bounding box center [294, 394] width 393 height 36
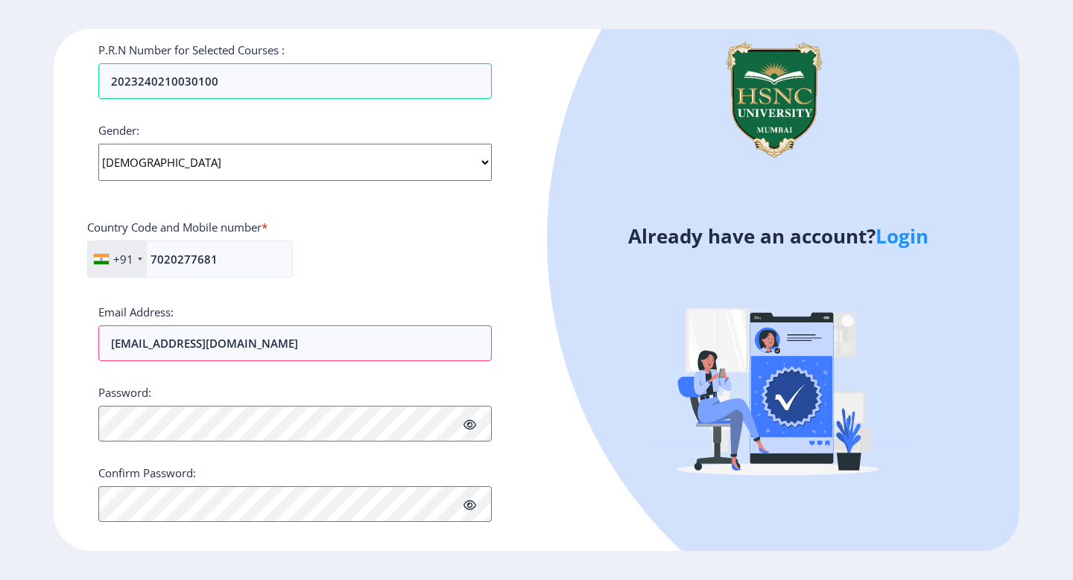
click at [206, 442] on div "Applicant First Name: Mukti Applicant Last Name: [PERSON_NAME] Applicant Full N…" at bounding box center [294, 84] width 393 height 878
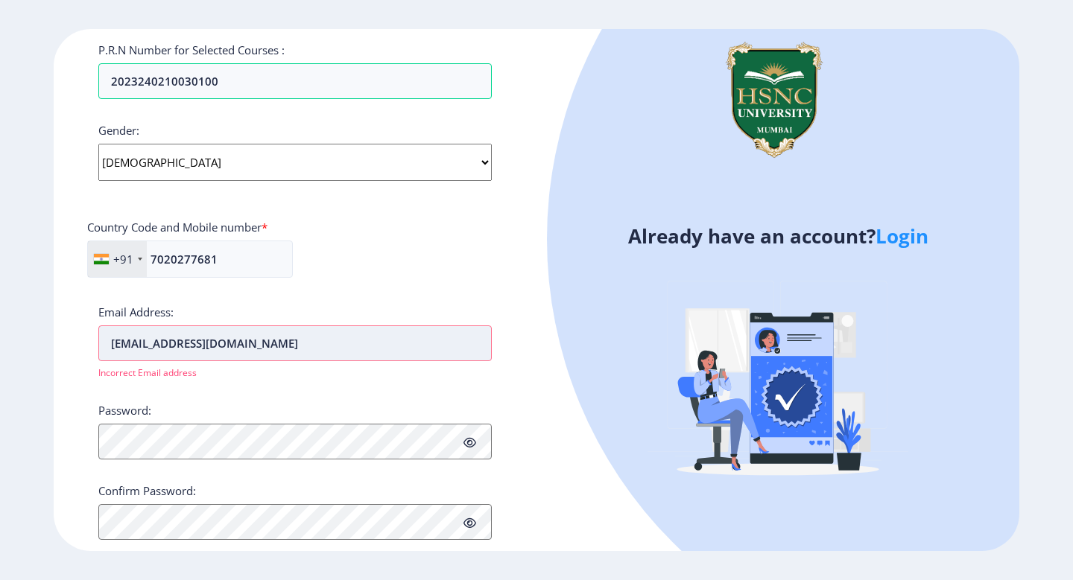
click at [112, 343] on input "[EMAIL_ADDRESS][DOMAIN_NAME]" at bounding box center [294, 344] width 393 height 36
click at [267, 337] on input "[EMAIL_ADDRESS][DOMAIN_NAME]" at bounding box center [294, 344] width 393 height 36
type input "s"
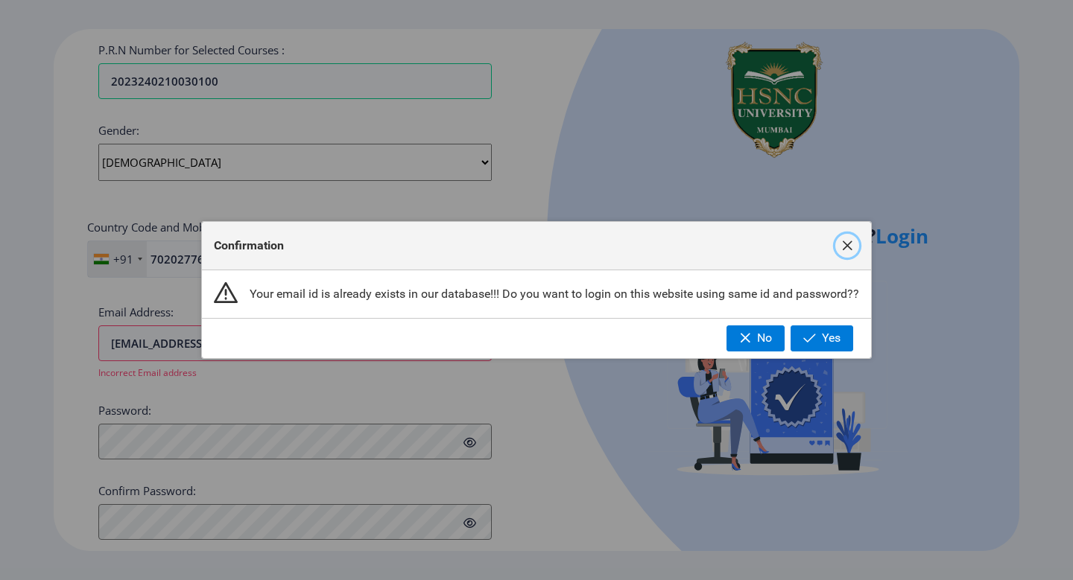
click at [850, 241] on span "button" at bounding box center [847, 246] width 12 height 12
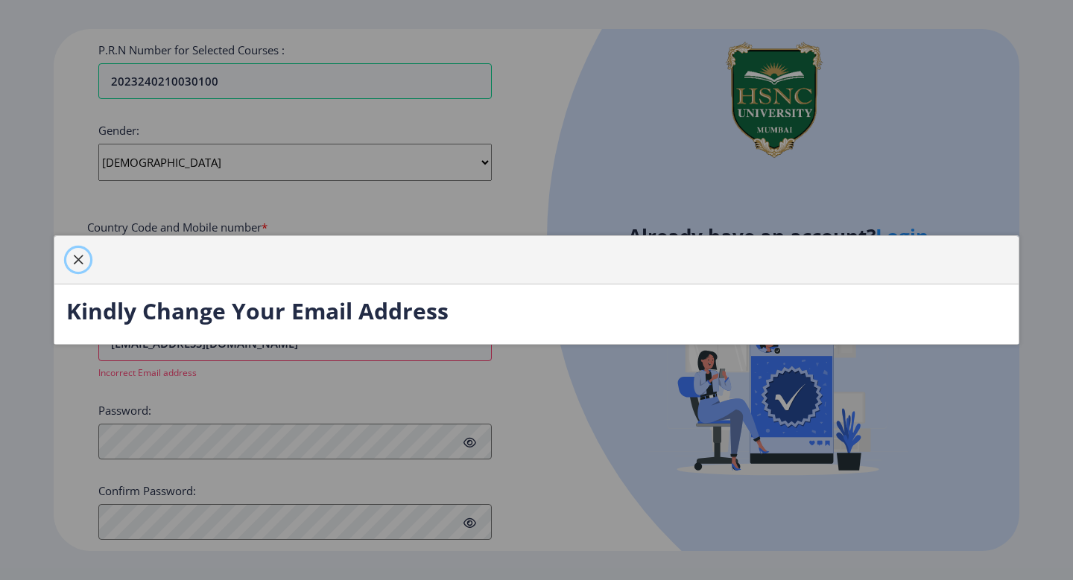
click at [69, 262] on button "button" at bounding box center [78, 260] width 24 height 24
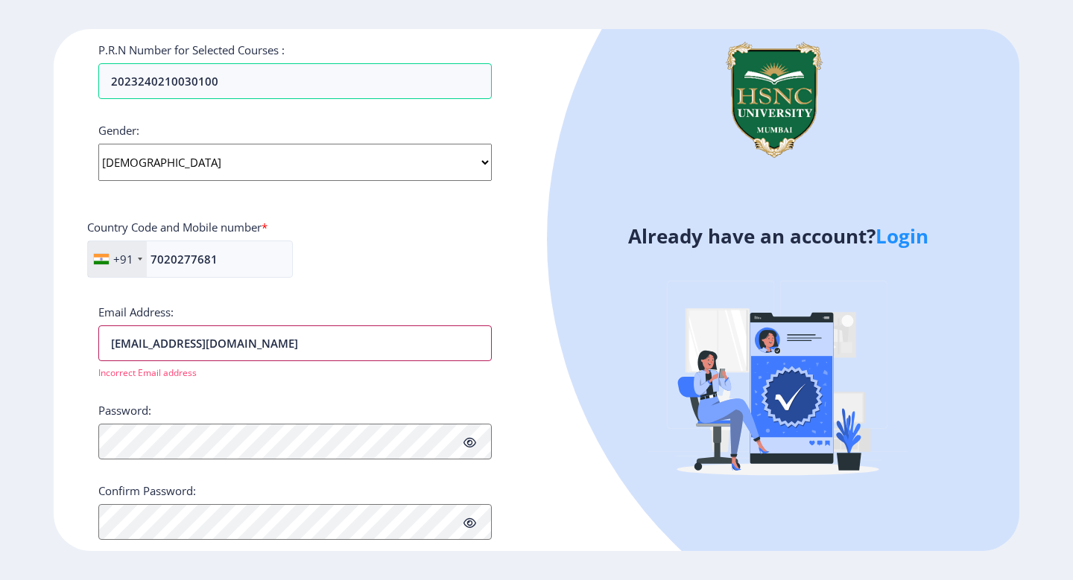
drag, startPoint x: 267, startPoint y: 349, endPoint x: 60, endPoint y: 306, distance: 211.5
click at [60, 306] on div "Register Applicant First Name: Mukti Applicant Last Name: [PERSON_NAME] Applica…" at bounding box center [295, 290] width 483 height 522
type input "[EMAIL_ADDRESS][DOMAIN_NAME]"
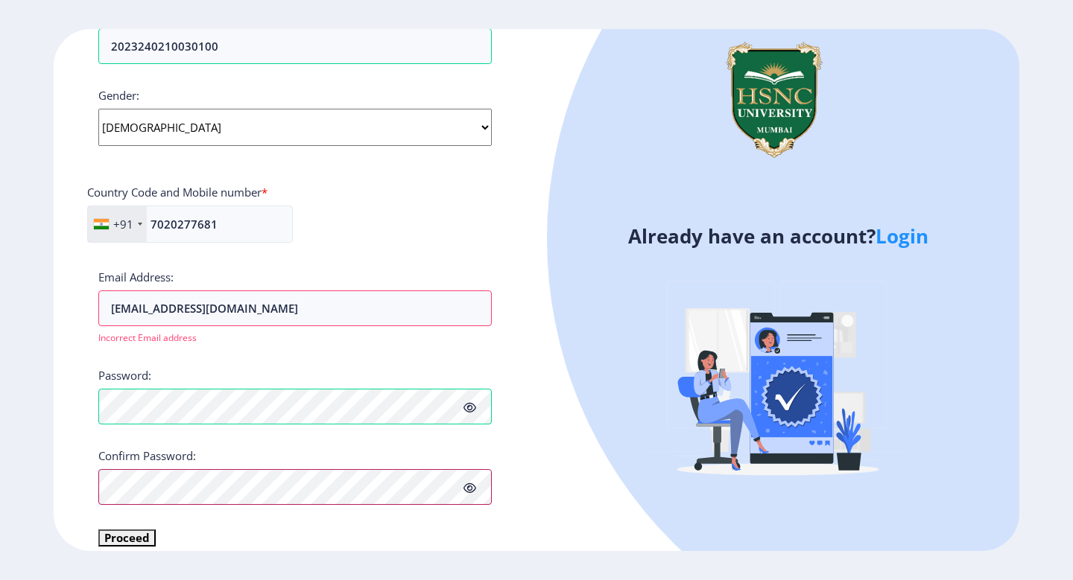
scroll to position [530, 0]
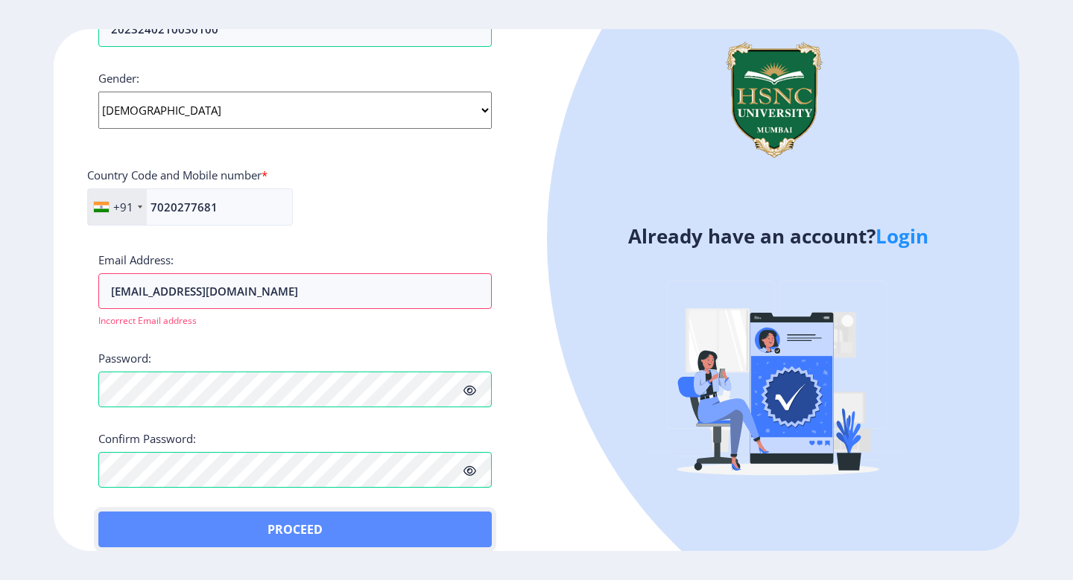
click at [195, 528] on button "Proceed" at bounding box center [294, 530] width 393 height 36
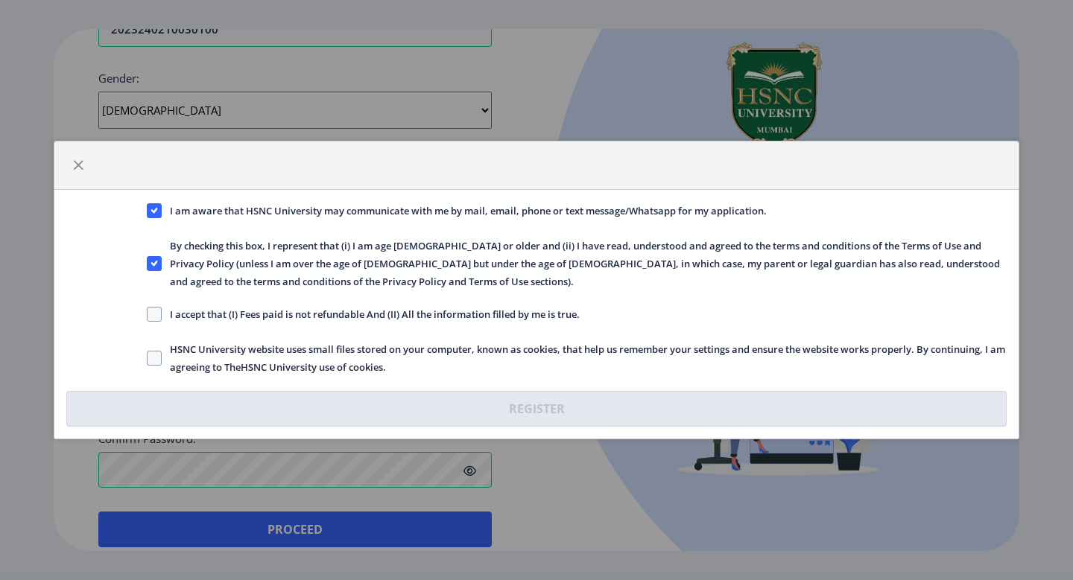
click at [293, 315] on span "I accept that (I) Fees paid is not refundable And (II) All the information fill…" at bounding box center [371, 314] width 418 height 18
click at [147, 315] on input "I accept that (I) Fees paid is not refundable And (II) All the information fill…" at bounding box center [147, 314] width 1 height 1
checkbox input "true"
click at [261, 348] on span "HSNC University website uses small files stored on your computer, known as cook…" at bounding box center [584, 358] width 845 height 36
click at [147, 358] on input "HSNC University website uses small files stored on your computer, known as cook…" at bounding box center [147, 358] width 1 height 1
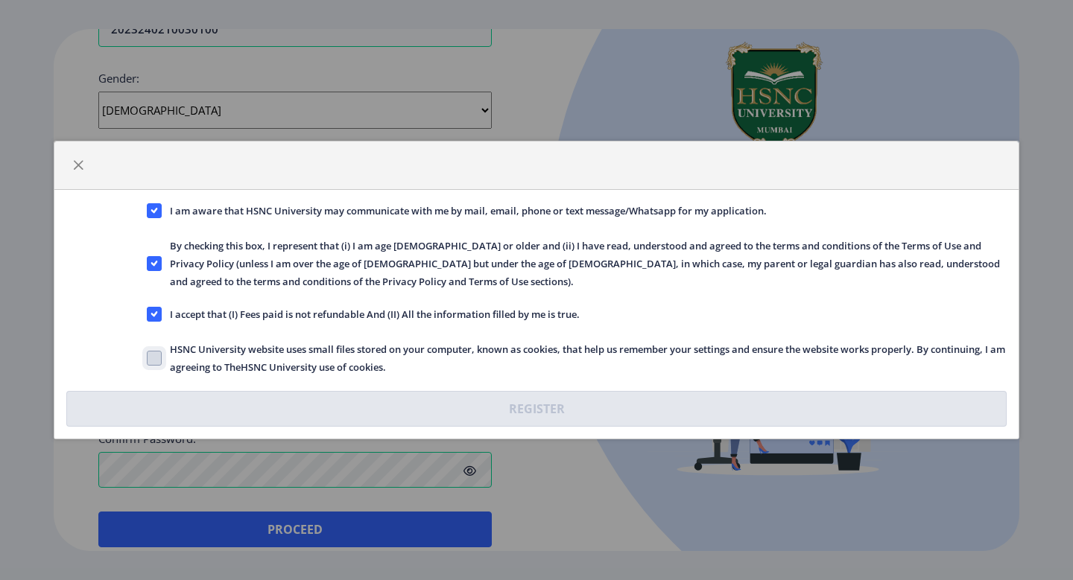
checkbox input "true"
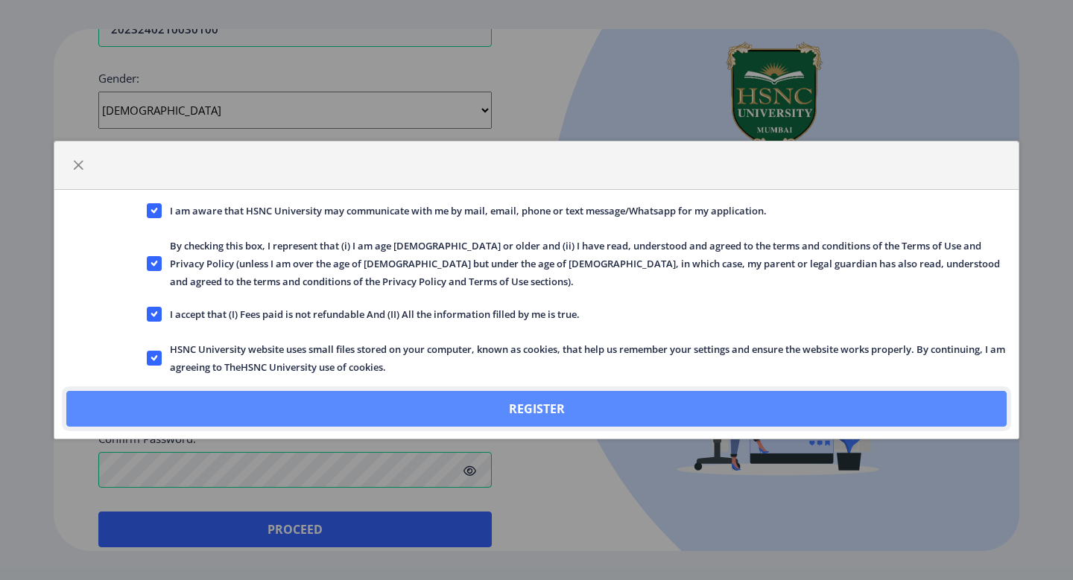
click at [404, 403] on button "Register" at bounding box center [536, 409] width 940 height 36
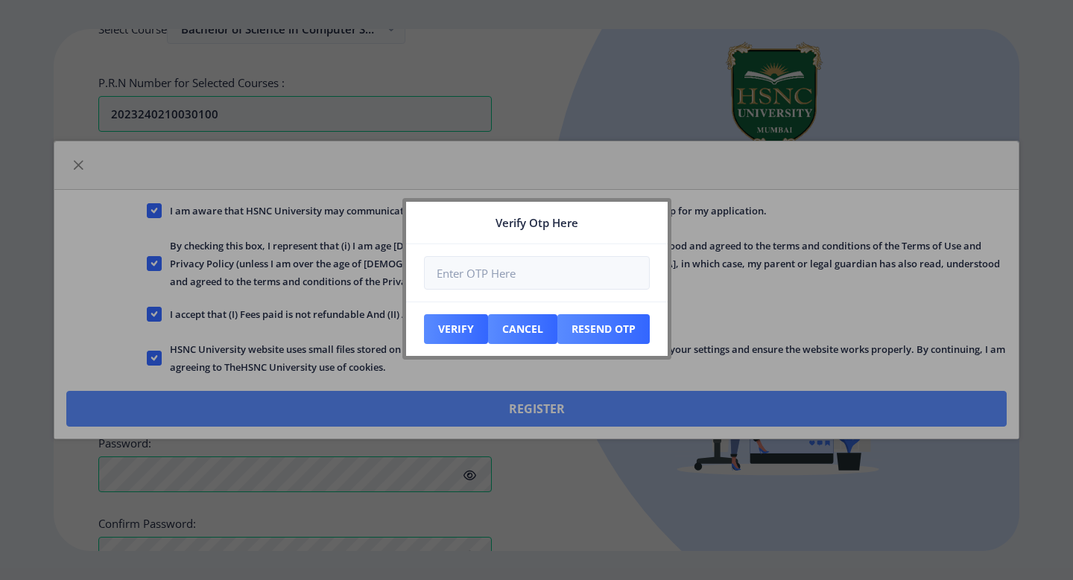
scroll to position [615, 0]
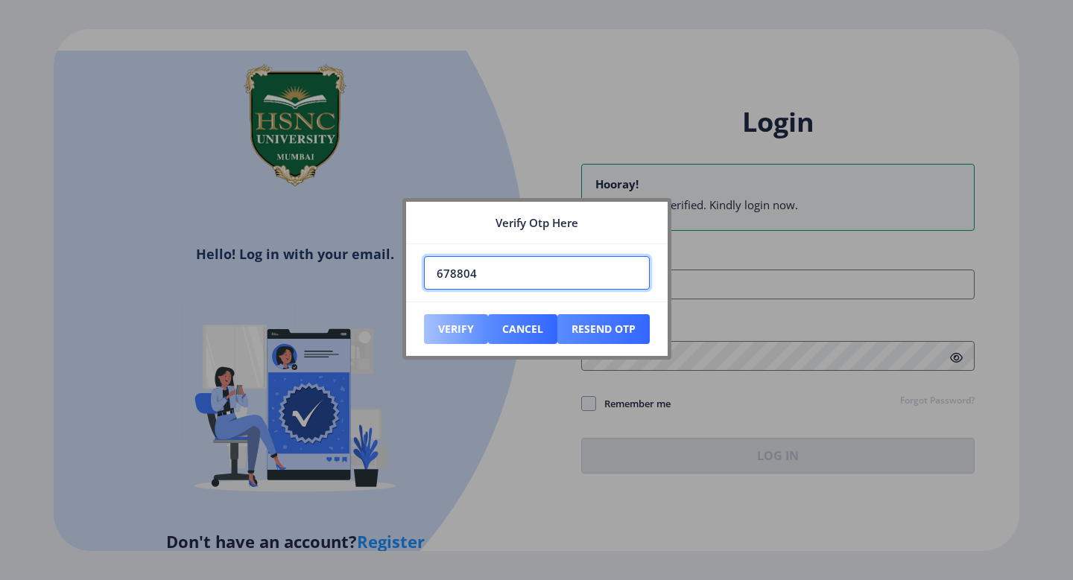
type input "678804"
click at [465, 339] on button "Verify" at bounding box center [456, 329] width 64 height 30
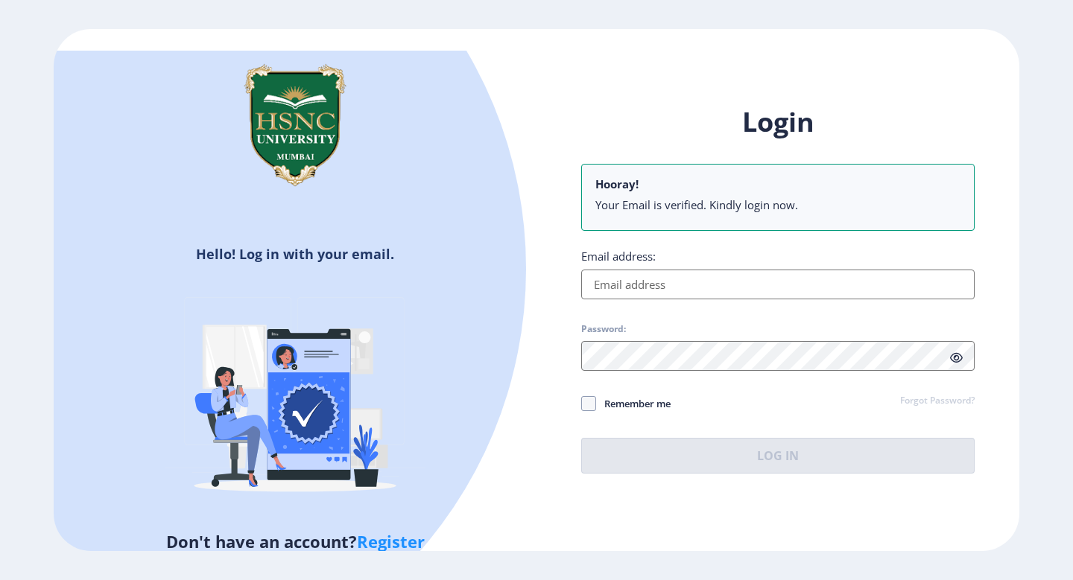
click at [641, 288] on input "Email address:" at bounding box center [777, 285] width 393 height 30
type input "[EMAIL_ADDRESS][DOMAIN_NAME]"
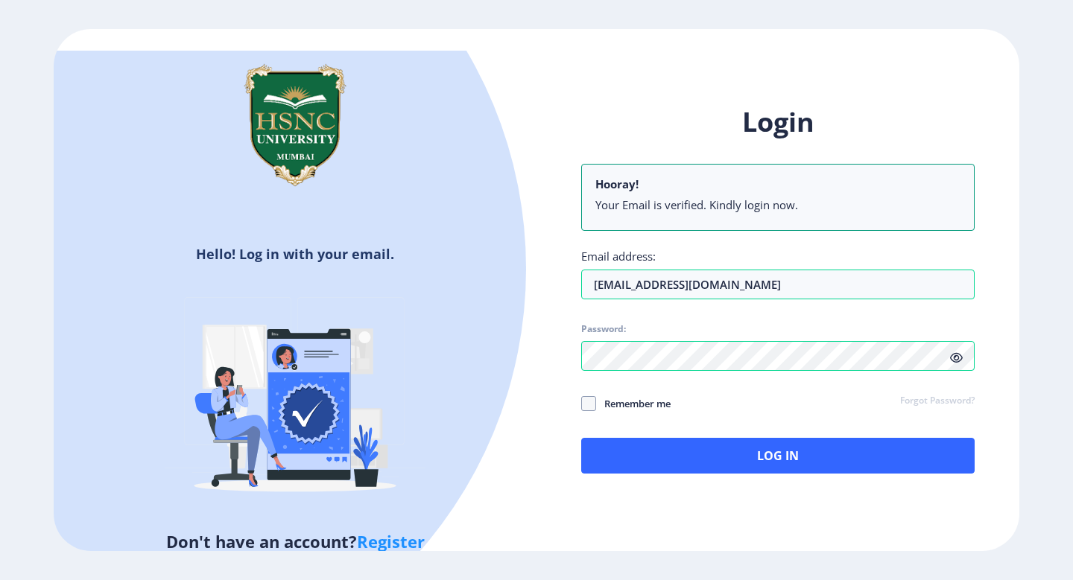
click at [617, 406] on span "Remember me" at bounding box center [633, 404] width 74 height 18
click at [582, 404] on input "Remember me" at bounding box center [581, 403] width 1 height 1
checkbox input "true"
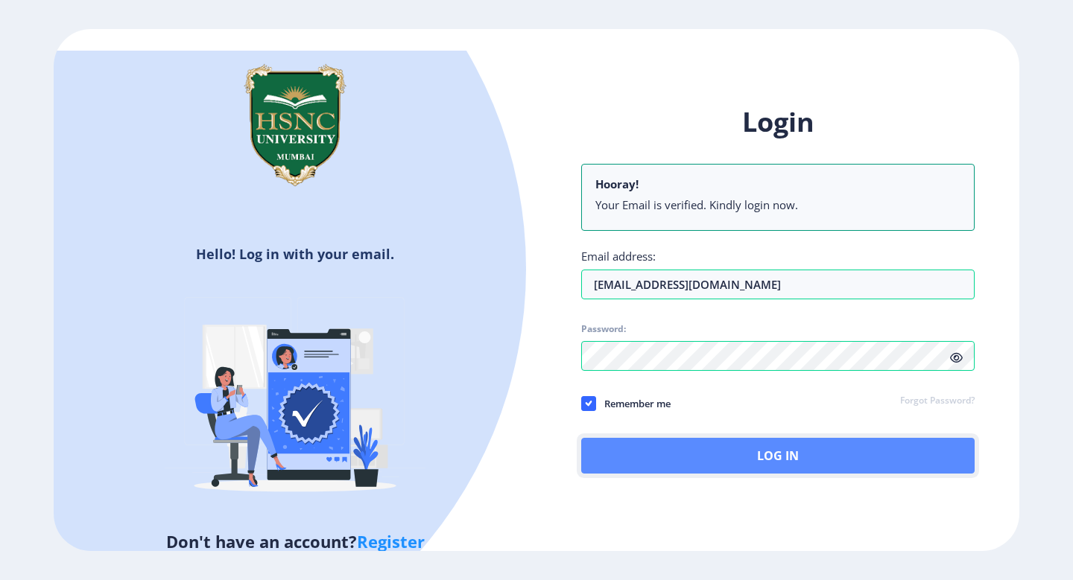
click at [679, 451] on button "Log In" at bounding box center [777, 456] width 393 height 36
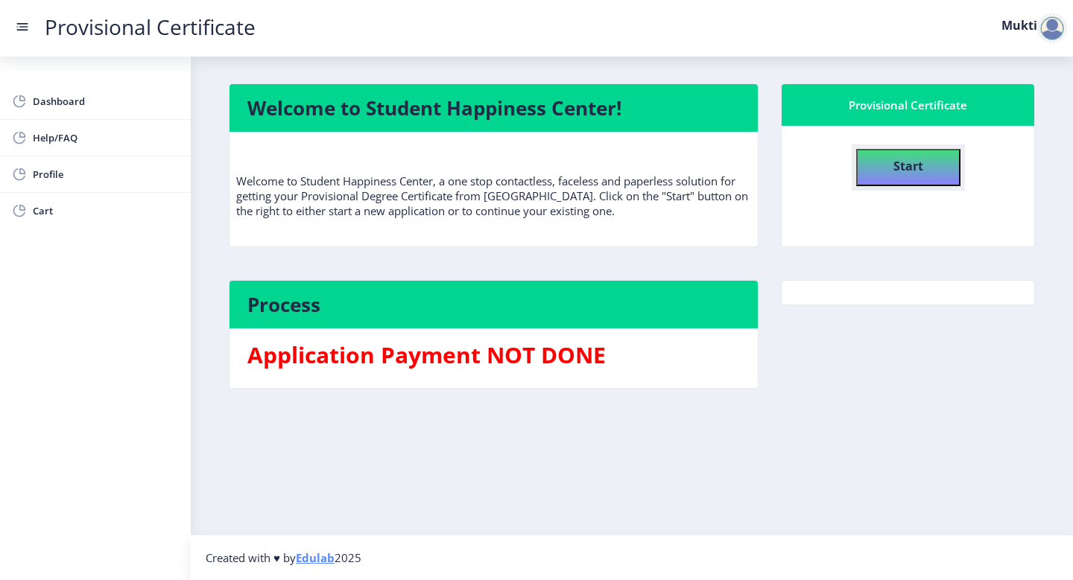
click at [927, 170] on button "Start" at bounding box center [908, 167] width 104 height 37
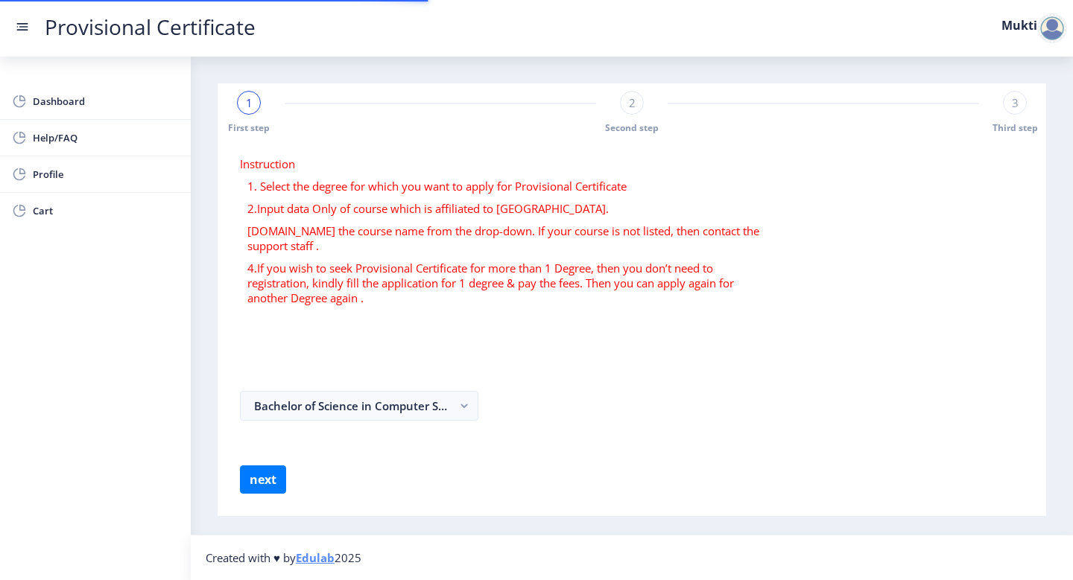
select select
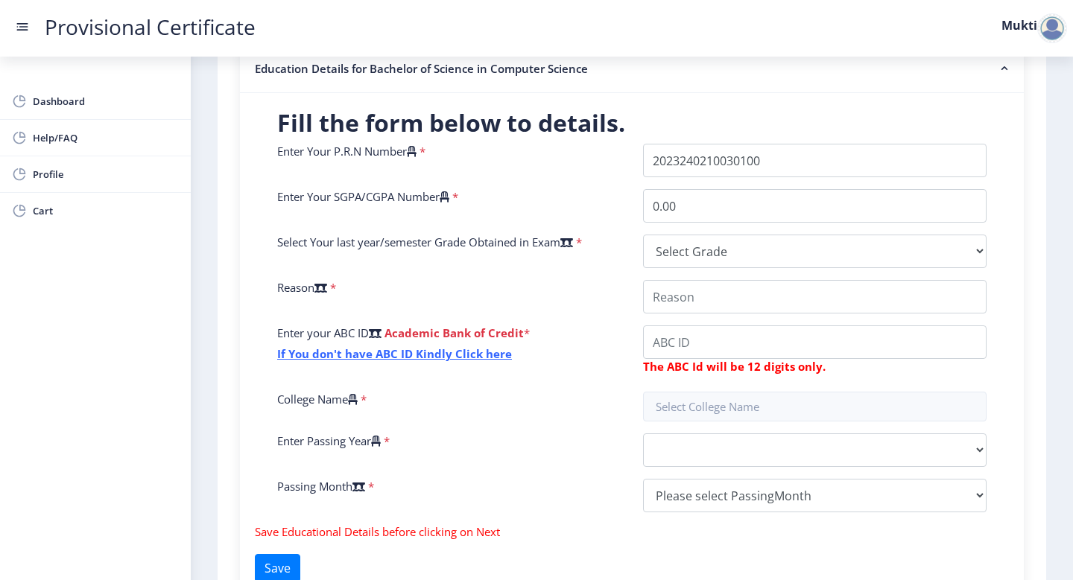
scroll to position [334, 0]
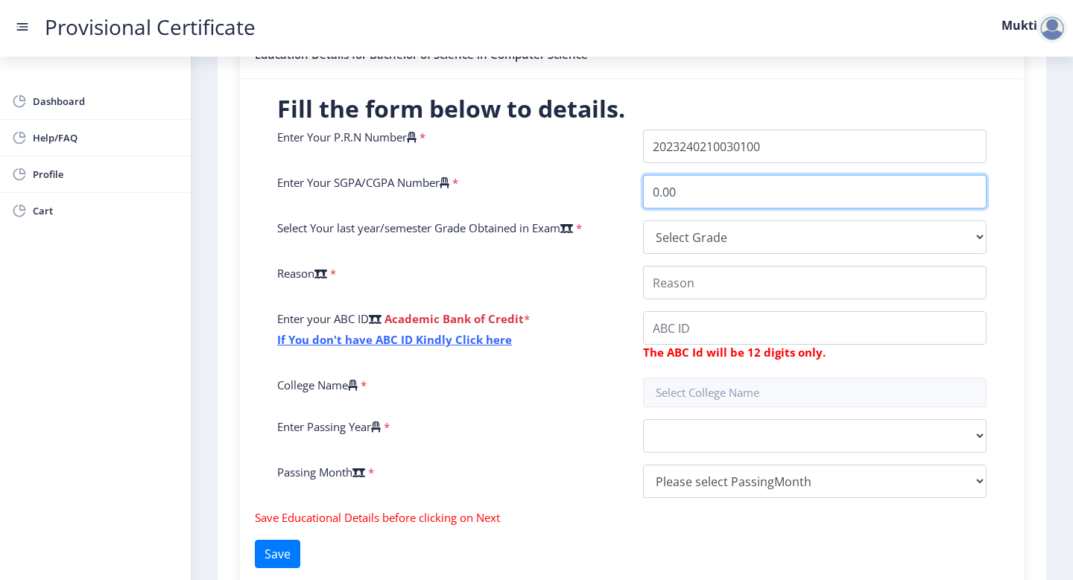
click at [685, 198] on input "0.00" at bounding box center [814, 192] width 343 height 34
type input "0"
type input "9.91"
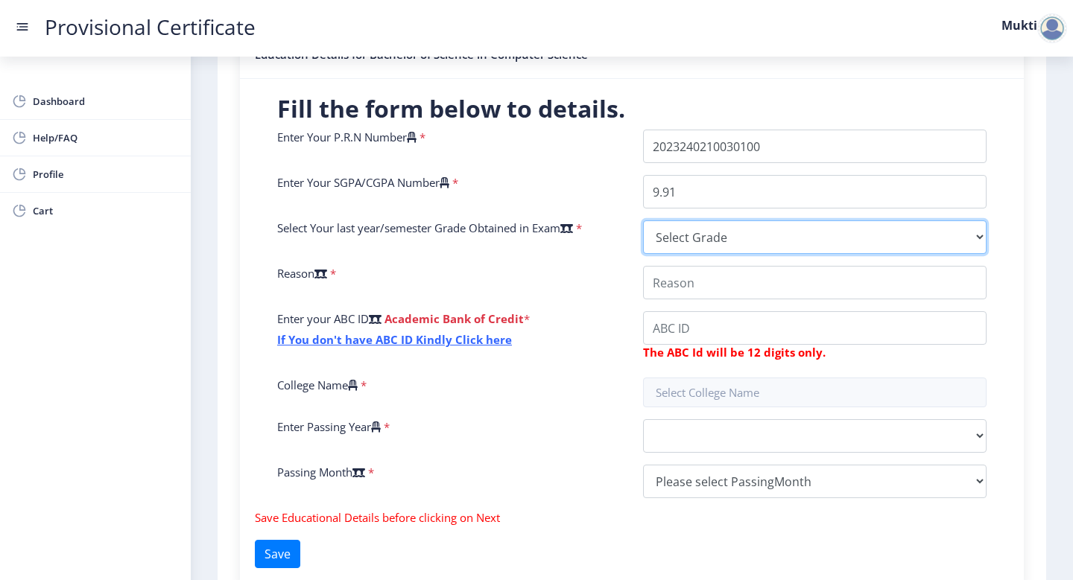
click at [667, 232] on select "Select Grade O A+ A B+ B C D F(Fail)" at bounding box center [814, 237] width 343 height 34
select select "A+"
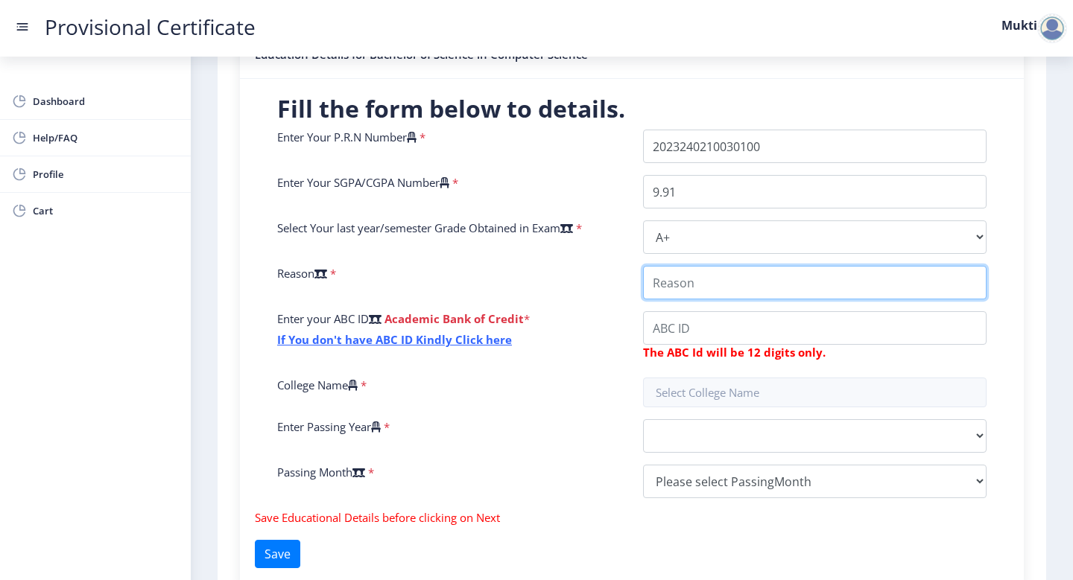
click at [688, 282] on input "College Name" at bounding box center [814, 283] width 343 height 34
type input "Applying to Universities"
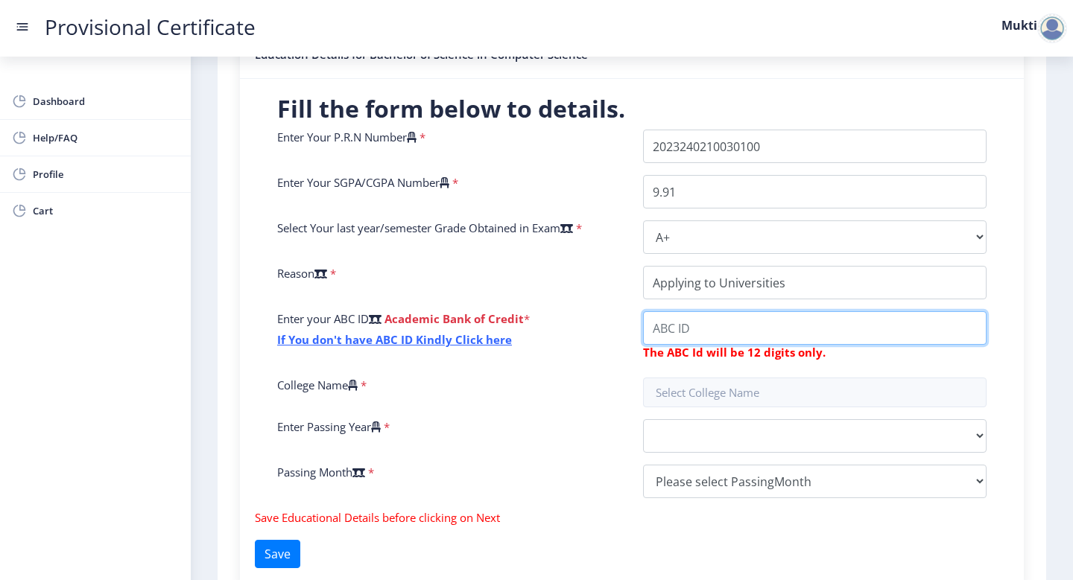
click at [703, 329] on input "College Name" at bounding box center [814, 328] width 343 height 34
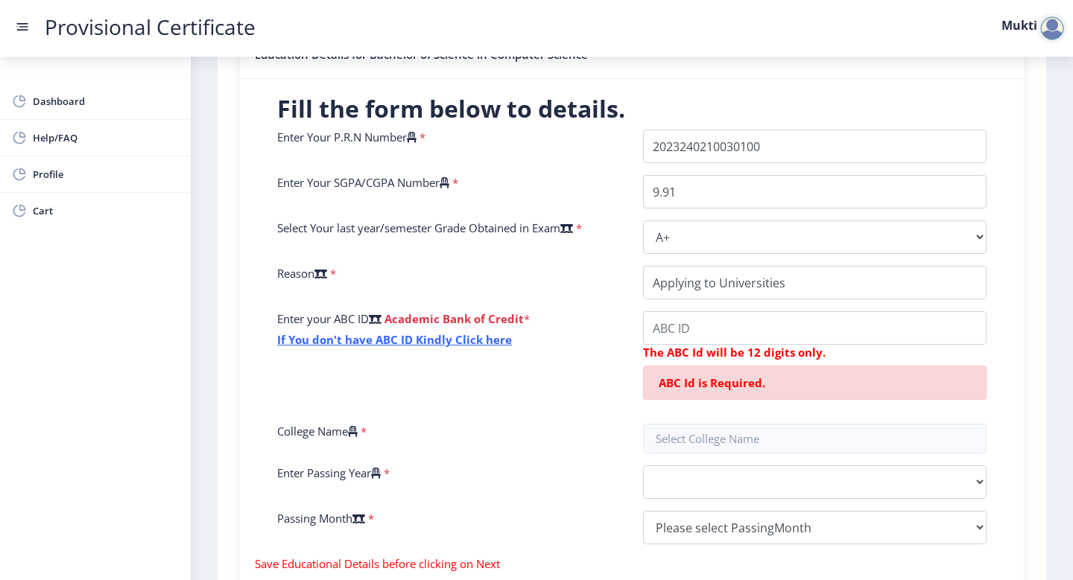
click at [376, 276] on div "Reason *" at bounding box center [449, 283] width 366 height 34
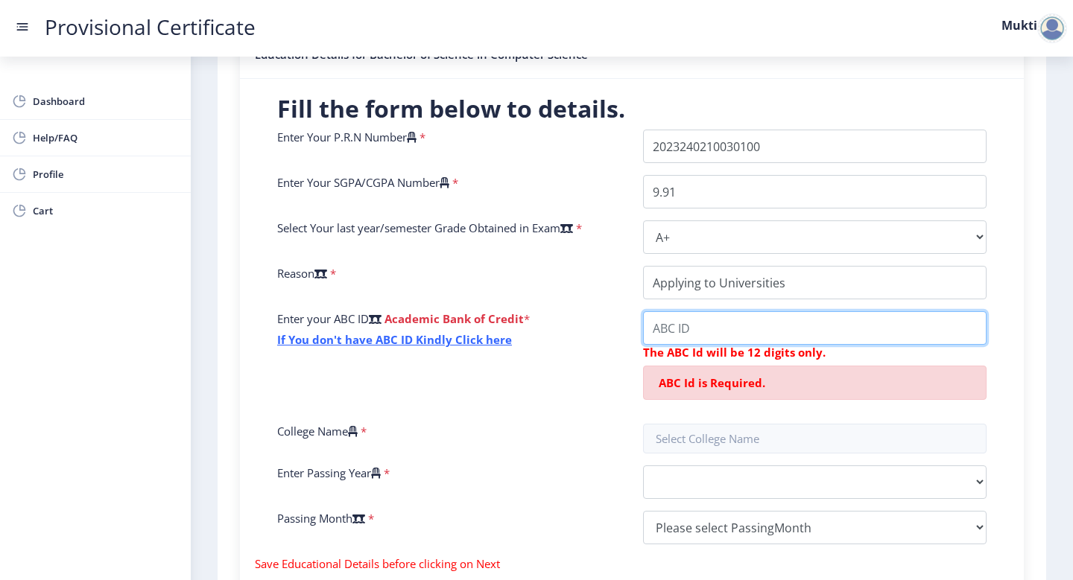
click at [679, 340] on input "College Name" at bounding box center [814, 328] width 343 height 34
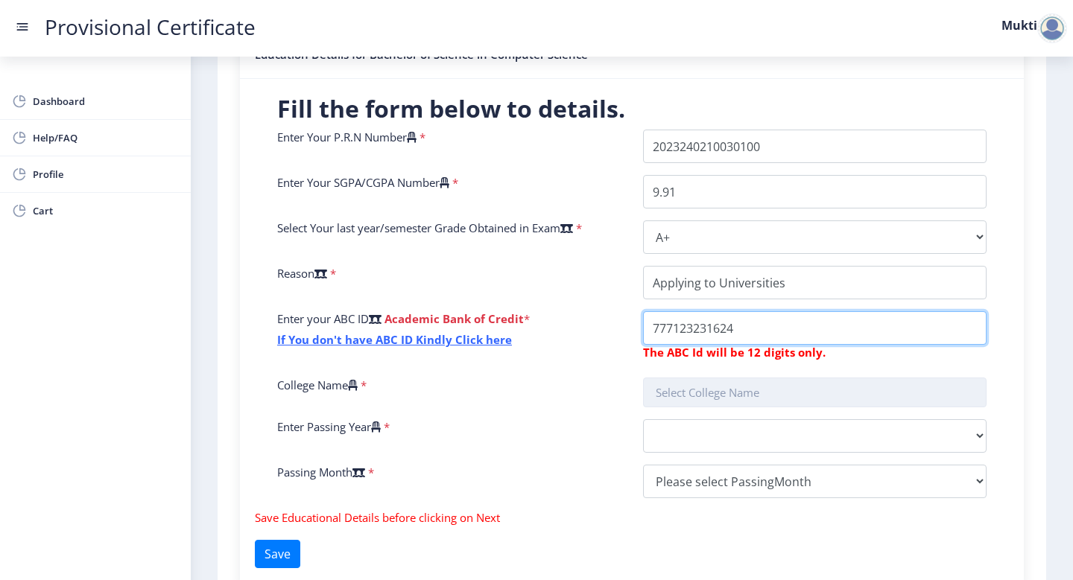
type input "777123231624"
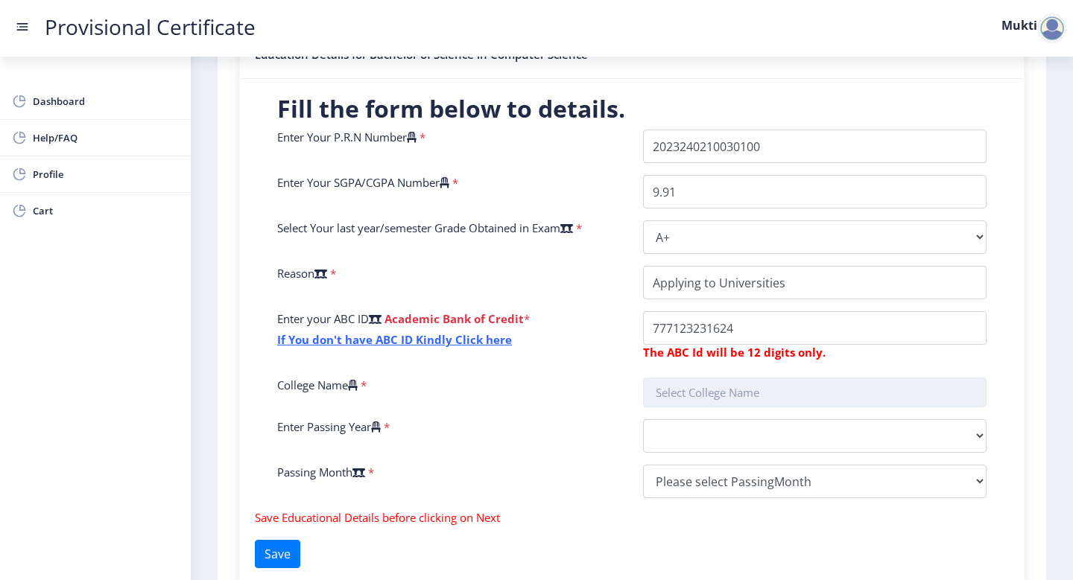
click at [722, 400] on input "text" at bounding box center [814, 393] width 343 height 30
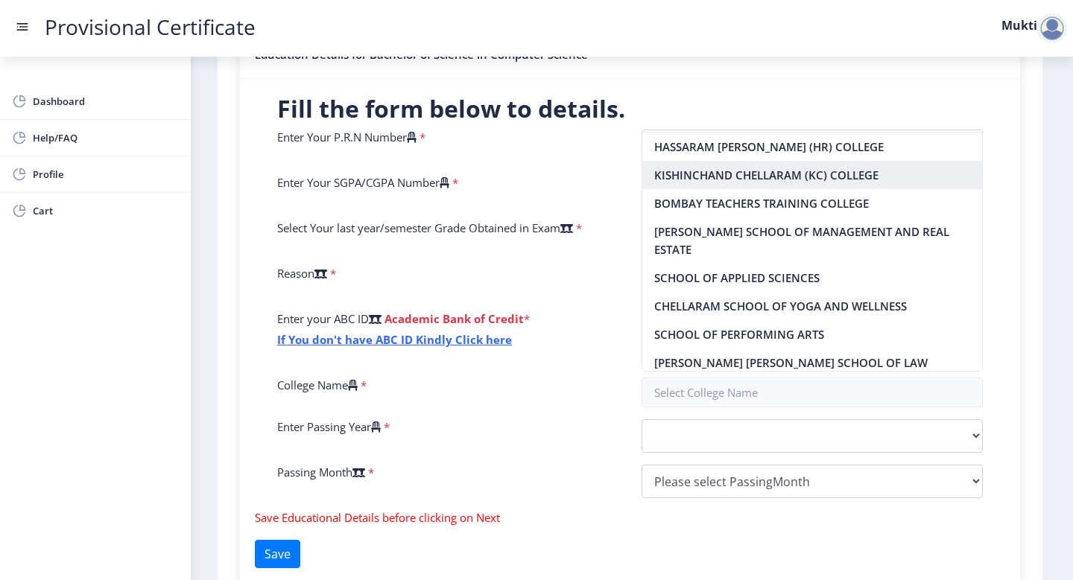
click at [822, 175] on nb-option "KISHINCHAND CHELLARAM (KC) COLLEGE" at bounding box center [812, 175] width 340 height 28
type input "KISHINCHAND CHELLARAM (KC) COLLEGE"
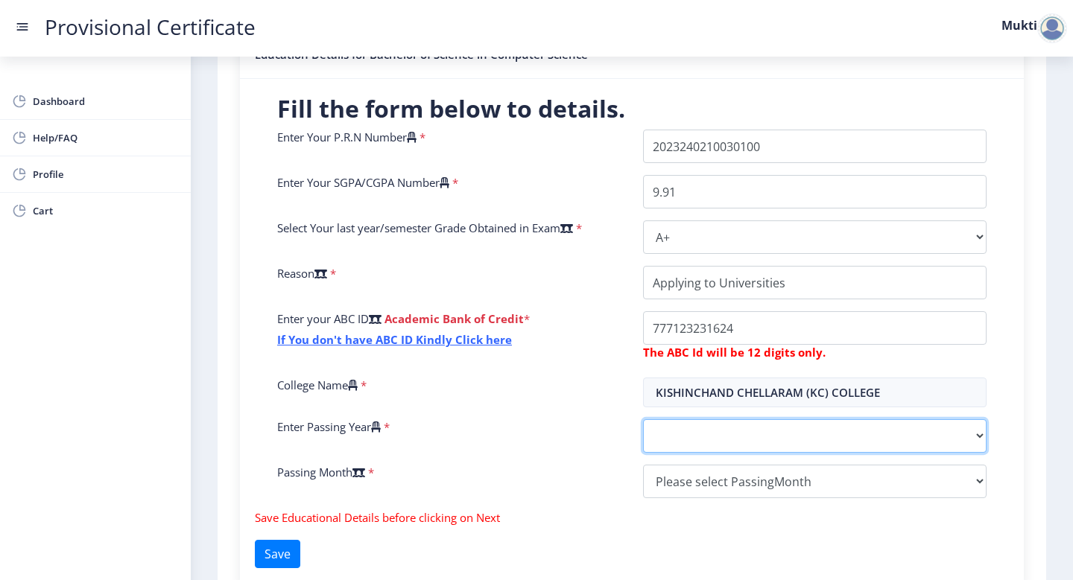
click at [688, 443] on select "2025 2024 2023 2022 2021 2020 2019 2018 2017 2016 2015 2014 2013 2012 2011 2010…" at bounding box center [814, 436] width 343 height 34
select select "2025"
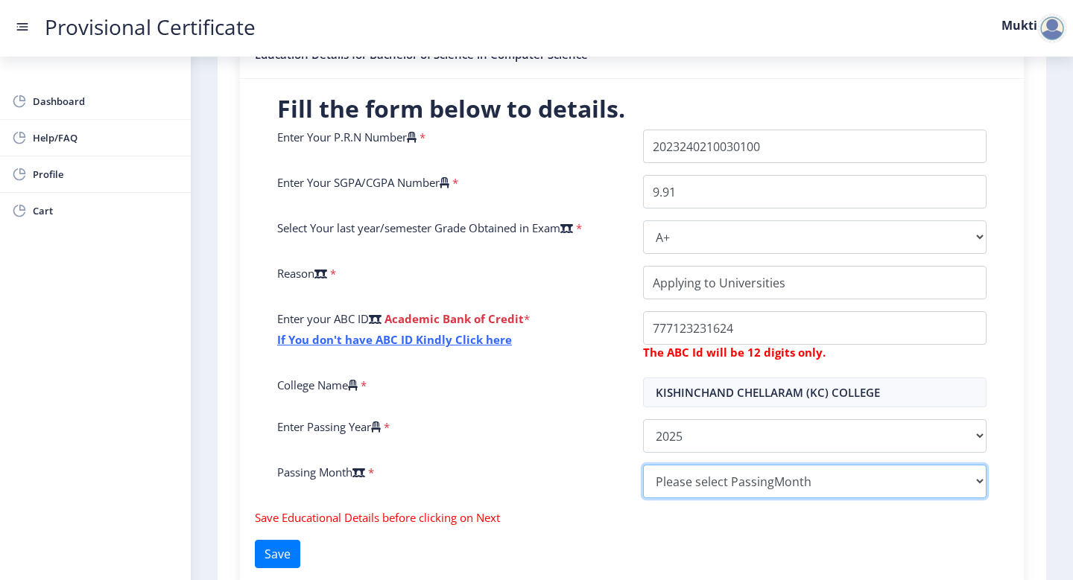
click at [671, 483] on select "Please select PassingMonth (01) January (02) February (03) March (04) April (05…" at bounding box center [814, 482] width 343 height 34
select select "March"
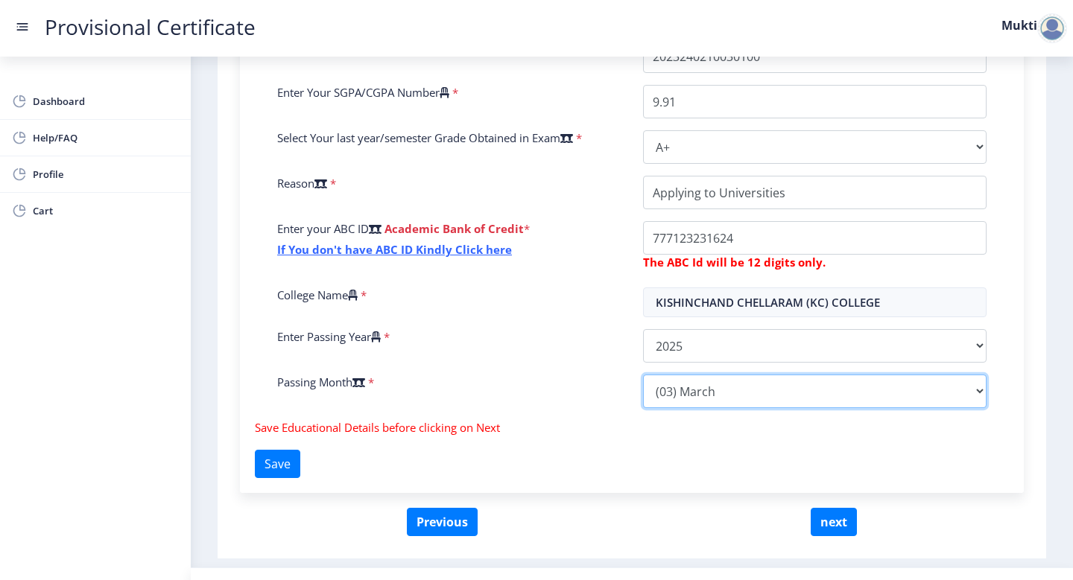
scroll to position [457, 0]
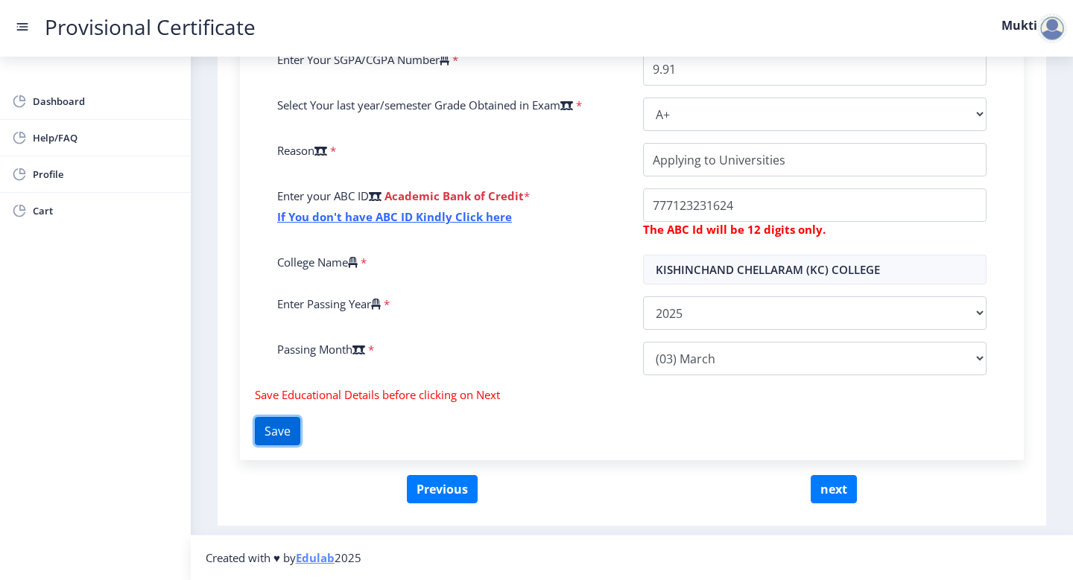
click at [267, 431] on button "Save" at bounding box center [277, 431] width 45 height 28
click at [286, 437] on button "Save" at bounding box center [277, 431] width 45 height 28
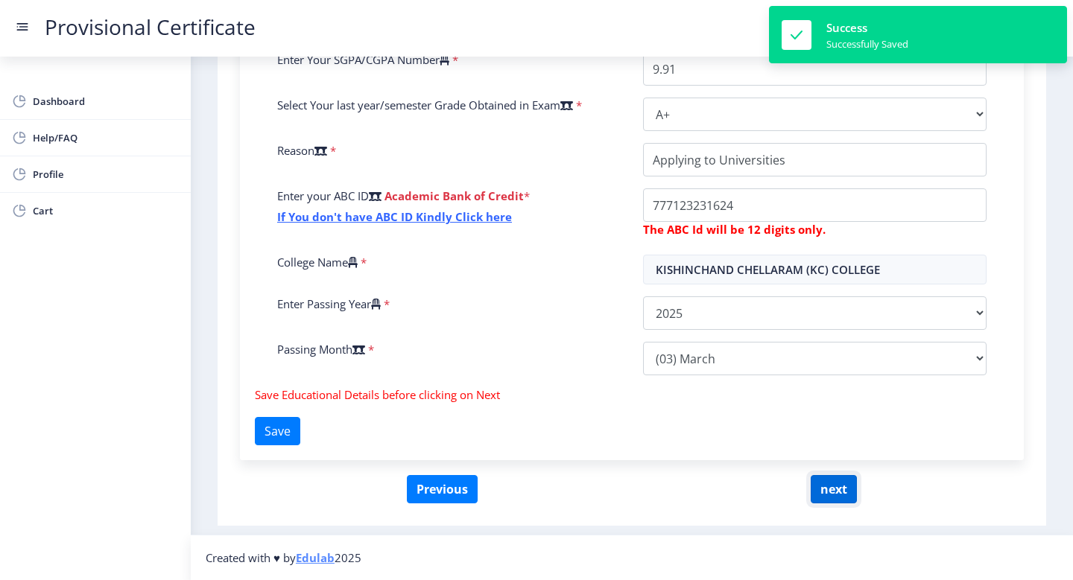
click at [840, 488] on button "next" at bounding box center [833, 489] width 46 height 28
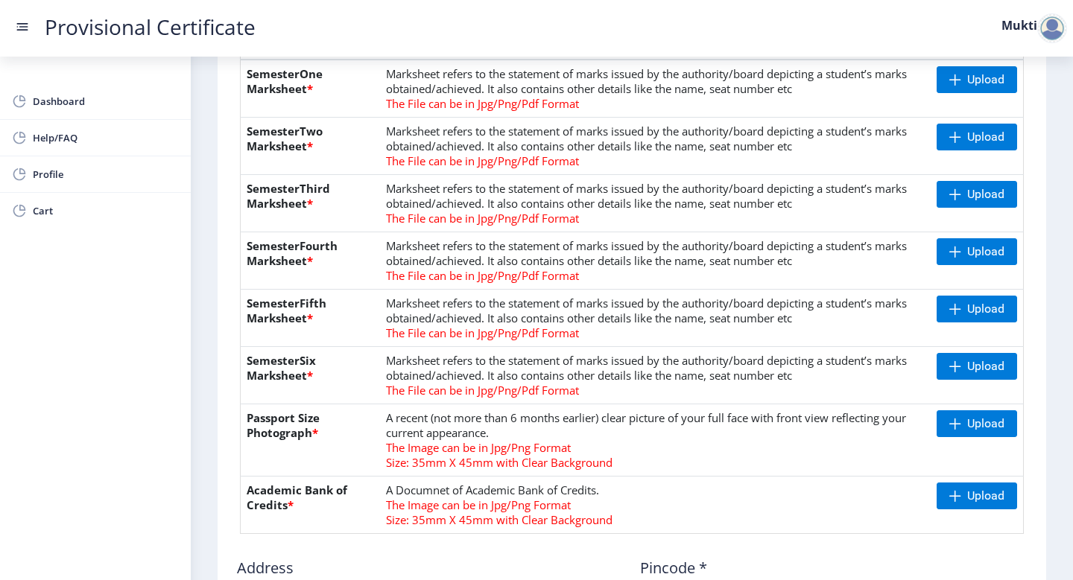
scroll to position [775, 0]
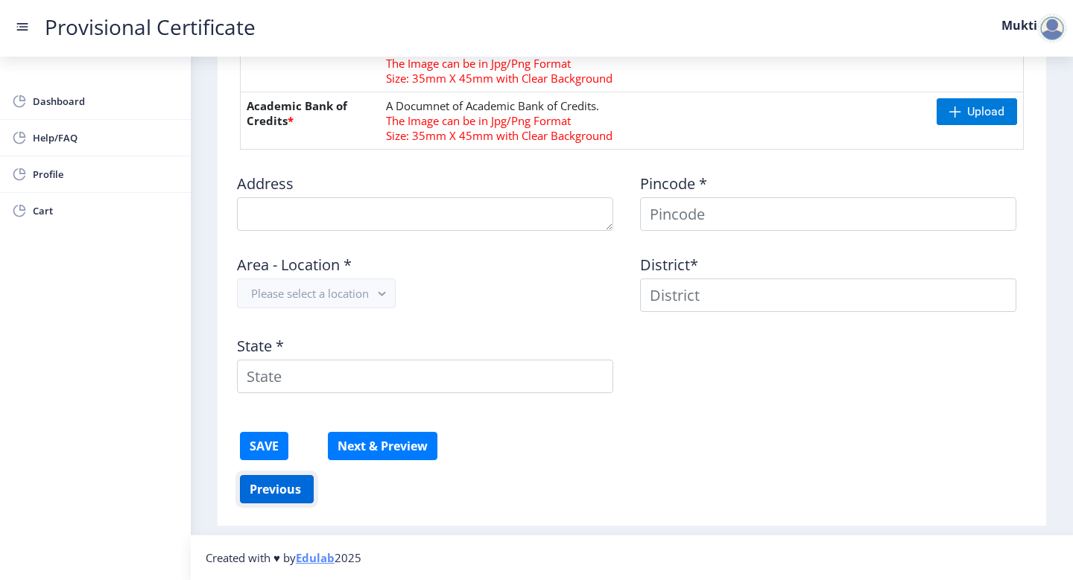
click at [276, 486] on button "Previous ‍" at bounding box center [277, 489] width 74 height 28
select select "A+"
select select "March"
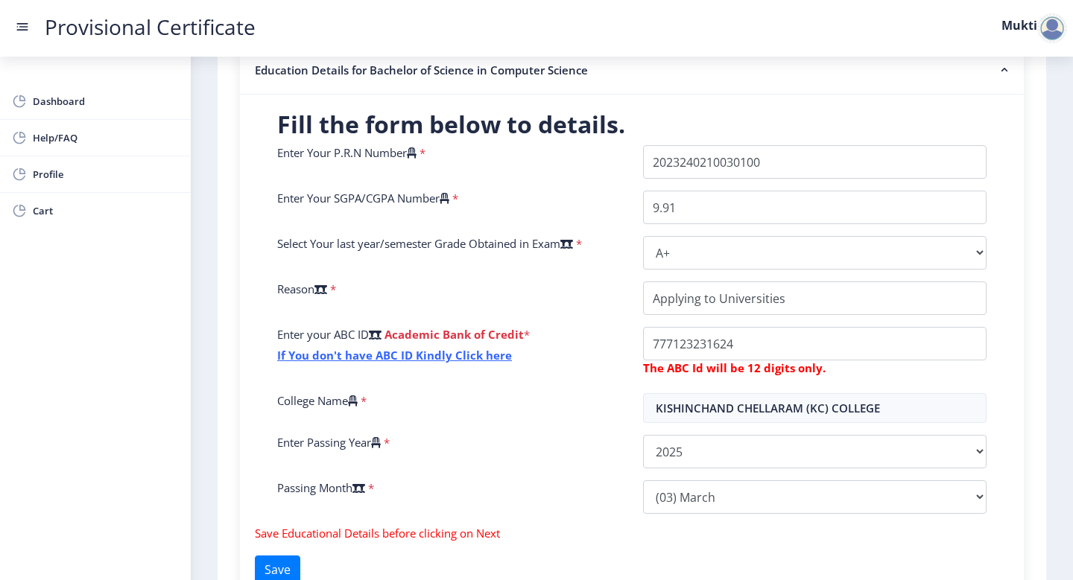
scroll to position [457, 0]
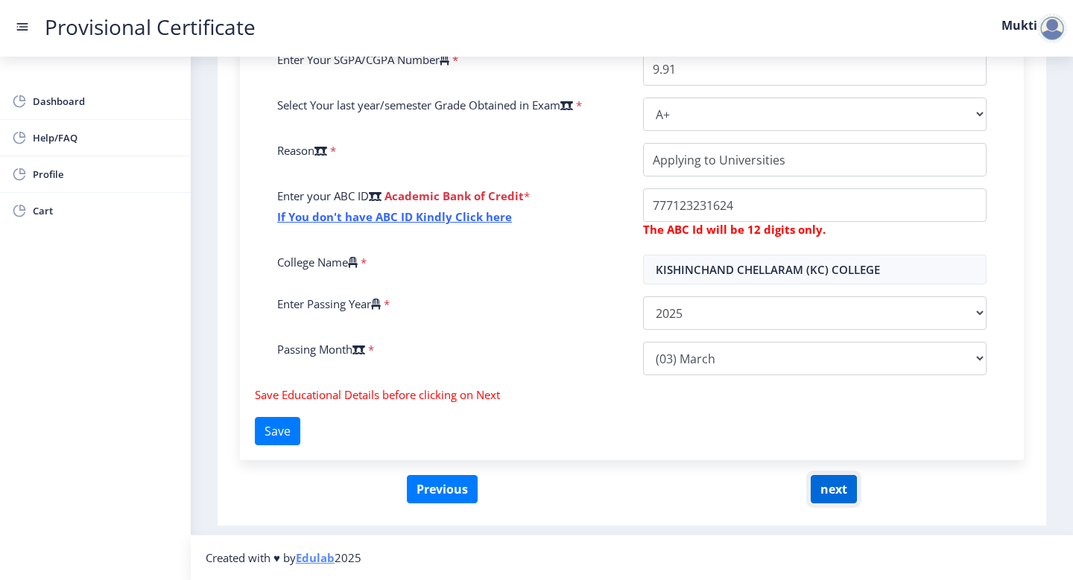
click at [831, 492] on button "next" at bounding box center [833, 489] width 46 height 28
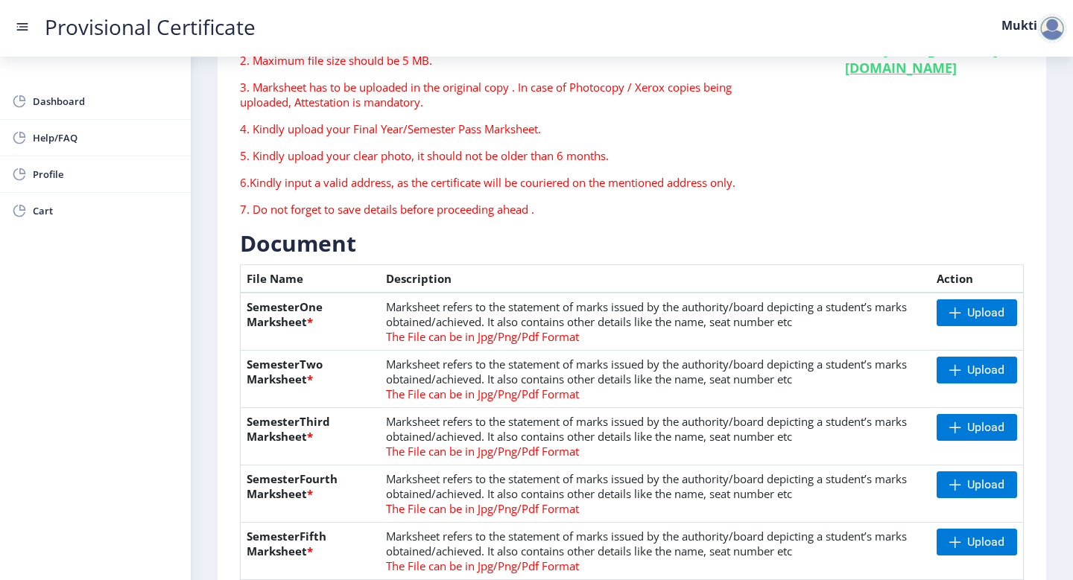
scroll to position [162, 0]
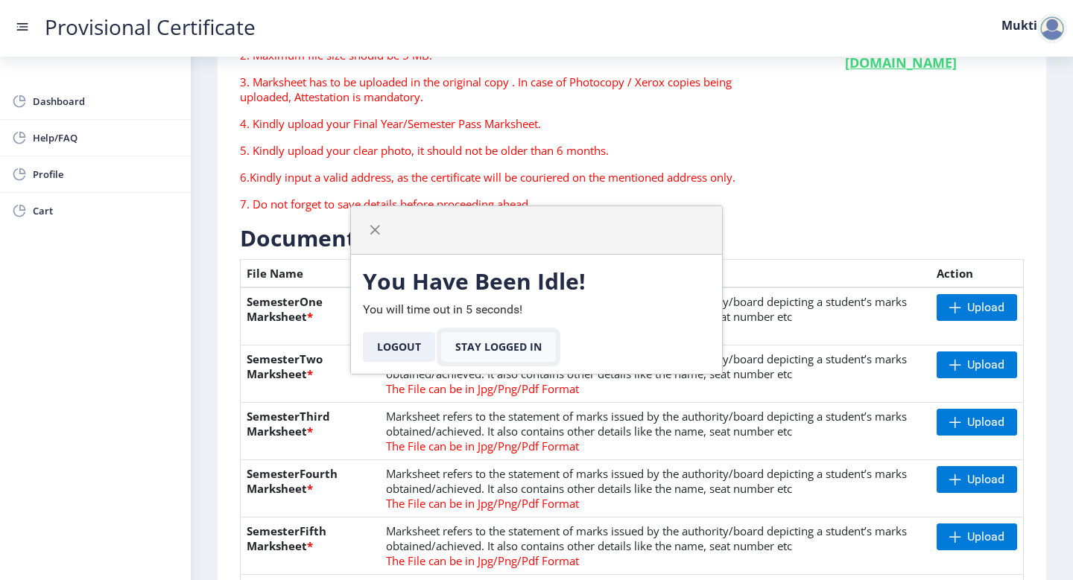
click at [472, 344] on button "Stay Logged In" at bounding box center [498, 347] width 115 height 30
click at [497, 355] on button "Stay Logged In" at bounding box center [498, 347] width 115 height 30
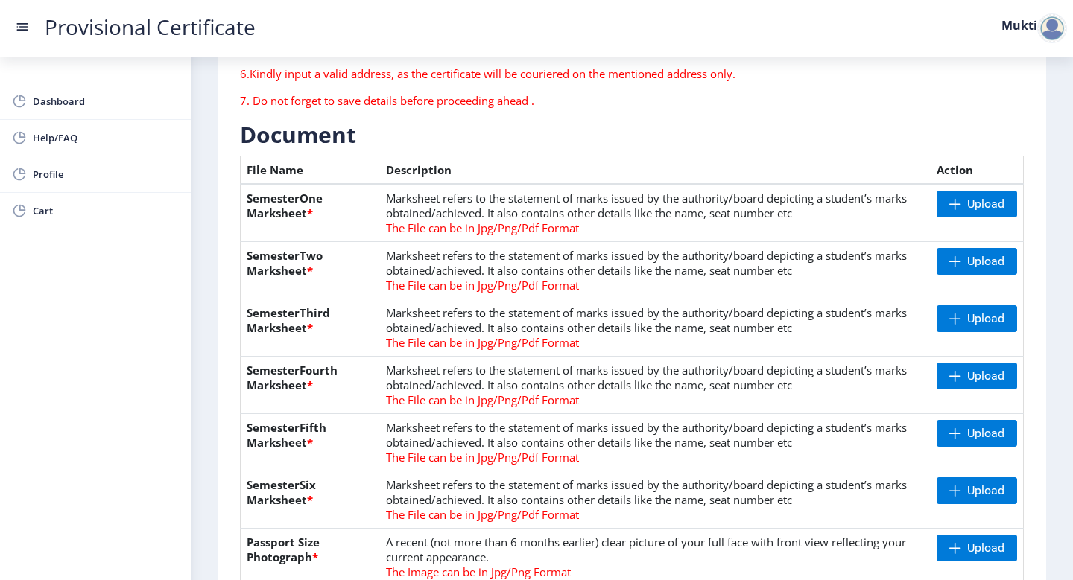
scroll to position [261, 0]
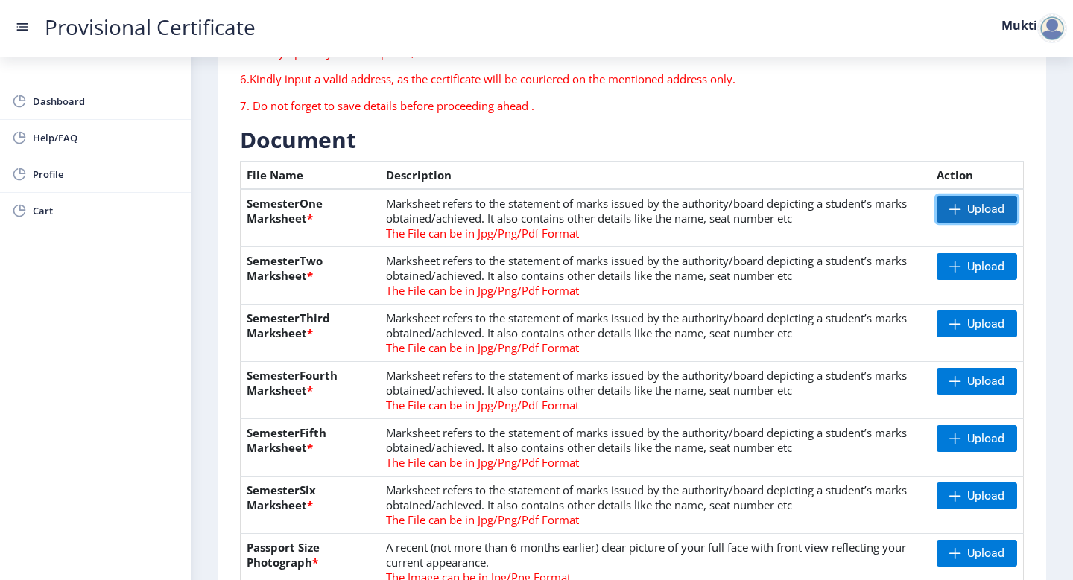
click at [967, 212] on span "Upload" at bounding box center [985, 209] width 37 height 15
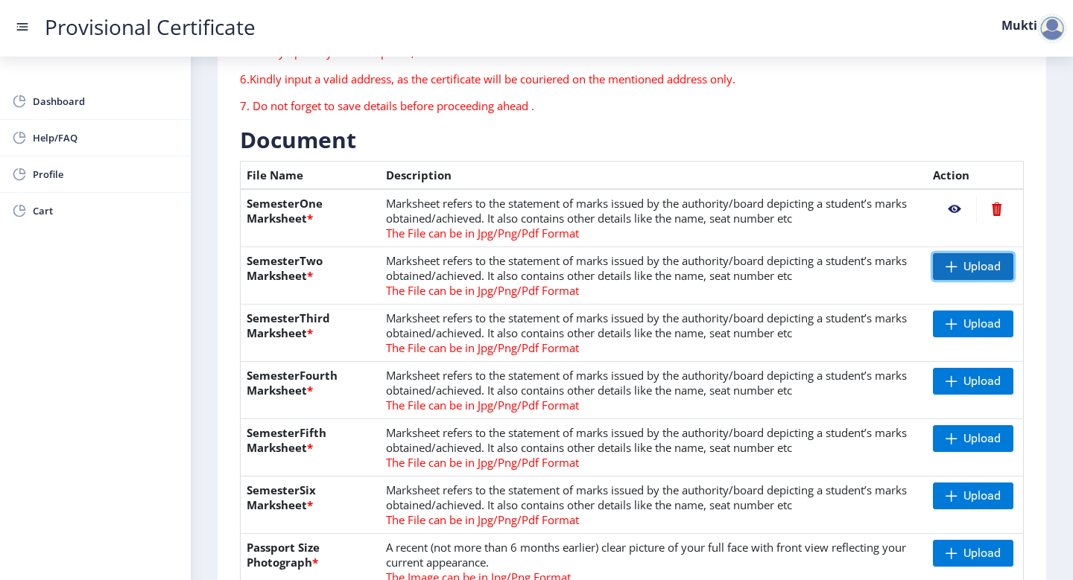
click at [969, 260] on span "Upload" at bounding box center [981, 266] width 37 height 15
click at [974, 326] on span "Upload" at bounding box center [981, 324] width 37 height 15
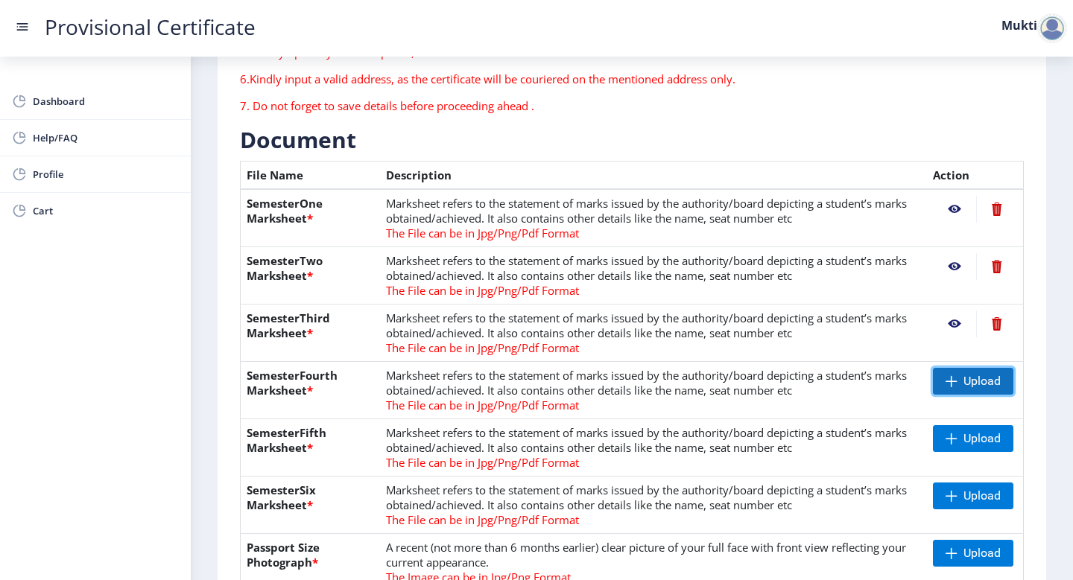
click at [974, 382] on span "Upload" at bounding box center [981, 381] width 37 height 15
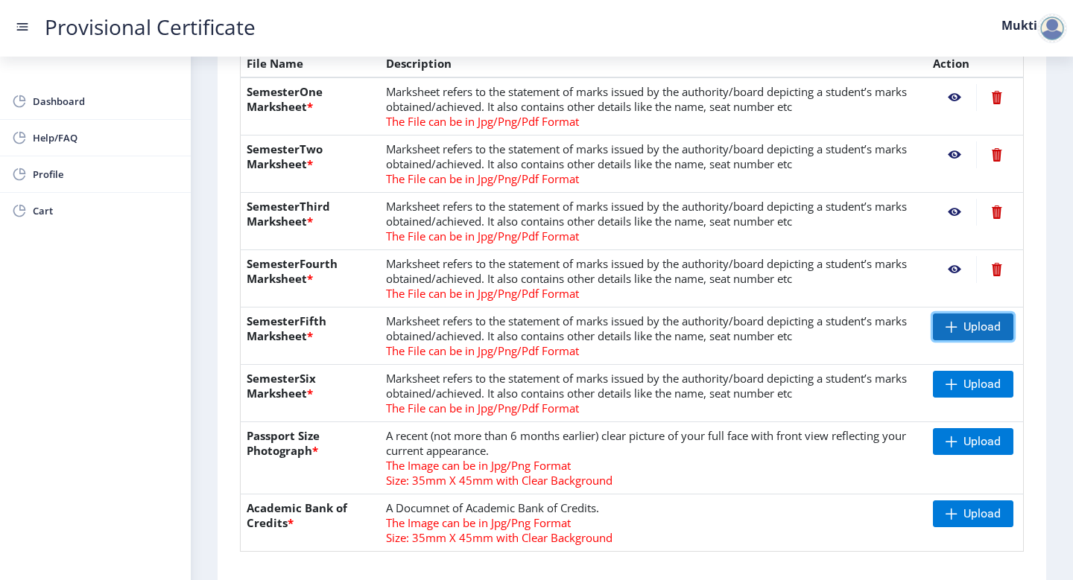
click at [971, 325] on span "Upload" at bounding box center [981, 327] width 37 height 15
click at [963, 382] on span "Upload" at bounding box center [981, 384] width 37 height 15
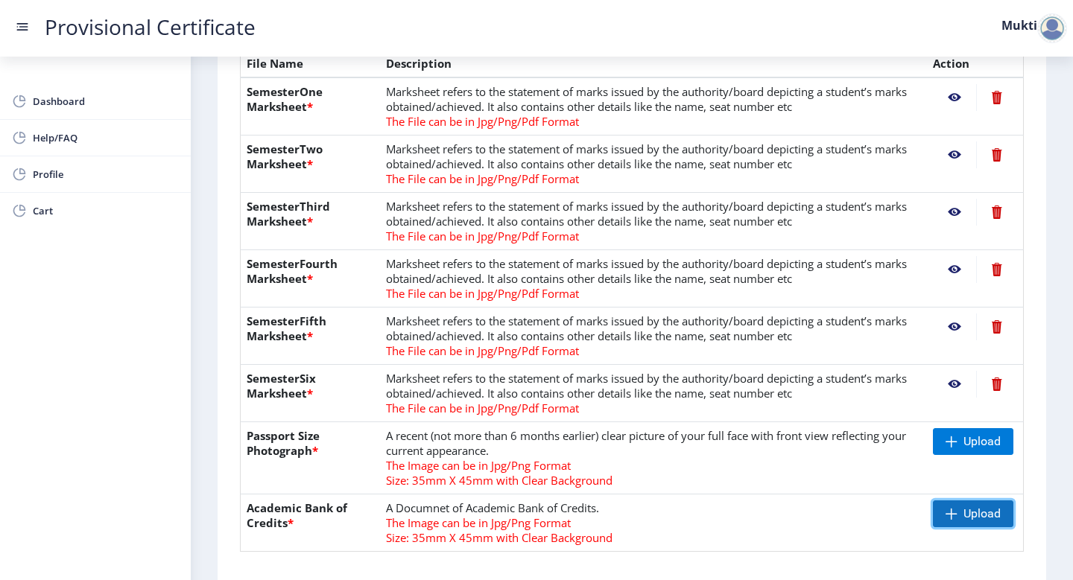
click at [948, 515] on span at bounding box center [951, 514] width 12 height 12
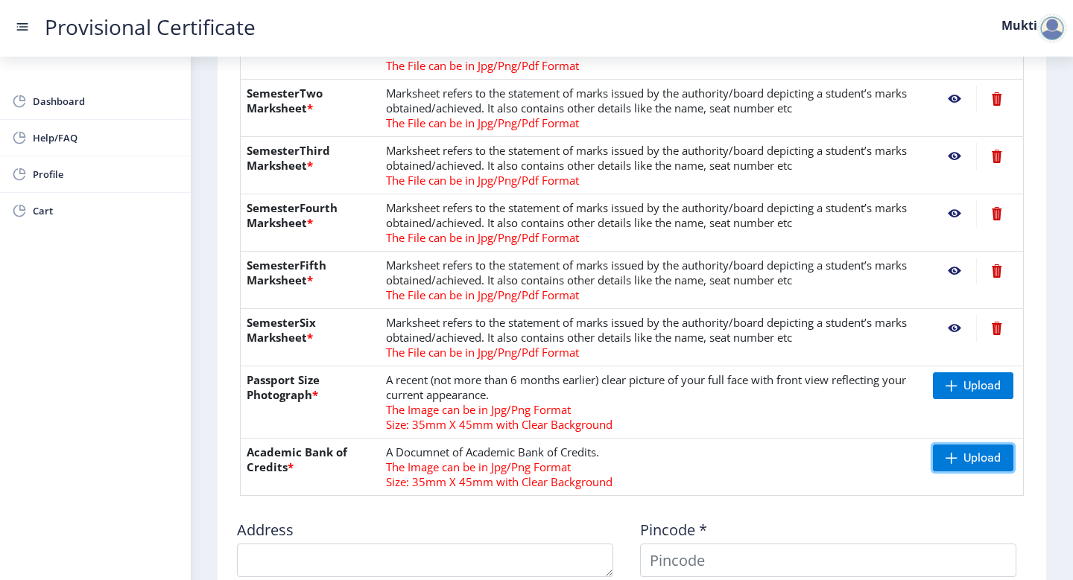
scroll to position [431, 0]
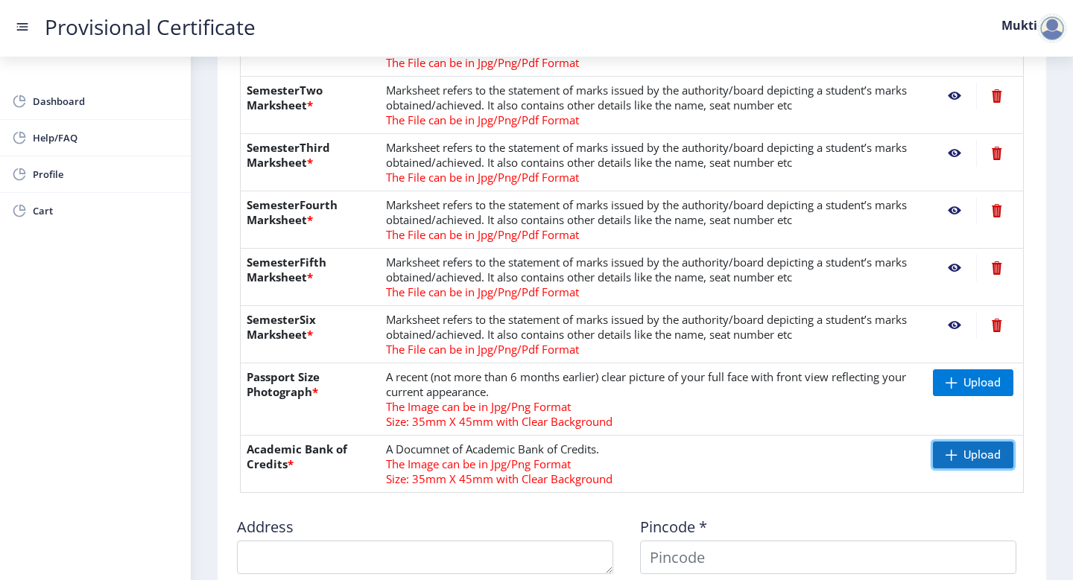
click at [965, 463] on span "Upload" at bounding box center [973, 455] width 80 height 27
click at [975, 451] on span "Upload" at bounding box center [981, 455] width 37 height 15
click at [974, 382] on span "Upload" at bounding box center [981, 382] width 37 height 15
click at [963, 389] on span "Upload" at bounding box center [981, 382] width 37 height 15
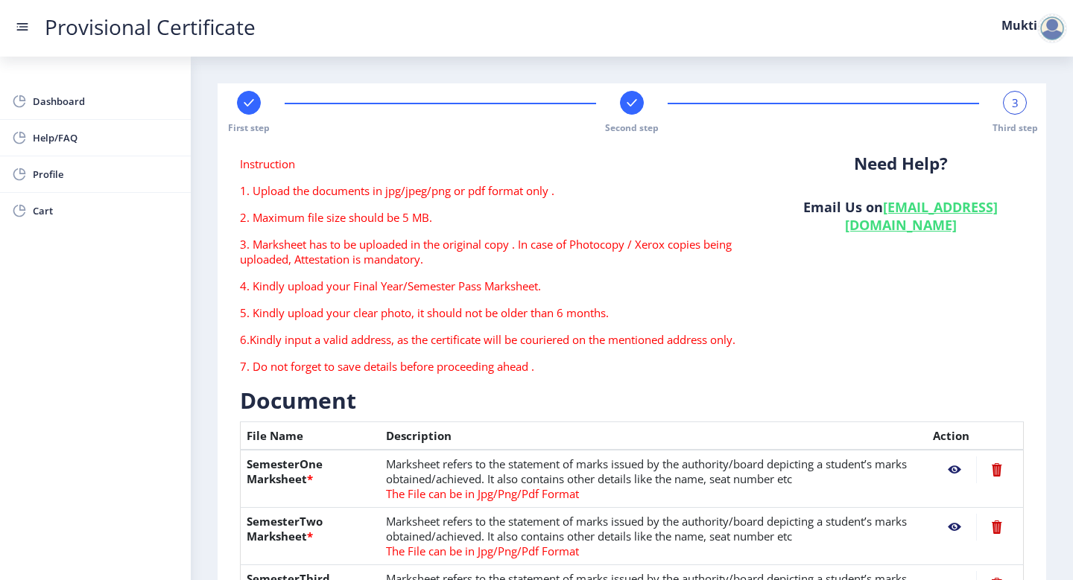
scroll to position [146, 0]
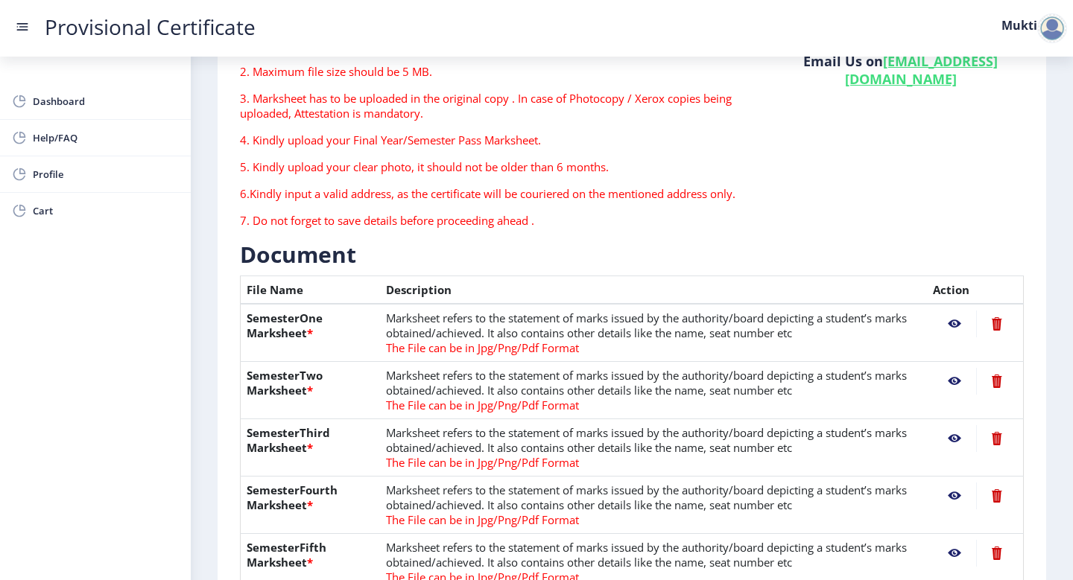
click at [949, 325] on nb-action at bounding box center [954, 324] width 43 height 27
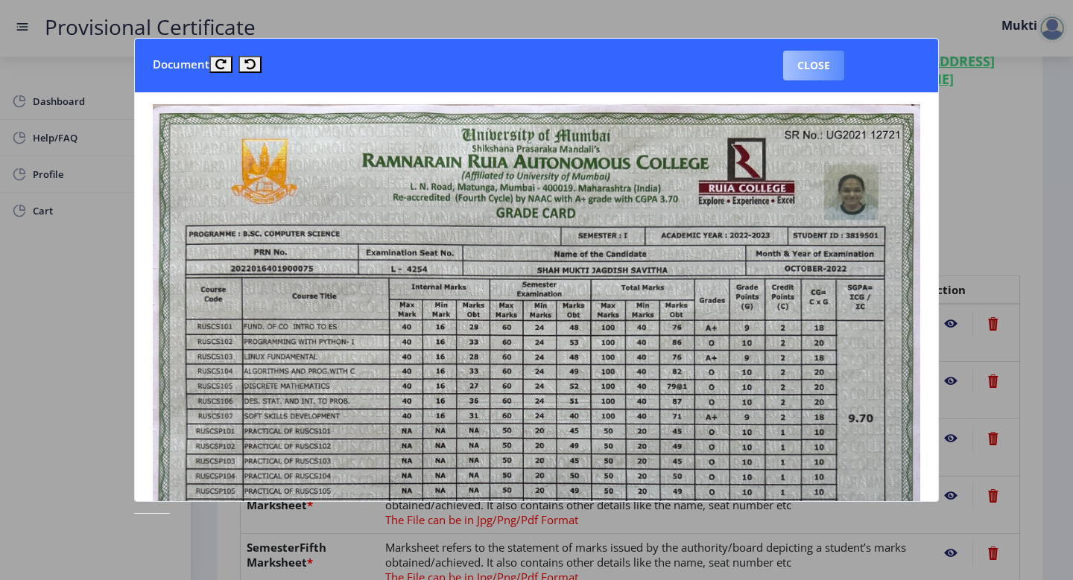
click at [815, 77] on button "Close" at bounding box center [813, 66] width 61 height 30
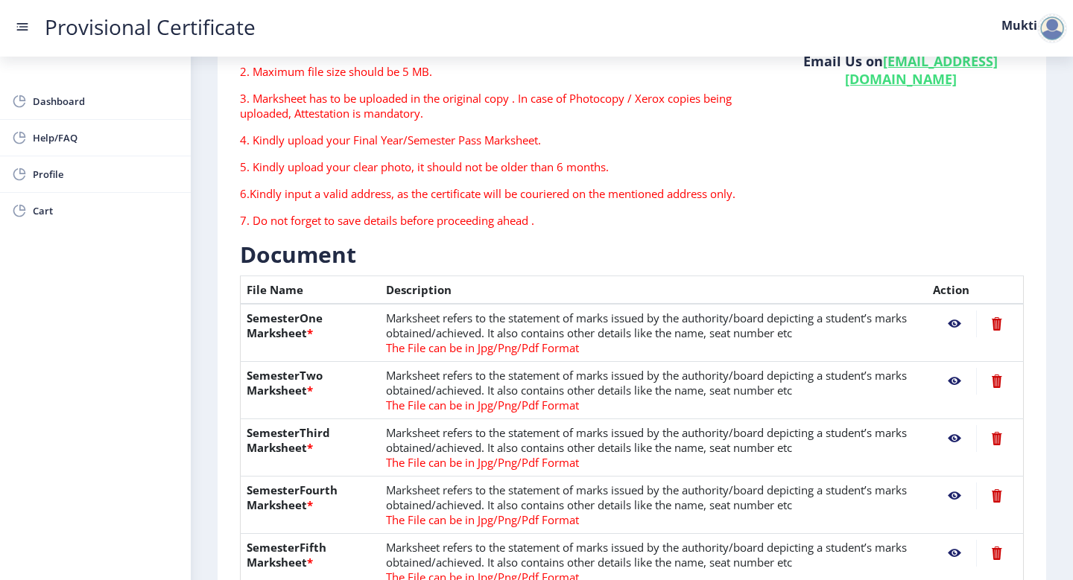
click at [950, 378] on nb-action at bounding box center [954, 381] width 43 height 27
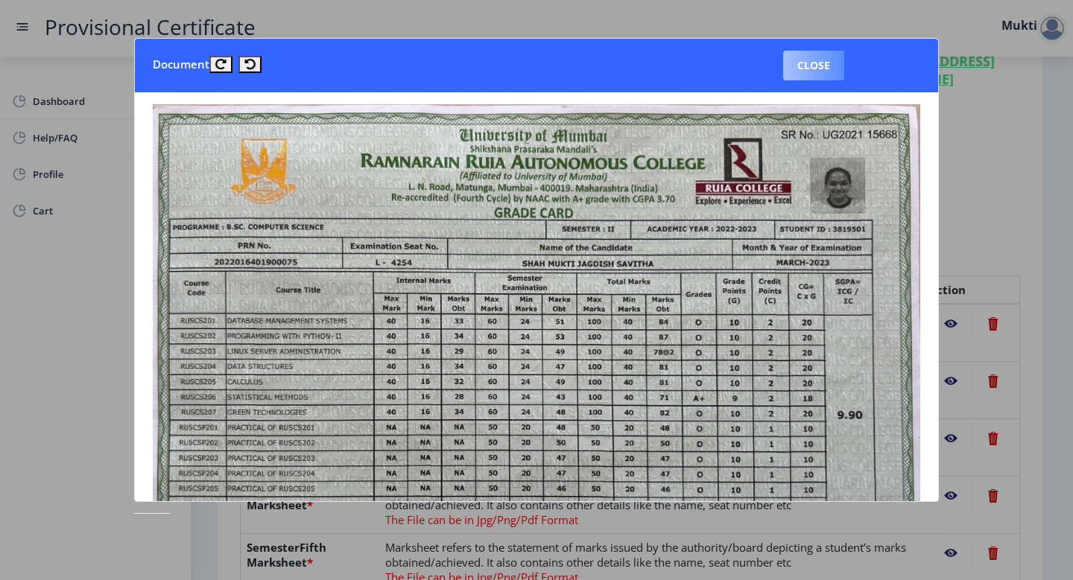
click at [829, 64] on button "Close" at bounding box center [813, 66] width 61 height 30
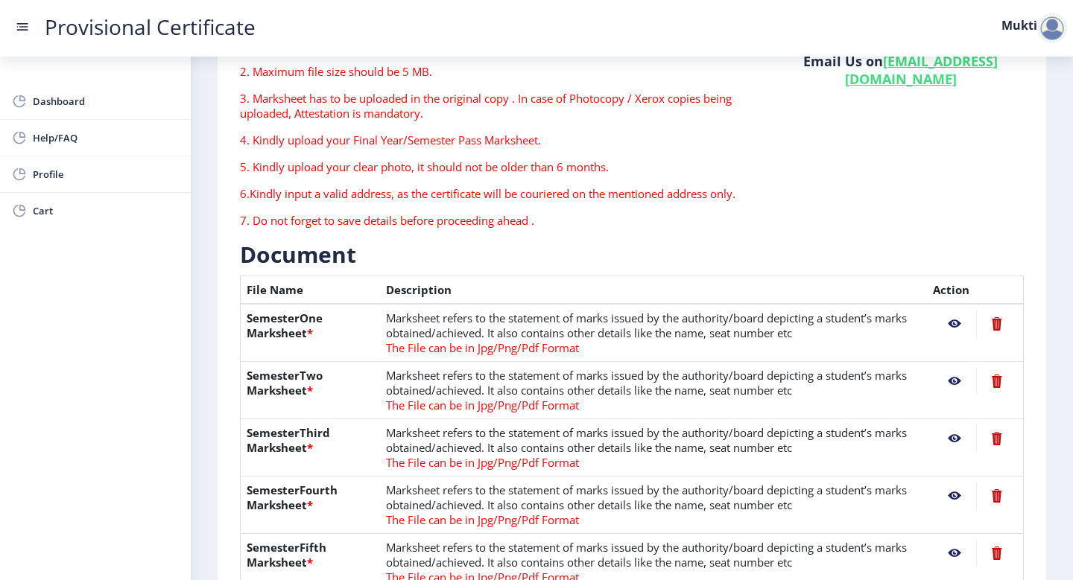
click at [953, 438] on nb-action at bounding box center [954, 438] width 43 height 27
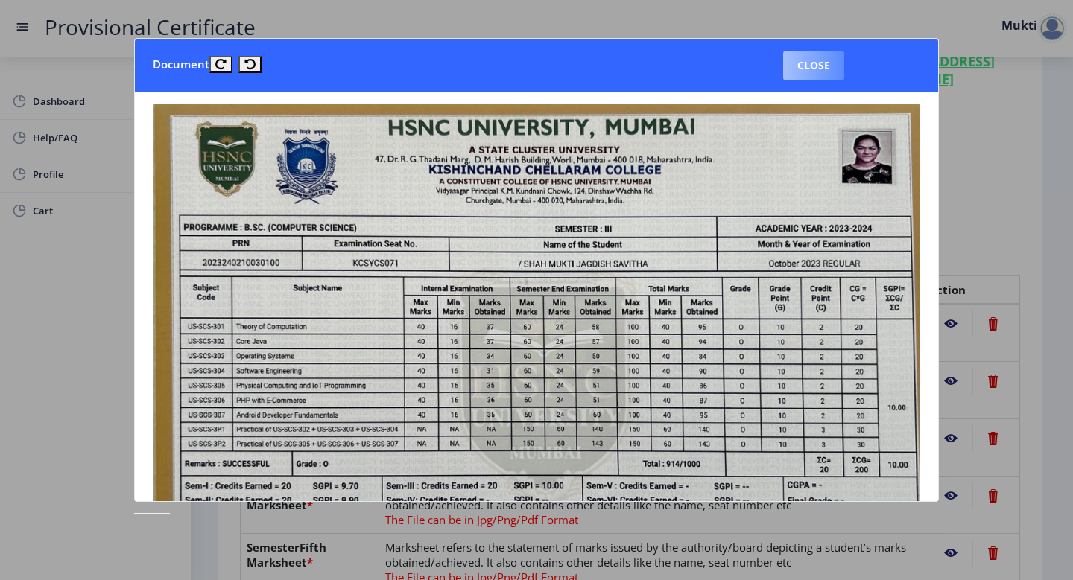
click at [818, 72] on button "Close" at bounding box center [813, 66] width 61 height 30
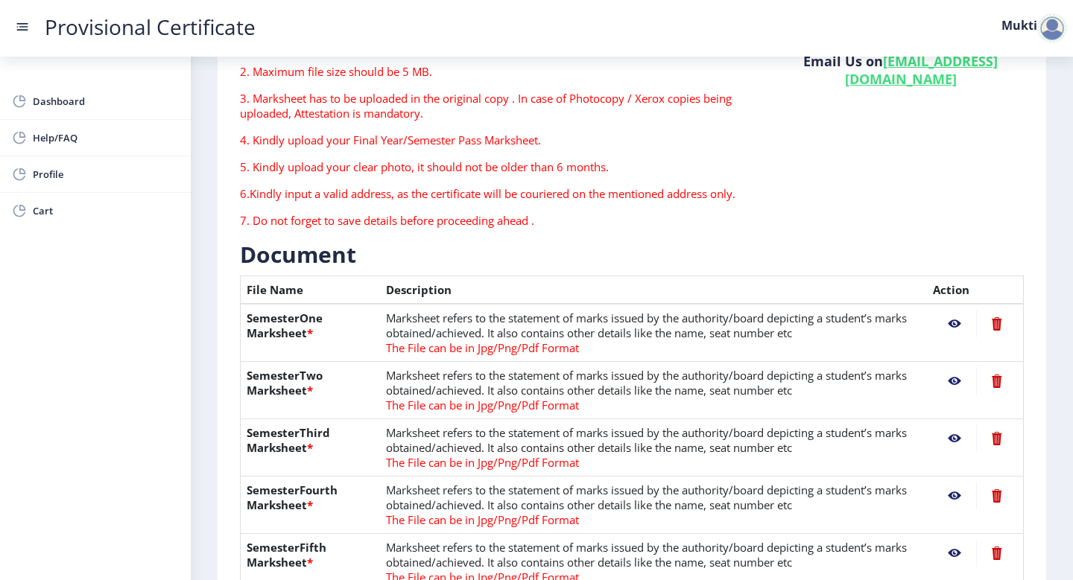
scroll to position [276, 0]
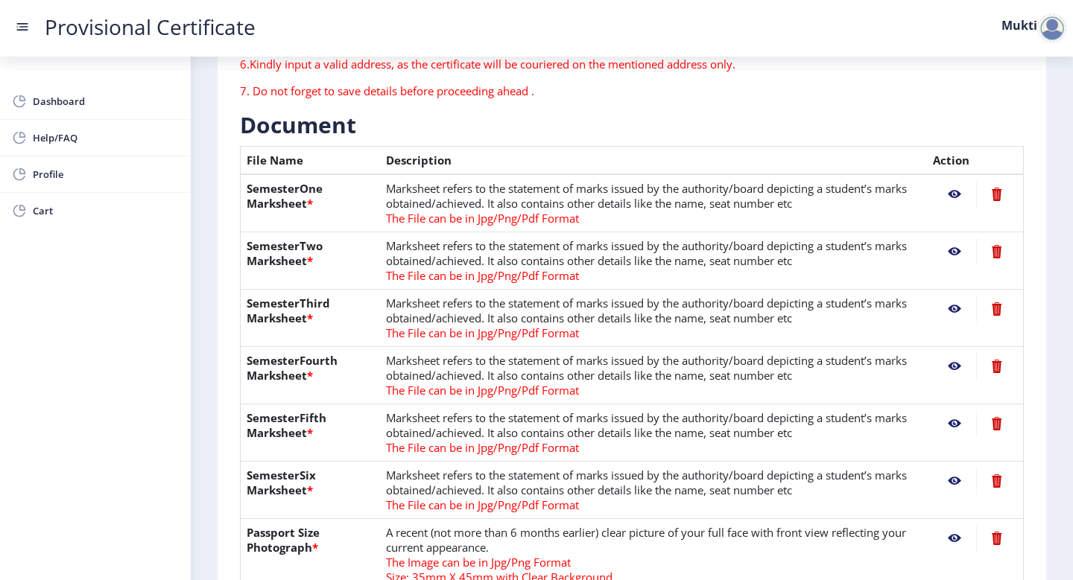
click at [948, 370] on nb-action at bounding box center [954, 366] width 43 height 27
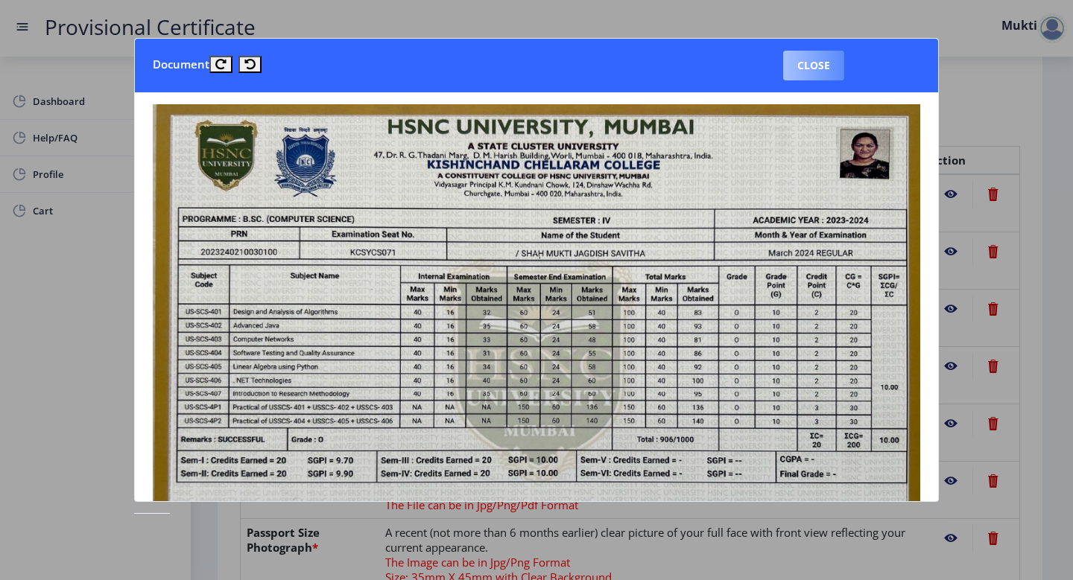
click at [819, 69] on button "Close" at bounding box center [813, 66] width 61 height 30
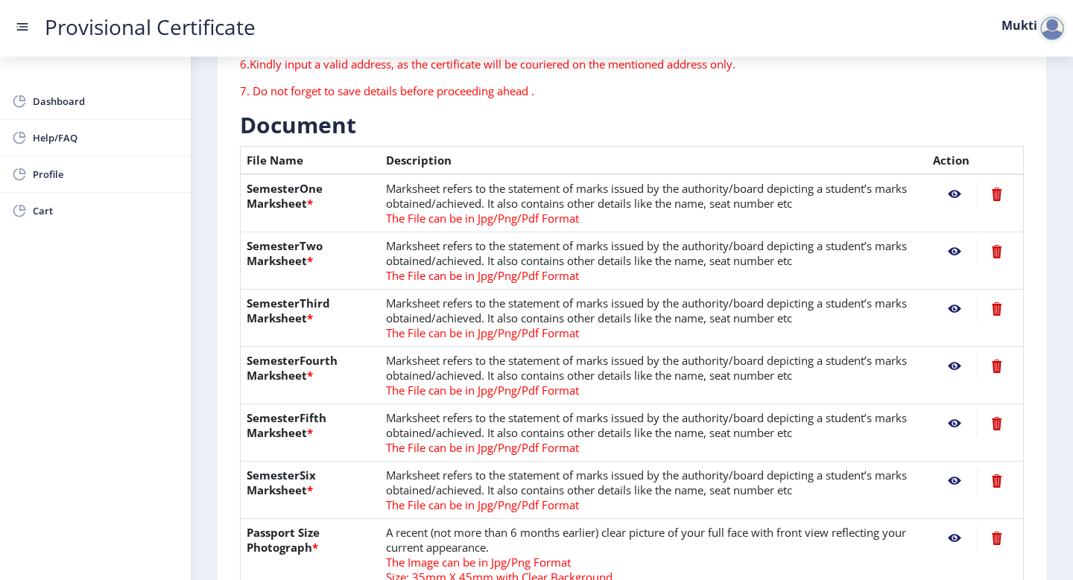
click at [945, 422] on nb-action at bounding box center [954, 423] width 43 height 27
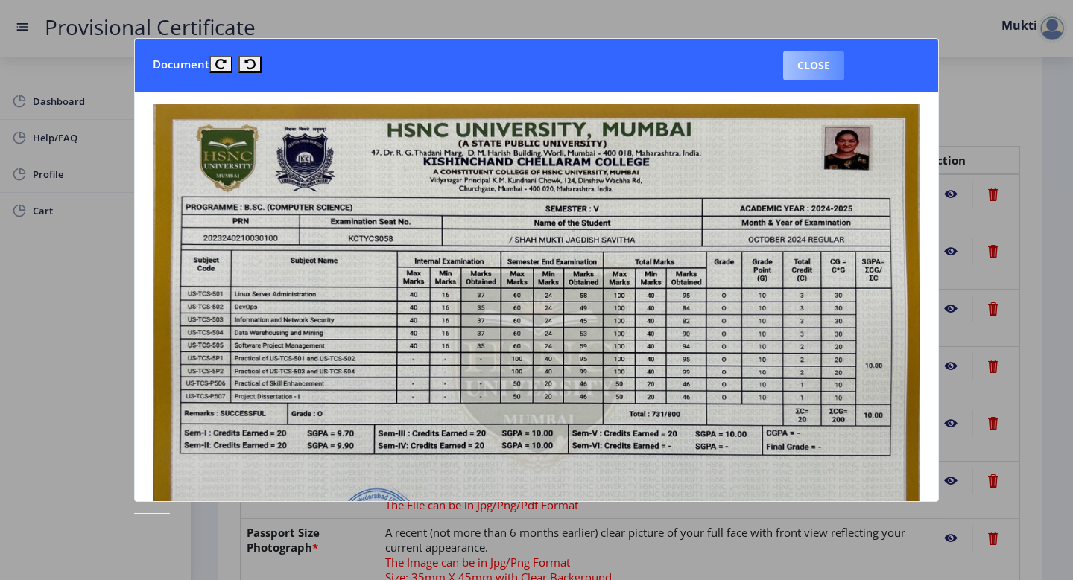
click at [825, 69] on button "Close" at bounding box center [813, 66] width 61 height 30
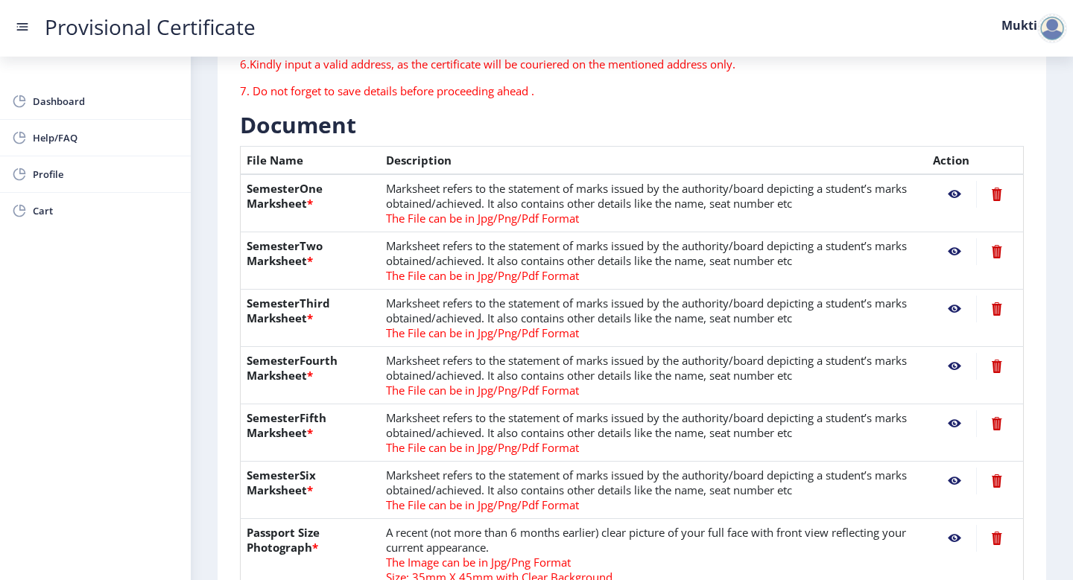
scroll to position [372, 0]
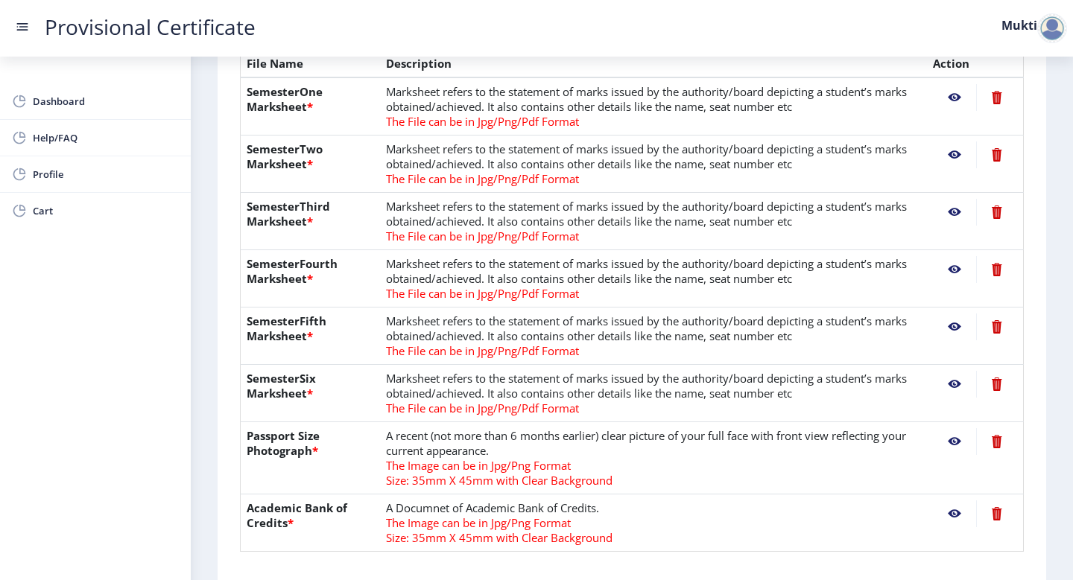
click at [946, 386] on nb-action at bounding box center [954, 384] width 43 height 27
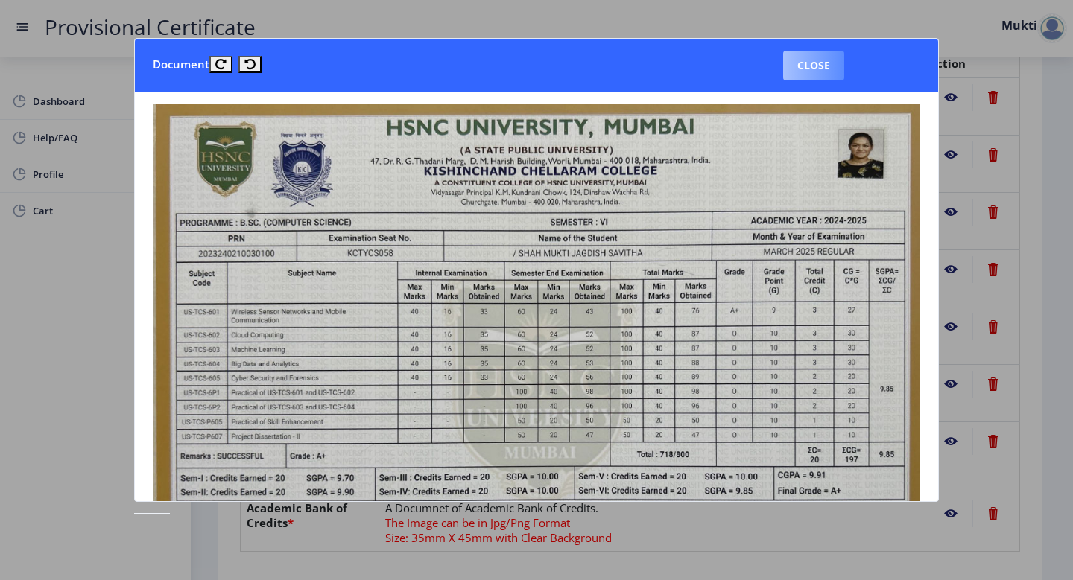
click at [819, 64] on button "Close" at bounding box center [813, 66] width 61 height 30
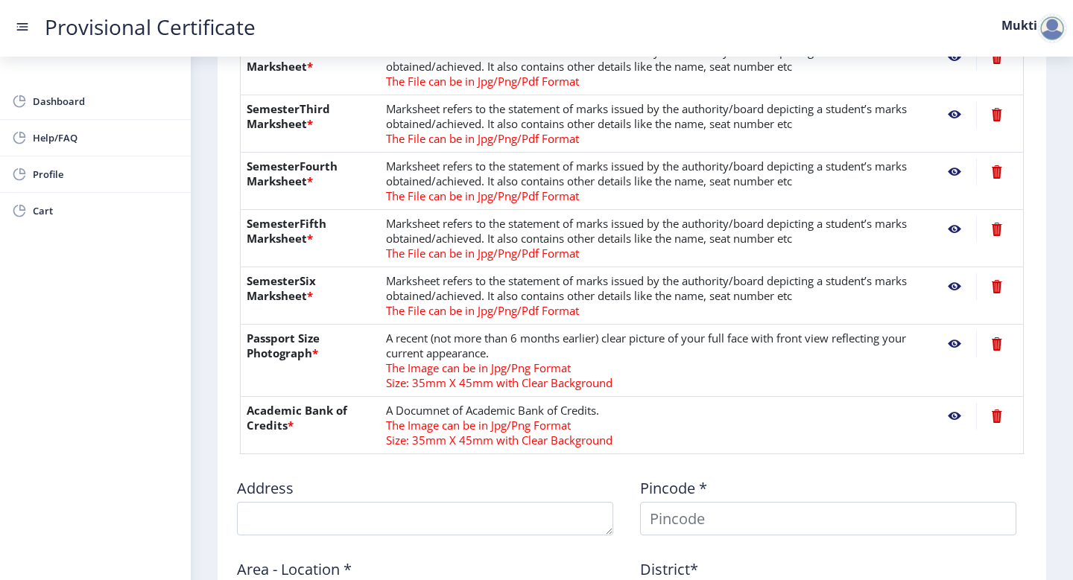
scroll to position [480, 0]
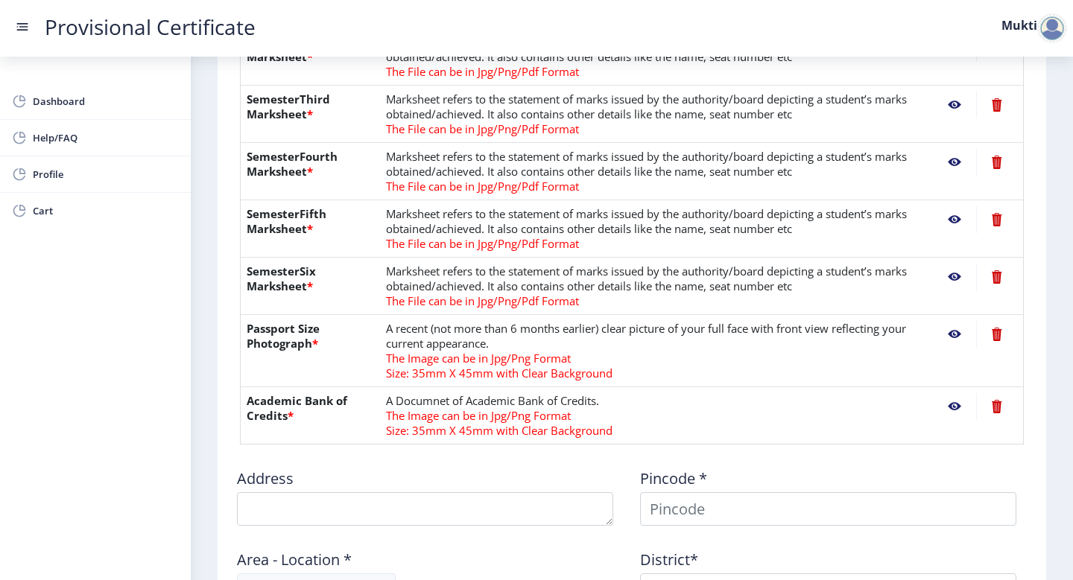
click at [948, 337] on nb-action at bounding box center [954, 334] width 43 height 27
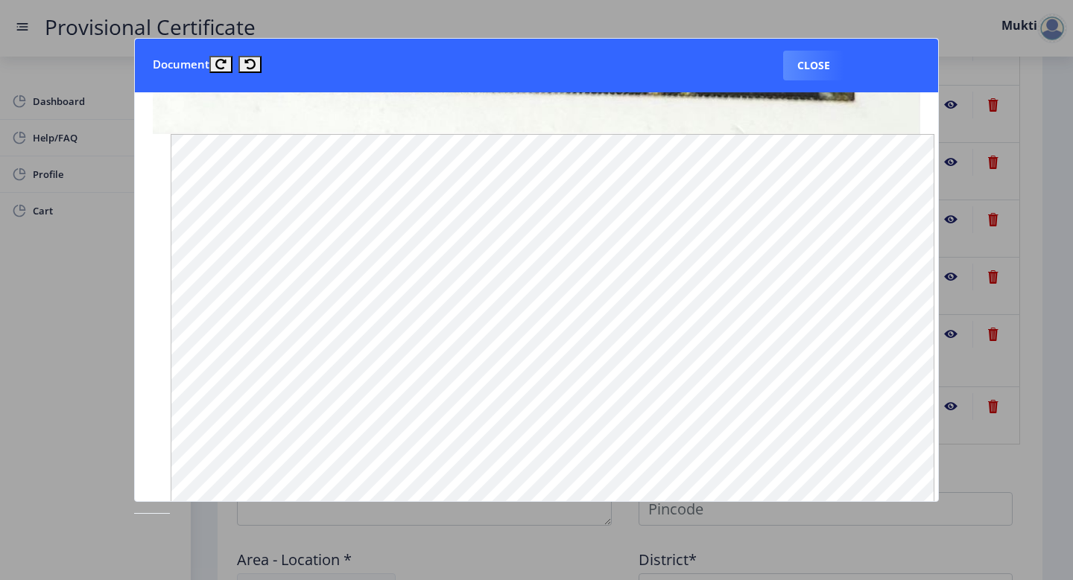
scroll to position [994, 0]
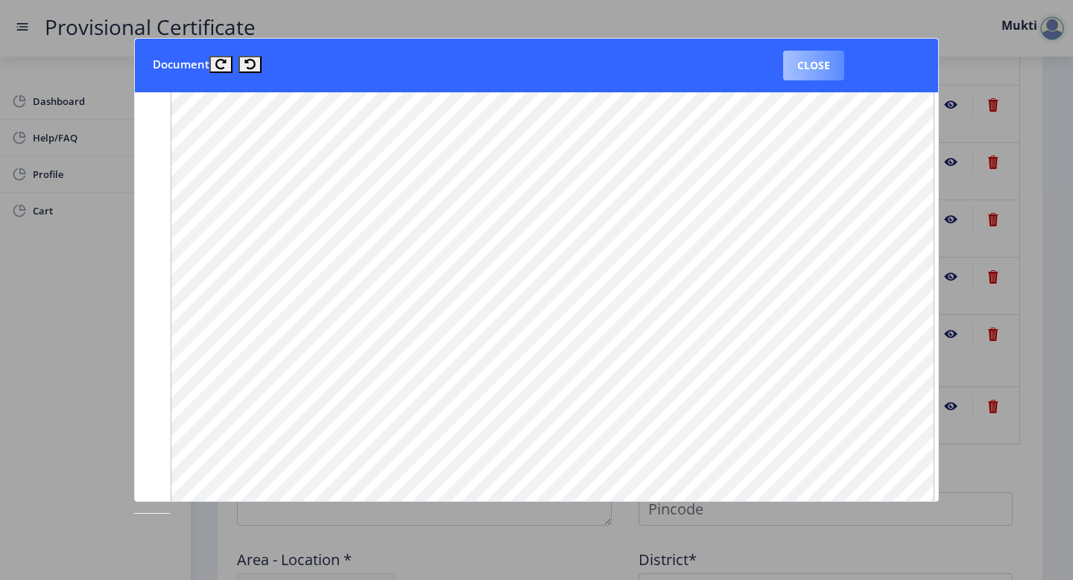
click at [813, 66] on button "Close" at bounding box center [813, 66] width 61 height 30
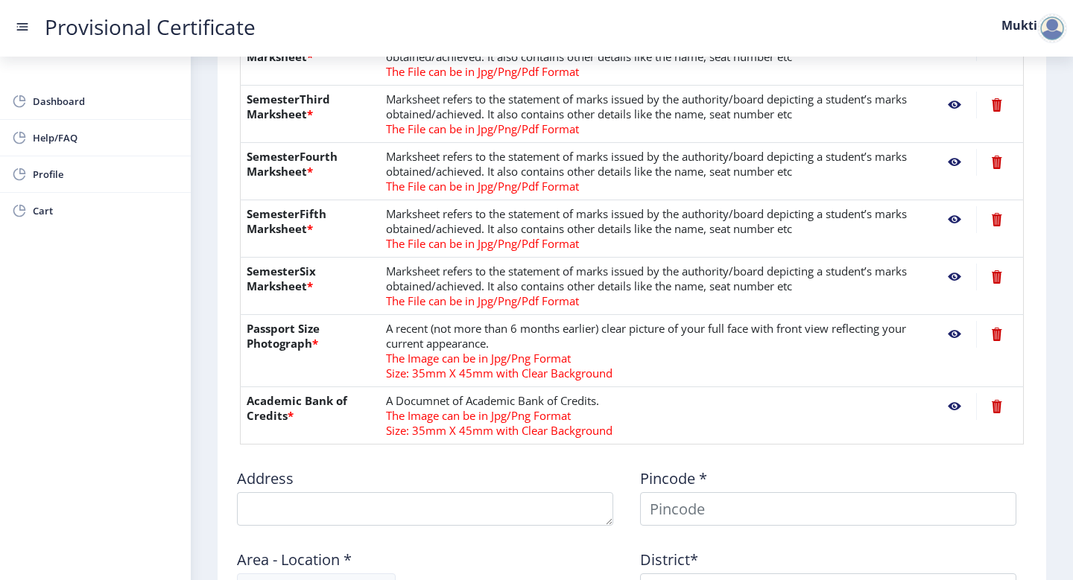
click at [947, 407] on nb-action at bounding box center [954, 406] width 43 height 27
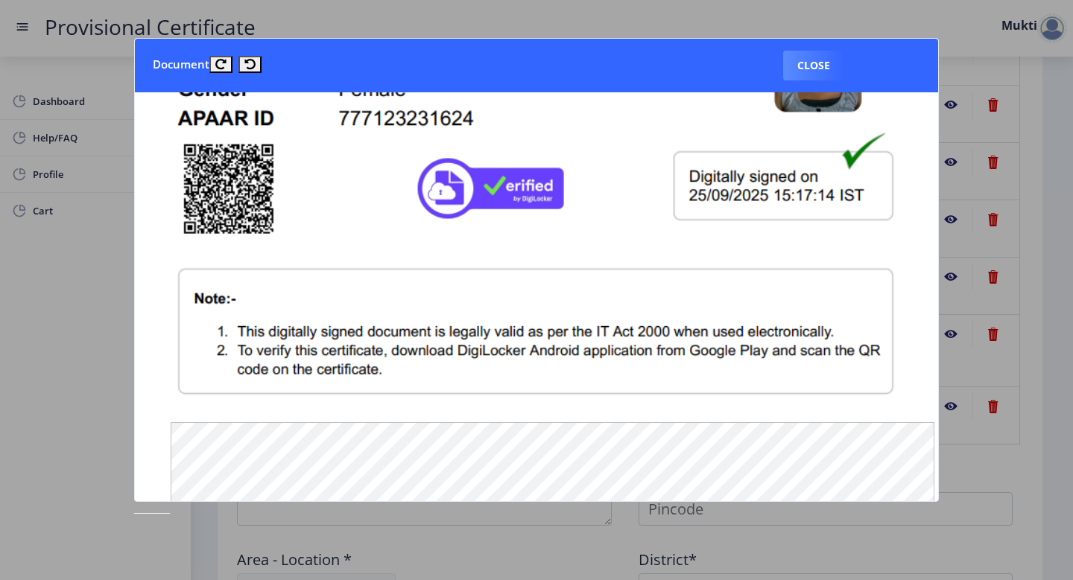
scroll to position [308, 0]
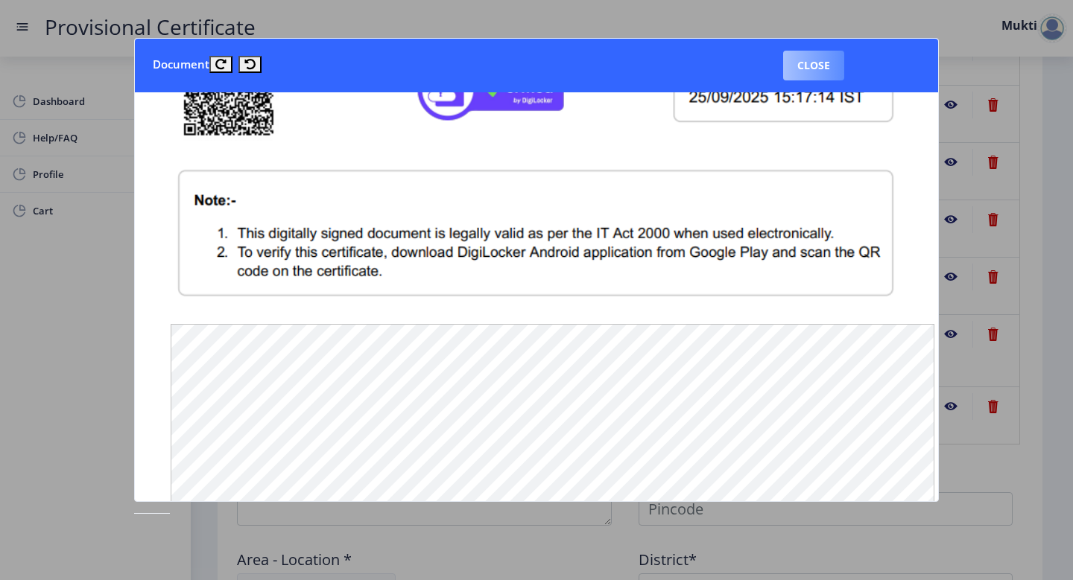
click at [809, 72] on button "Close" at bounding box center [813, 66] width 61 height 30
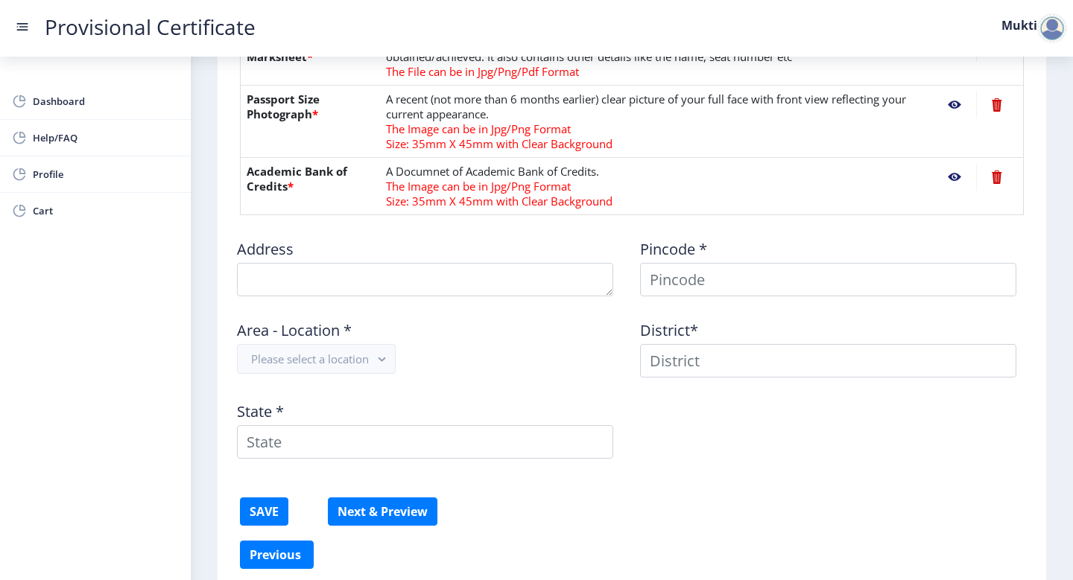
scroll to position [734, 0]
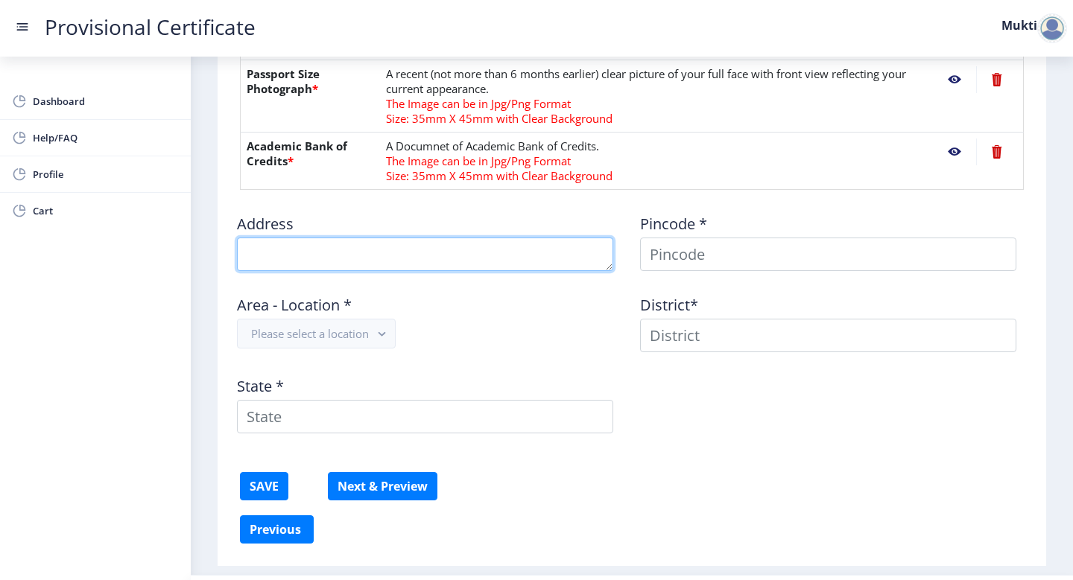
click at [391, 251] on textarea at bounding box center [425, 255] width 376 height 34
type textarea "903, [PERSON_NAME][GEOGRAPHIC_DATA], 6th Khetwadi"
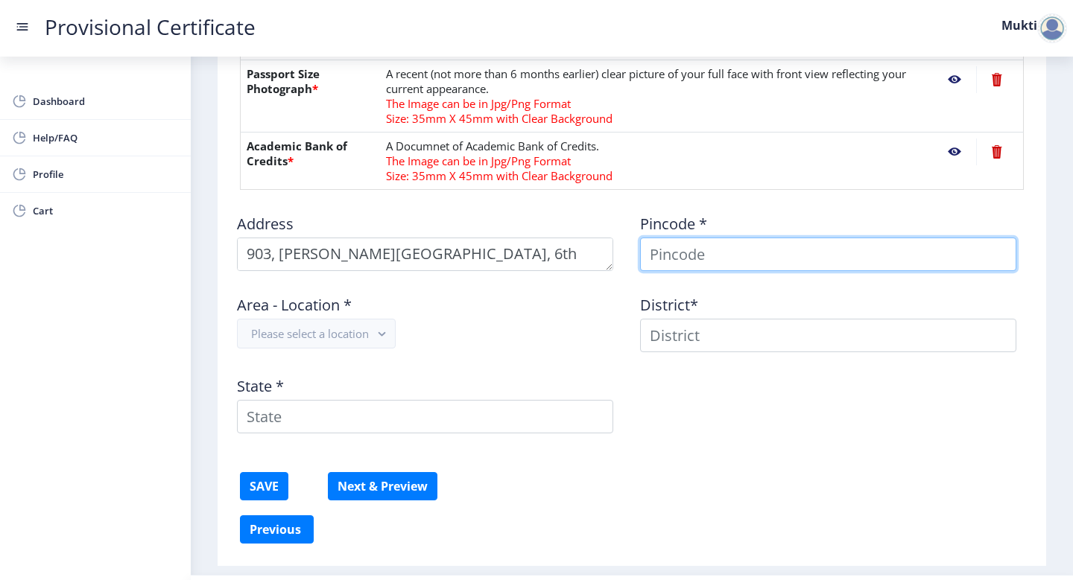
click at [724, 258] on input at bounding box center [828, 255] width 376 height 34
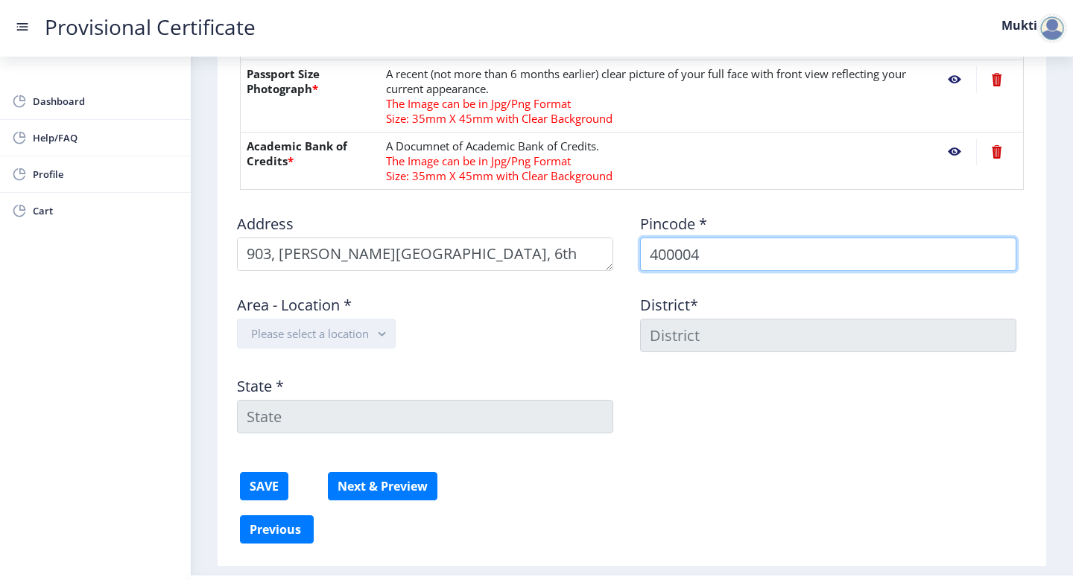
type input "400004"
click at [385, 332] on rect "button" at bounding box center [381, 334] width 17 height 17
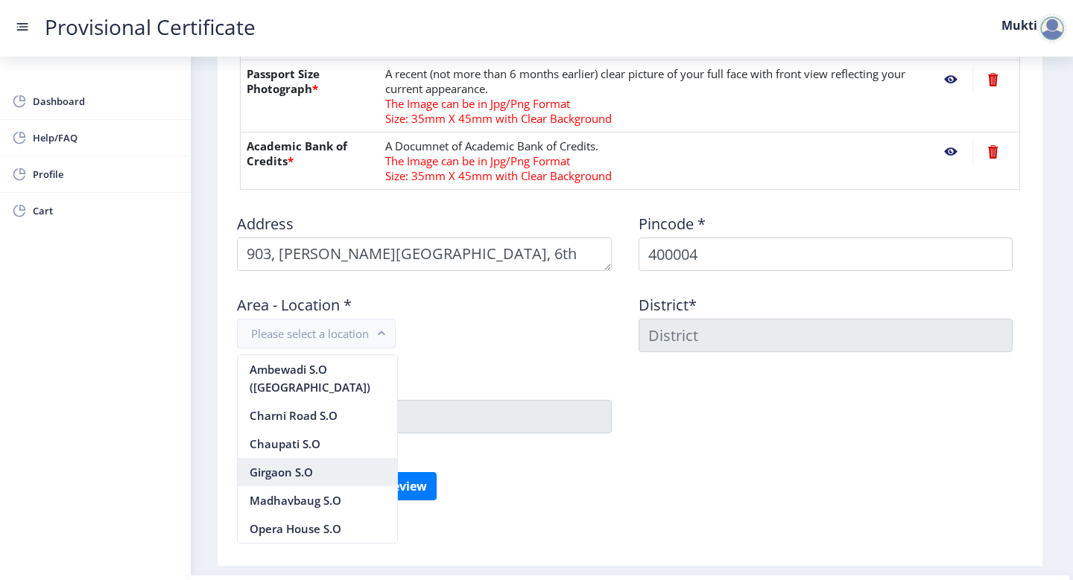
click at [329, 458] on nb-option "Girgaon S.O" at bounding box center [317, 472] width 159 height 28
type input "[GEOGRAPHIC_DATA]"
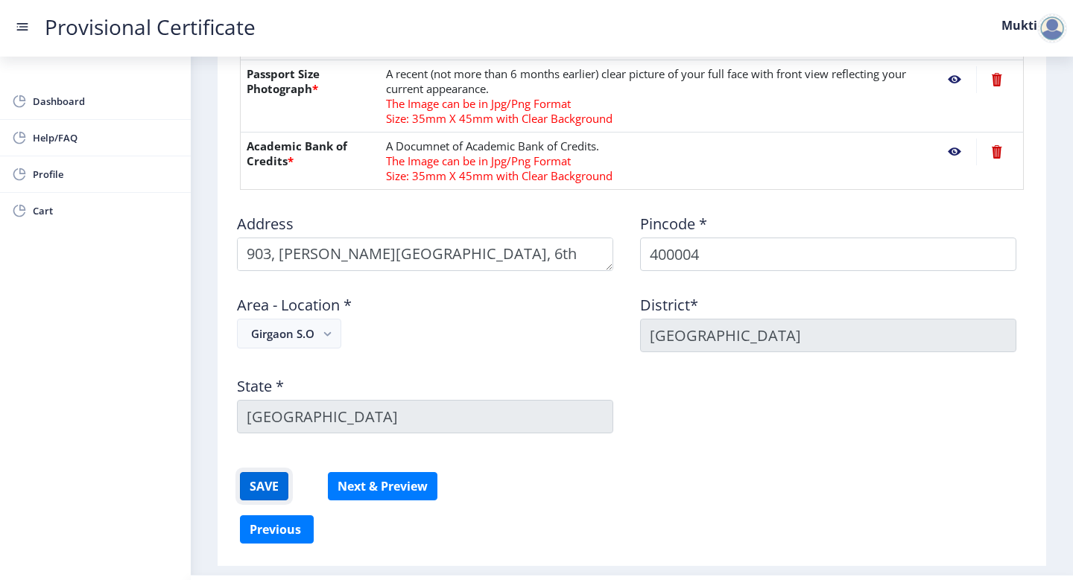
click at [266, 489] on button "SAVE" at bounding box center [264, 486] width 48 height 28
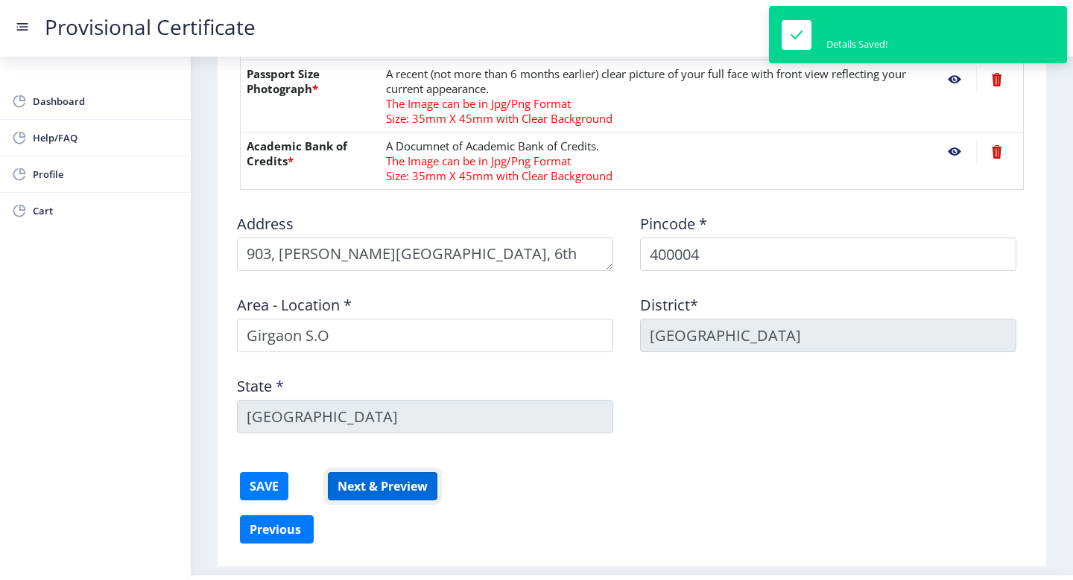
click at [401, 486] on button "Next & Preview" at bounding box center [383, 486] width 110 height 28
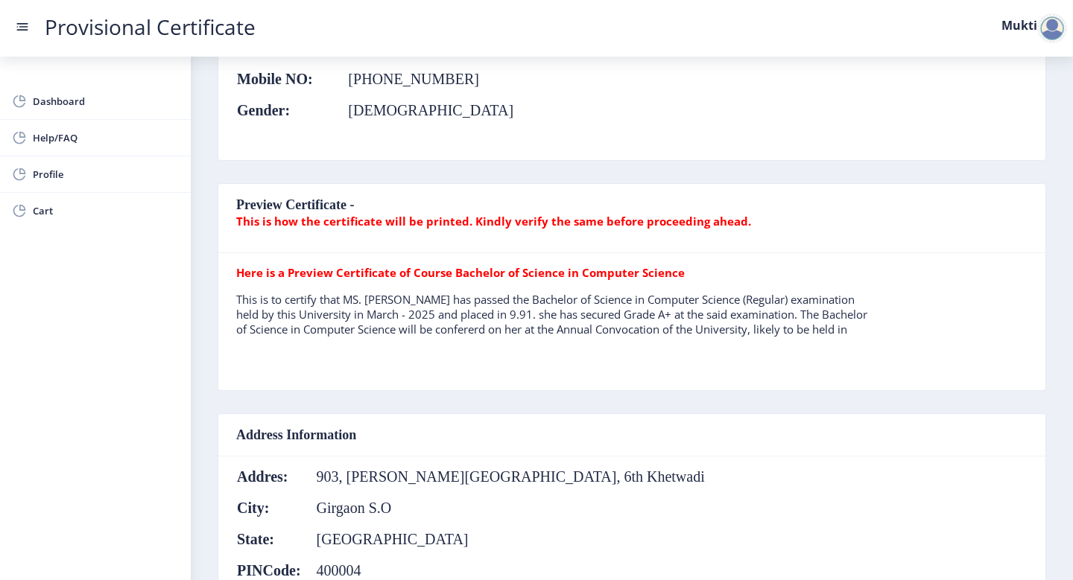
scroll to position [968, 0]
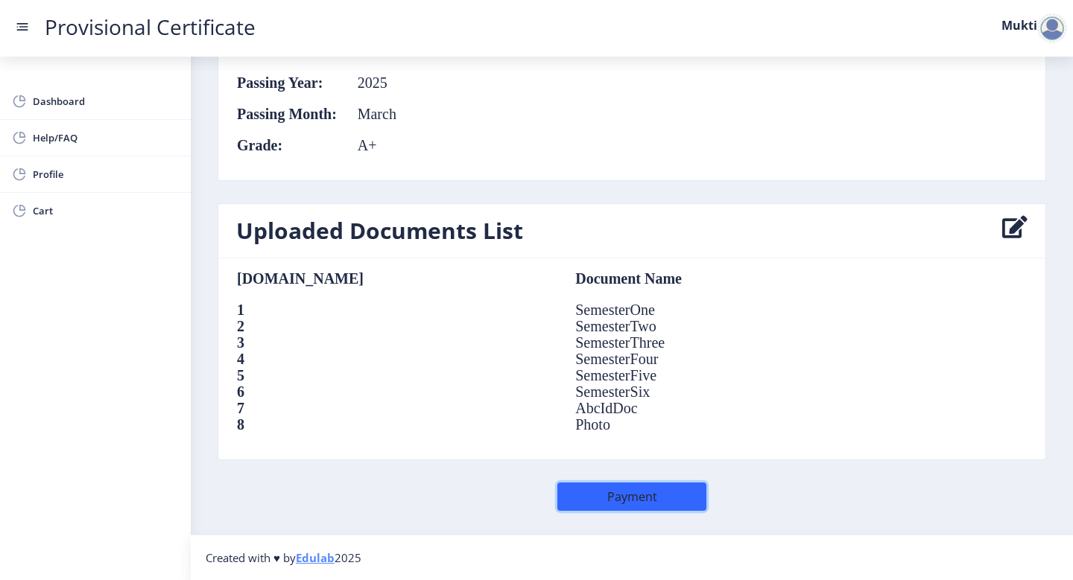
click at [631, 489] on button "Payment" at bounding box center [631, 497] width 149 height 28
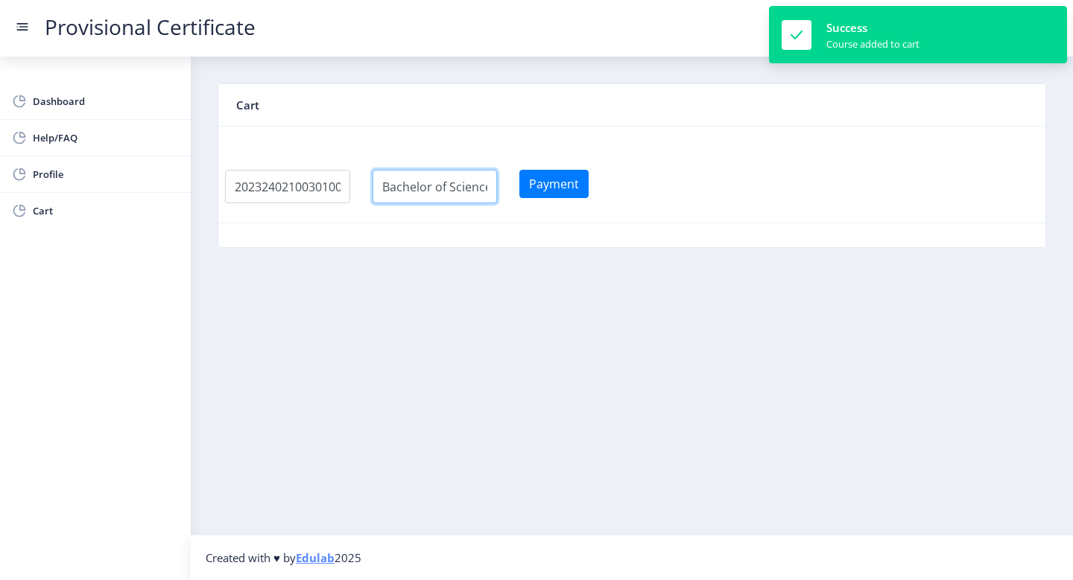
click at [444, 188] on input "textarea" at bounding box center [434, 187] width 125 height 34
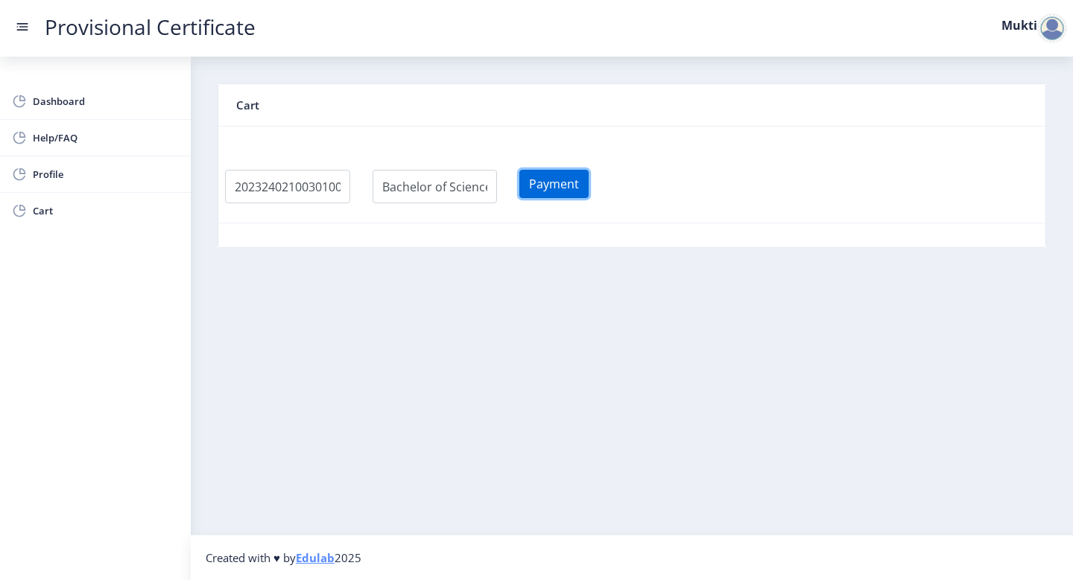
click at [565, 194] on button "Payment" at bounding box center [553, 184] width 69 height 28
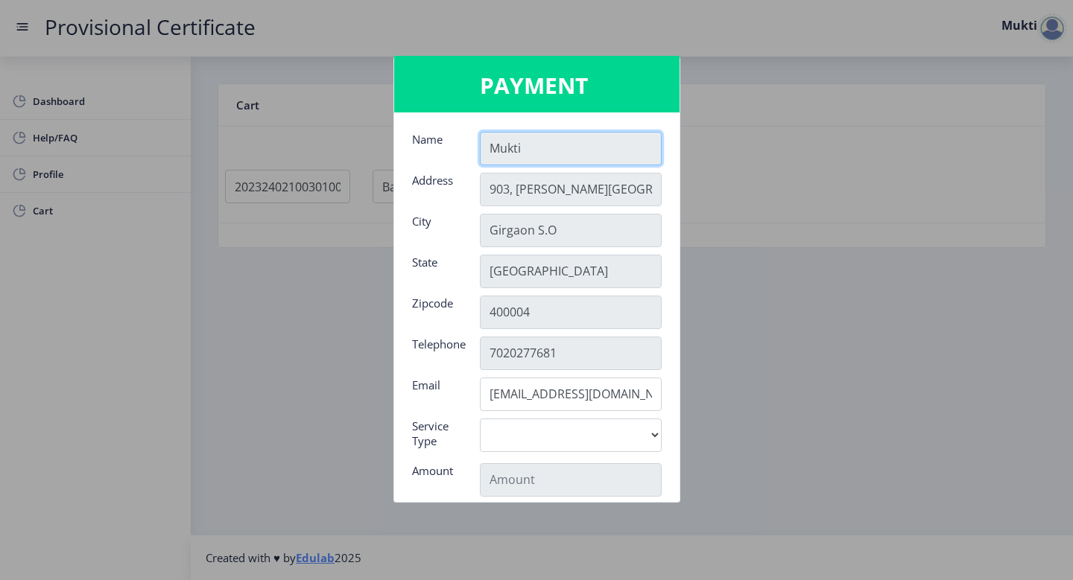
scroll to position [71, 0]
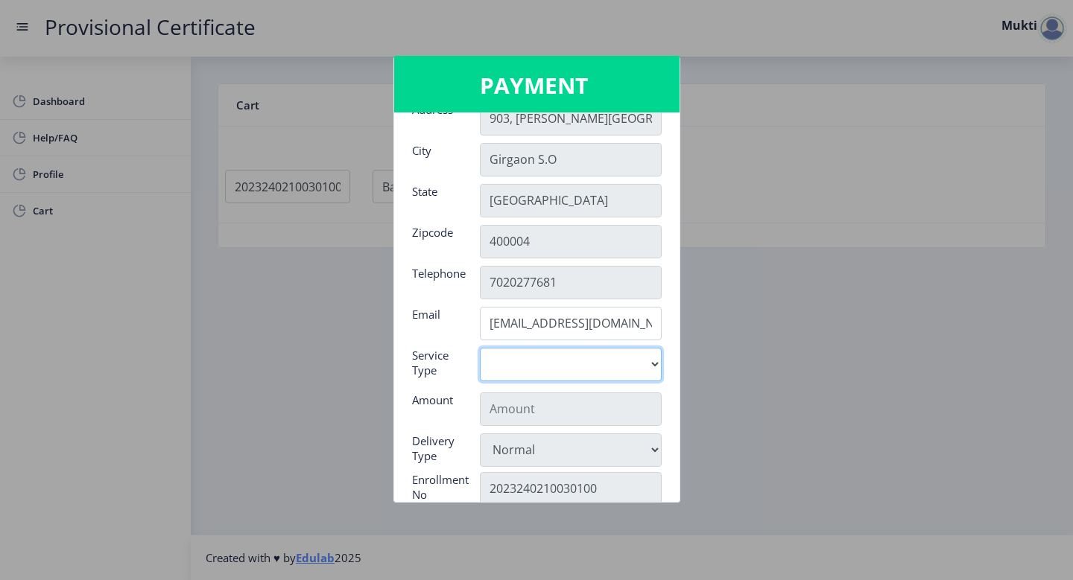
click at [529, 367] on select "Digital" at bounding box center [571, 365] width 182 height 34
select select "old"
type input "795"
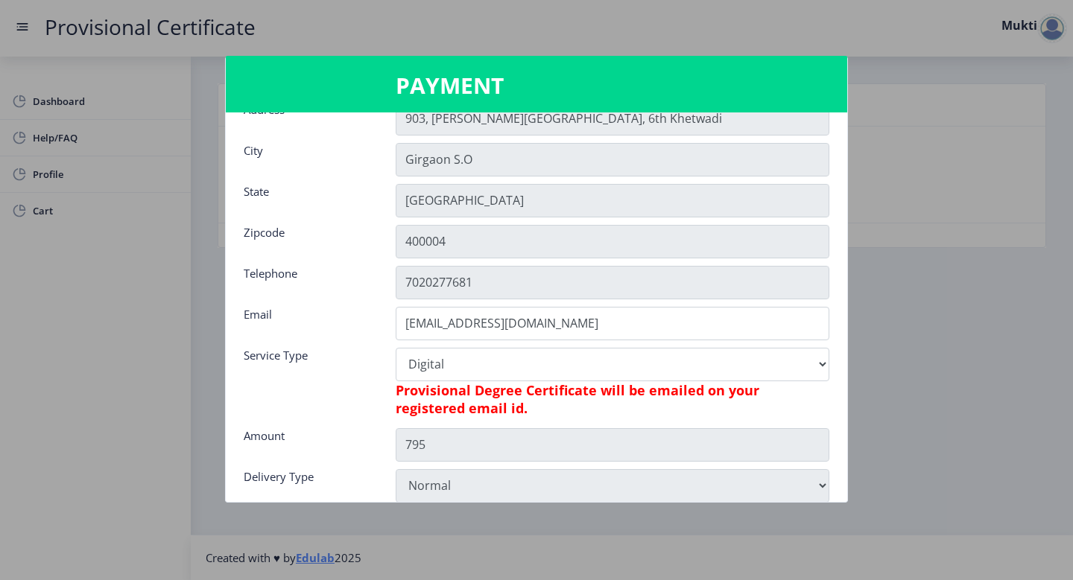
click at [522, 410] on h6 "Provisional Degree Certificate will be emailed on your registered email id." at bounding box center [613, 399] width 434 height 36
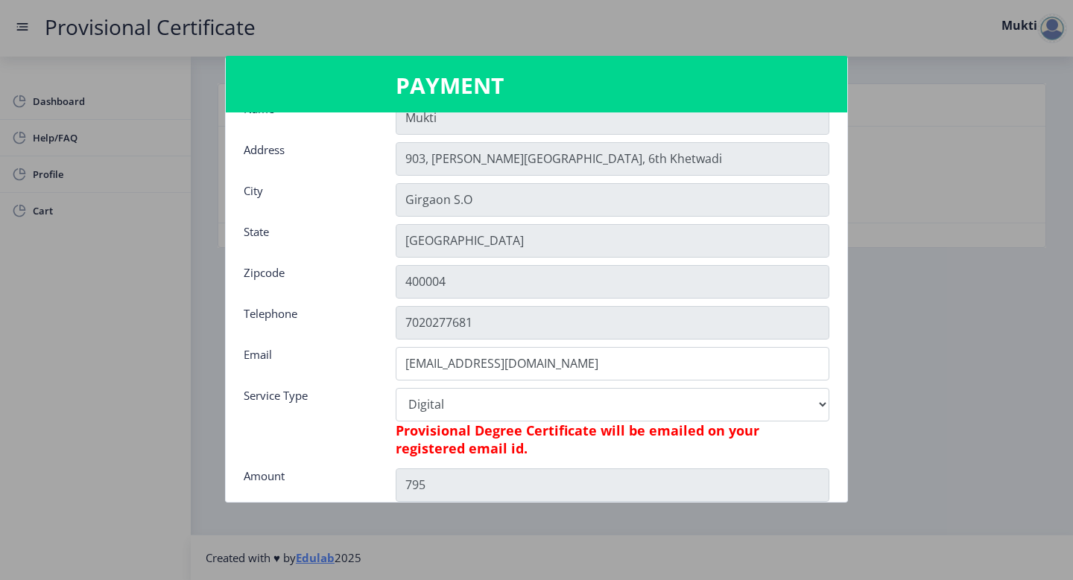
scroll to position [0, 0]
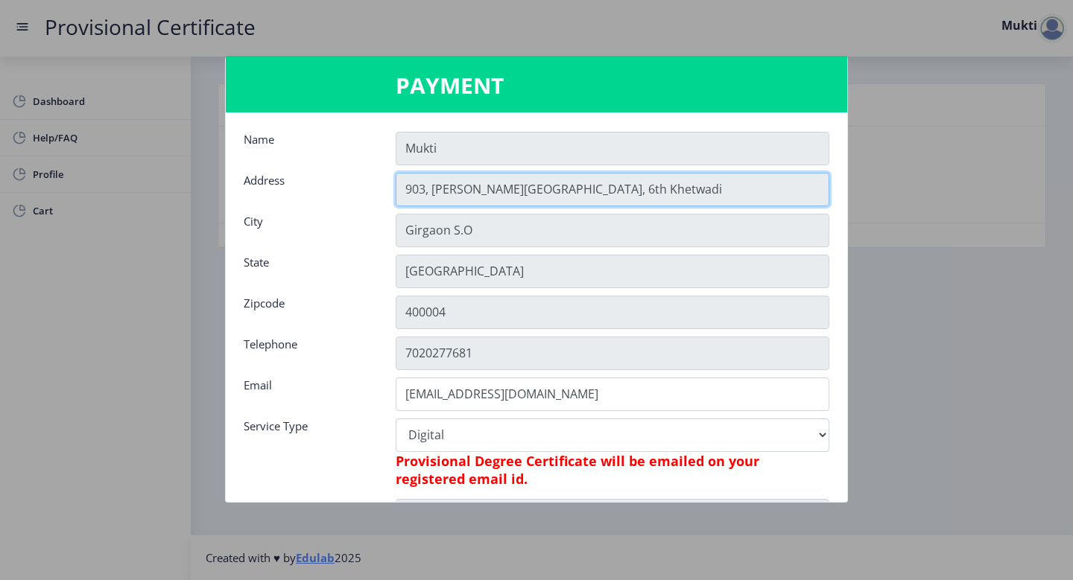
click at [604, 191] on input "903, [PERSON_NAME][GEOGRAPHIC_DATA], 6th Khetwadi" at bounding box center [613, 190] width 434 height 34
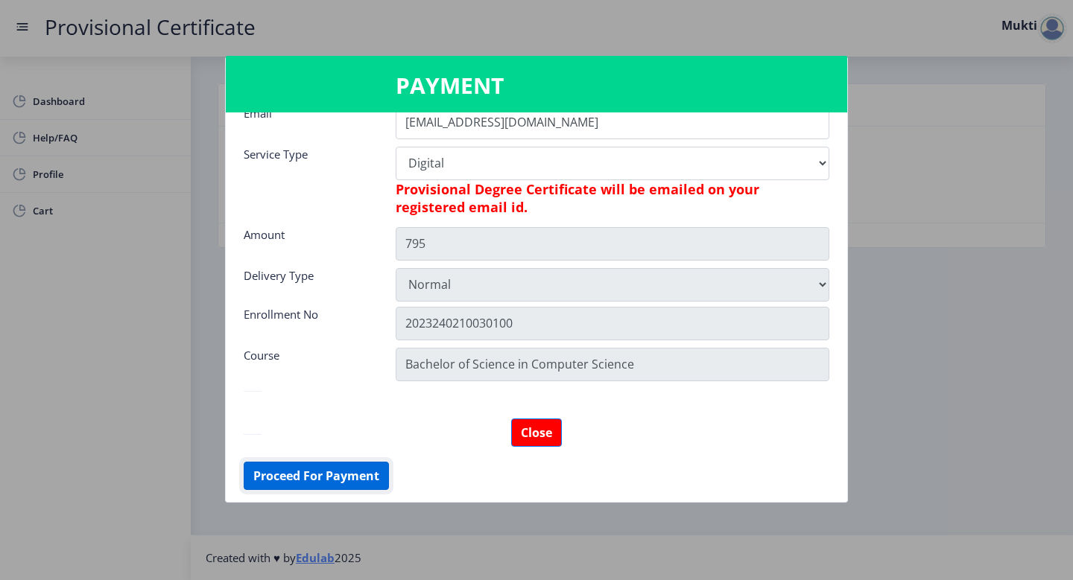
click at [326, 477] on button "Proceed For Payment" at bounding box center [316, 476] width 145 height 28
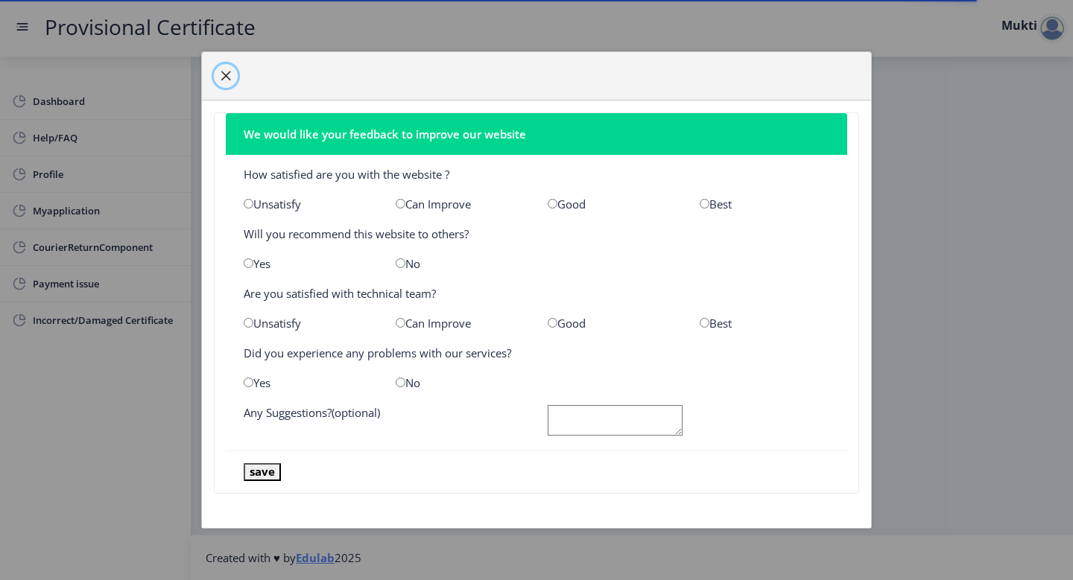
click at [227, 81] on span "button" at bounding box center [226, 76] width 12 height 12
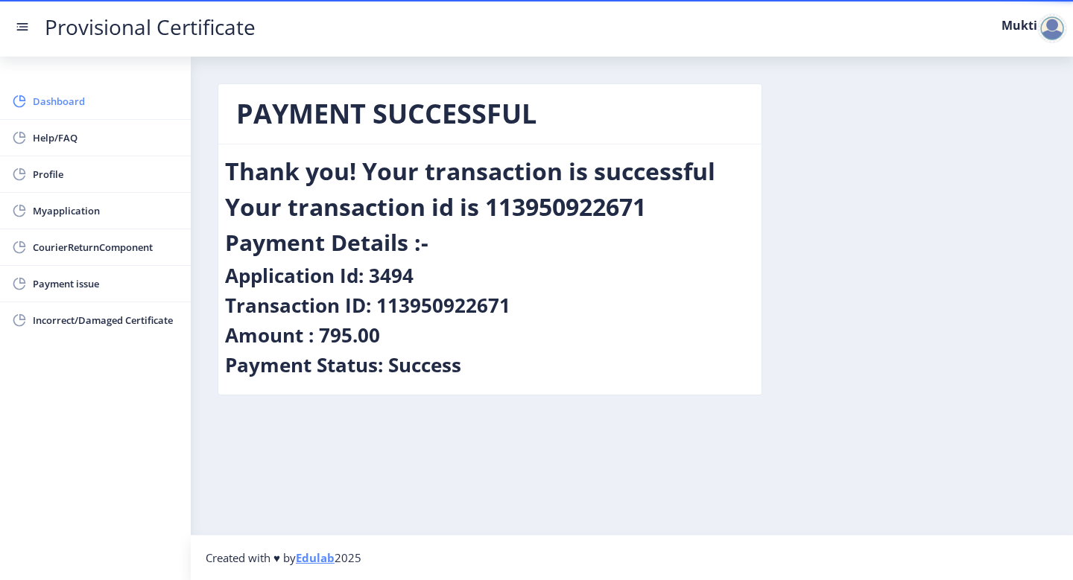
click at [139, 104] on span "Dashboard" at bounding box center [106, 101] width 146 height 18
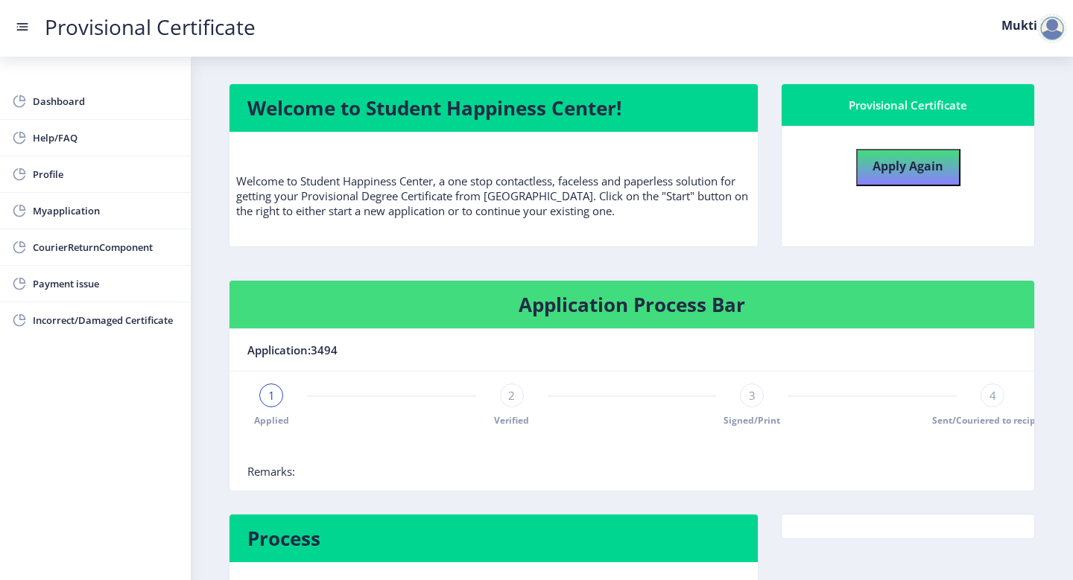
click at [1053, 25] on div at bounding box center [1052, 28] width 30 height 30
click at [796, 31] on div "Provisional Certificate Mukti" at bounding box center [551, 28] width 1073 height 18
click at [21, 35] on link at bounding box center [22, 27] width 15 height 16
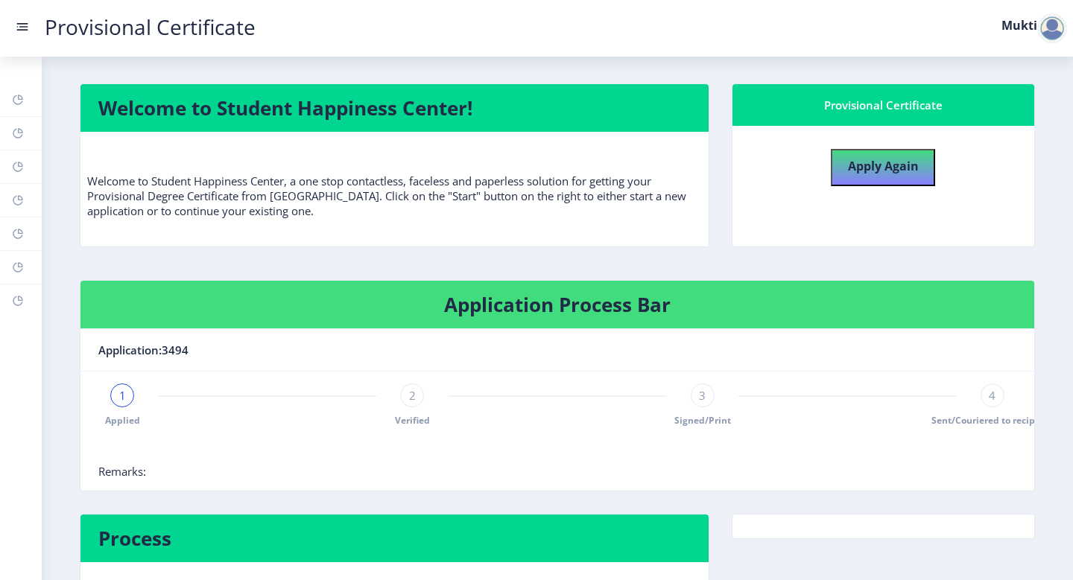
click at [22, 34] on rect at bounding box center [22, 26] width 15 height 15
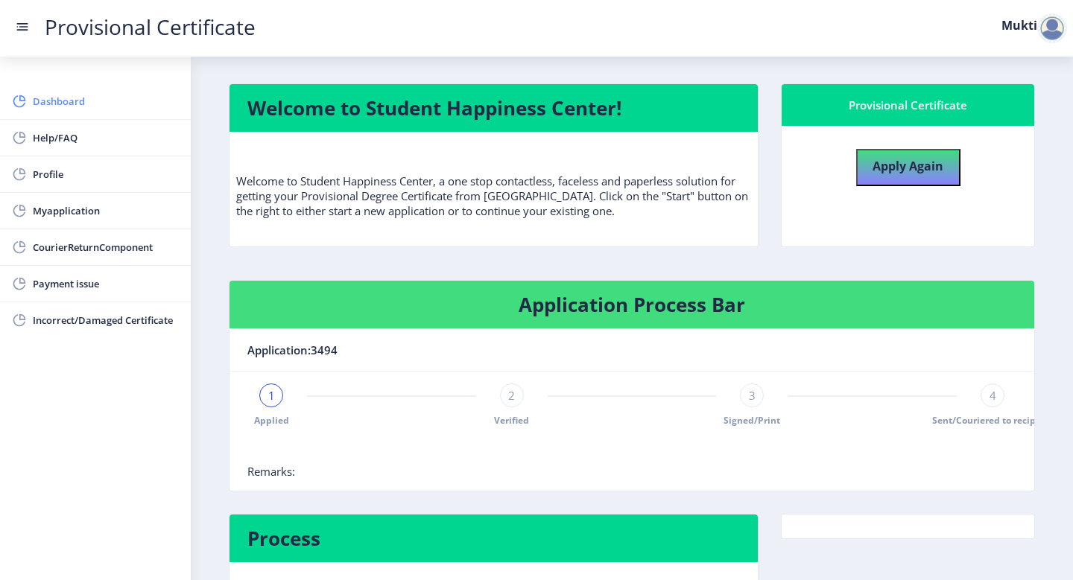
click at [26, 100] on rect at bounding box center [19, 101] width 15 height 15
